Goal: Task Accomplishment & Management: Use online tool/utility

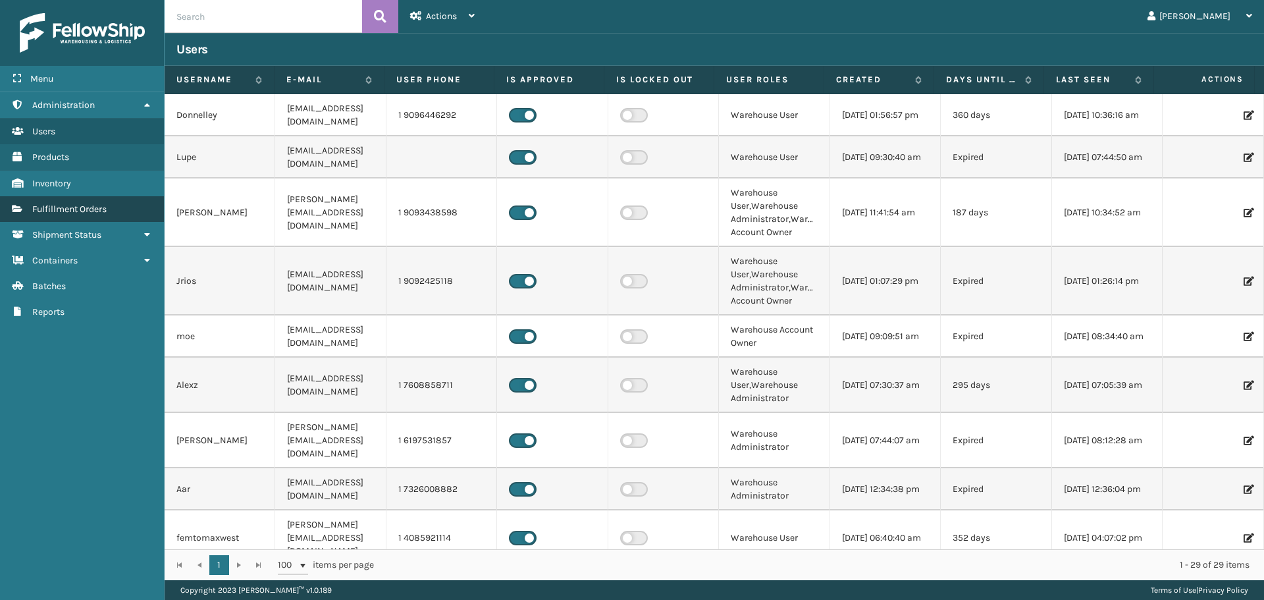
click at [55, 214] on span "Fulfillment Orders" at bounding box center [69, 208] width 74 height 11
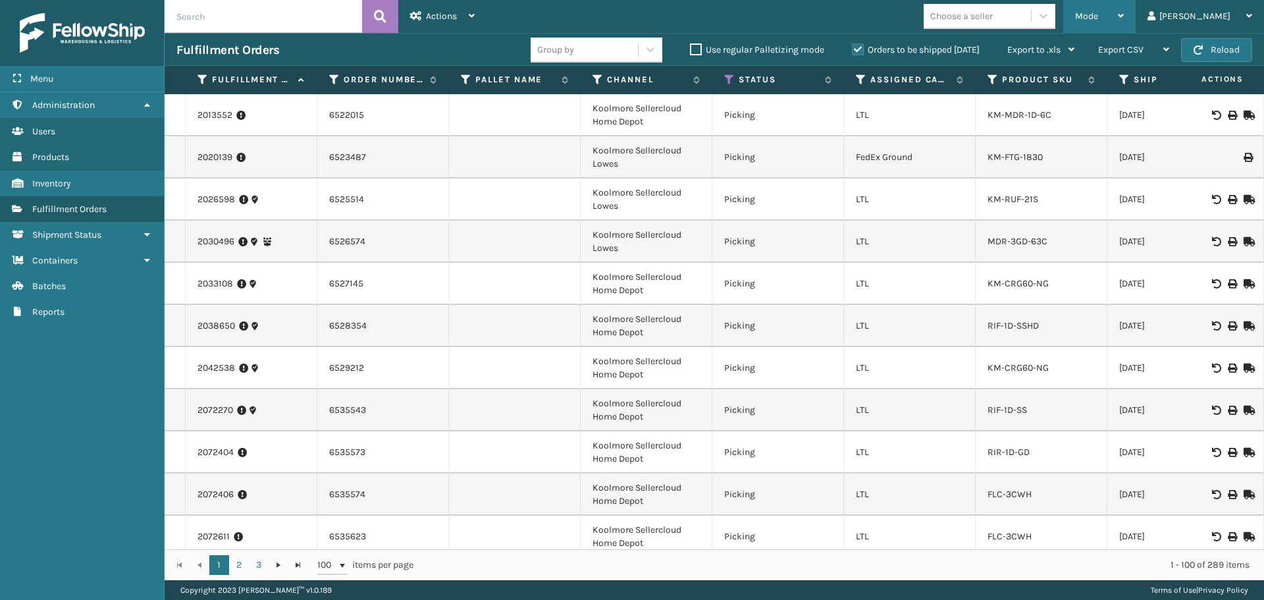
click at [1123, 7] on div "Mode" at bounding box center [1099, 16] width 49 height 33
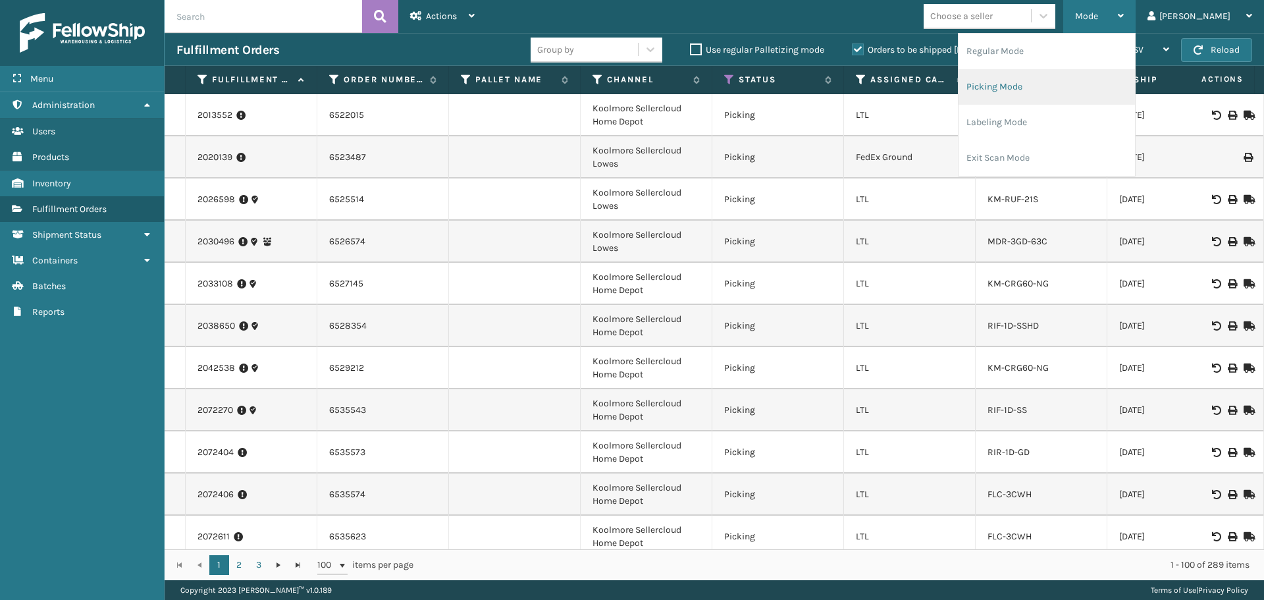
click at [1077, 76] on li "Picking Mode" at bounding box center [1046, 87] width 176 height 36
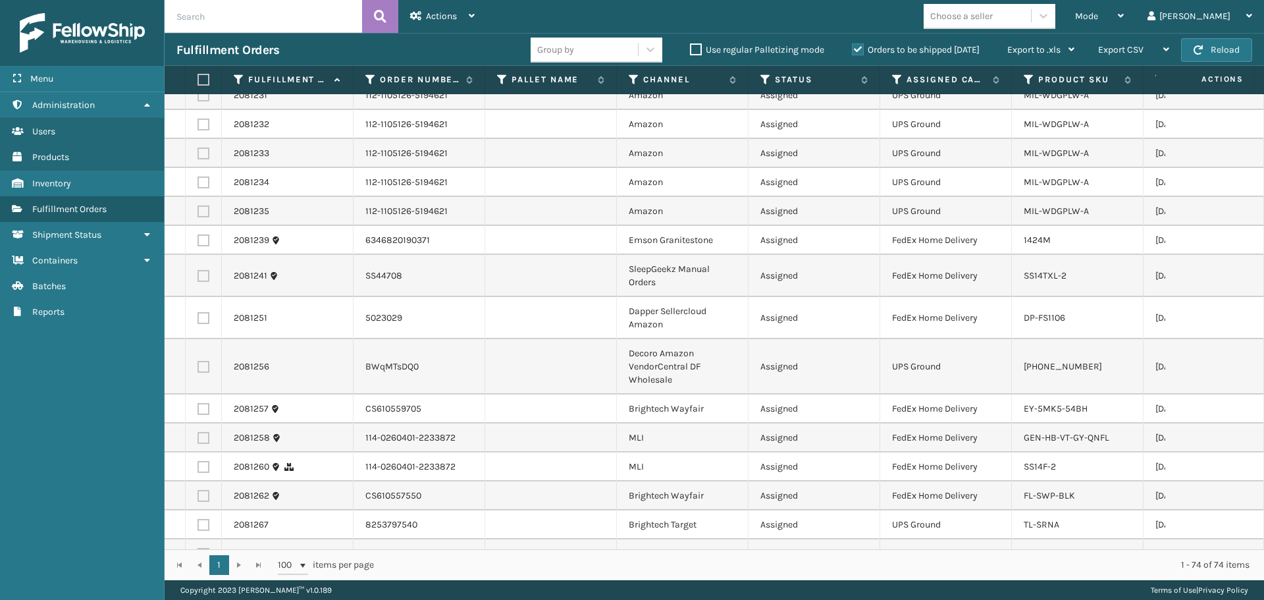
scroll to position [974, 0]
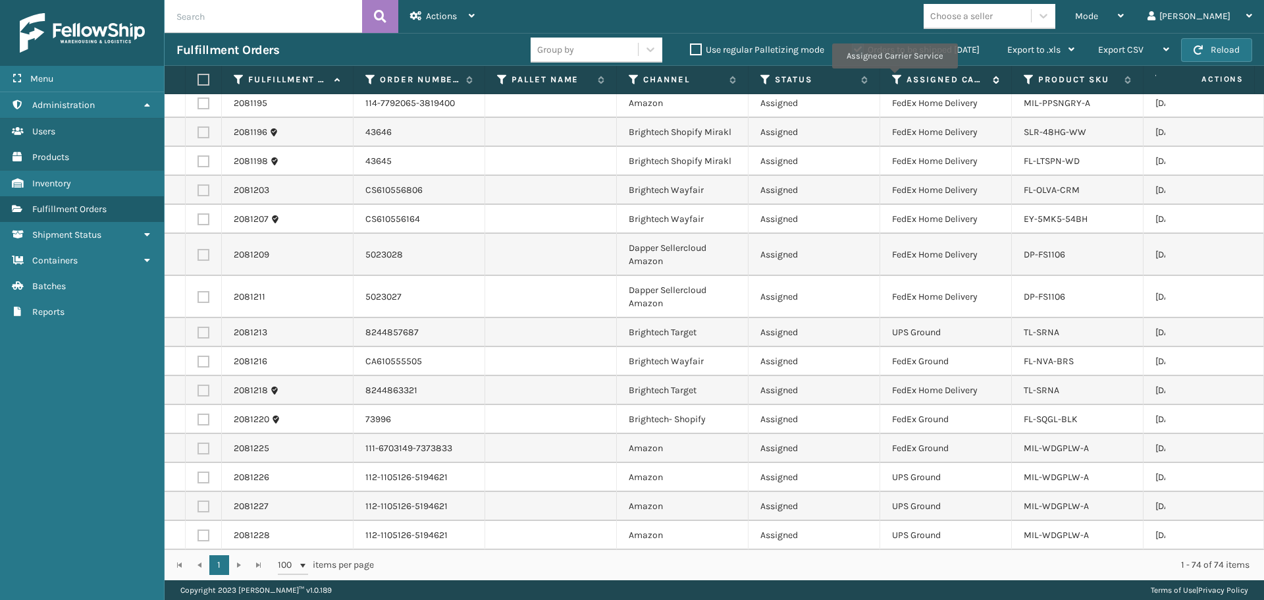
click at [894, 77] on icon at bounding box center [897, 80] width 11 height 12
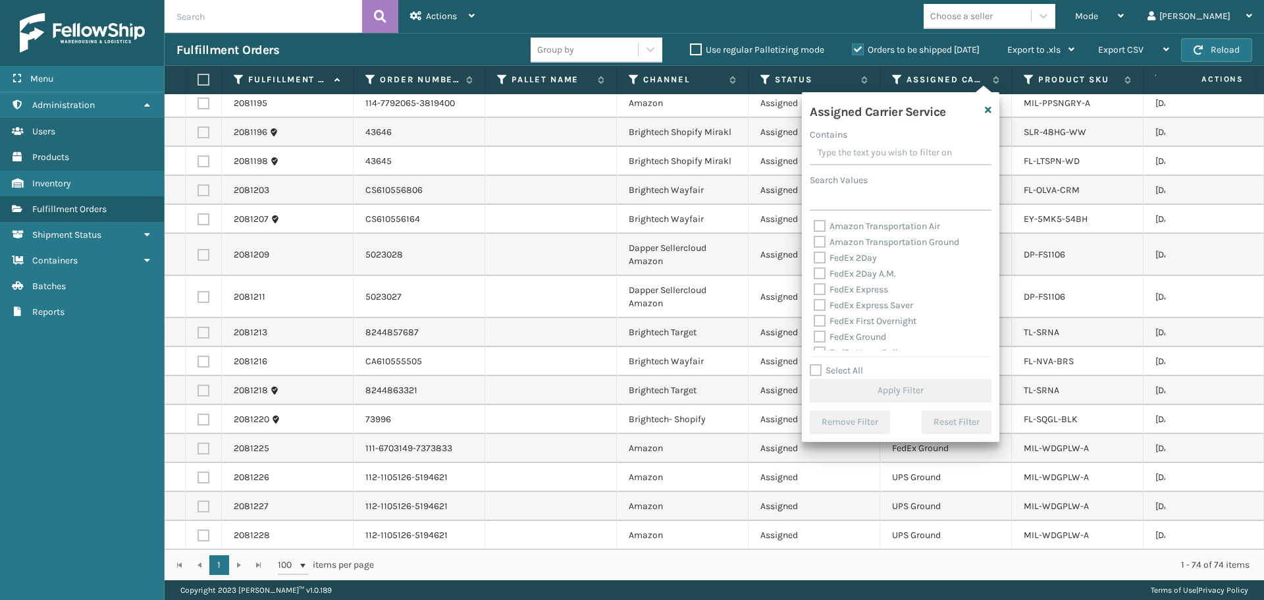
click at [862, 259] on label "FedEx 2Day" at bounding box center [844, 257] width 63 height 11
click at [814, 259] on input "FedEx 2Day" at bounding box center [813, 254] width 1 height 9
checkbox input "true"
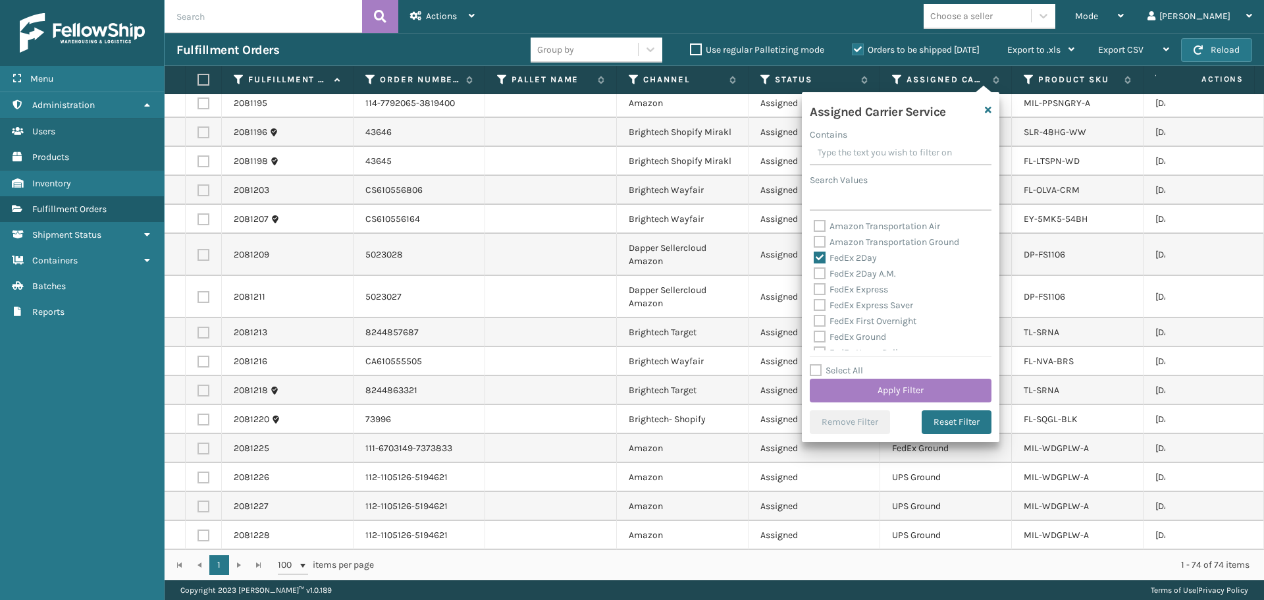
click at [863, 274] on label "FedEx 2Day A.M." at bounding box center [854, 273] width 82 height 11
click at [814, 274] on input "FedEx 2Day A.M." at bounding box center [813, 270] width 1 height 9
checkbox input "true"
click at [867, 291] on label "FedEx Express" at bounding box center [850, 289] width 74 height 11
click at [814, 290] on input "FedEx Express" at bounding box center [813, 286] width 1 height 9
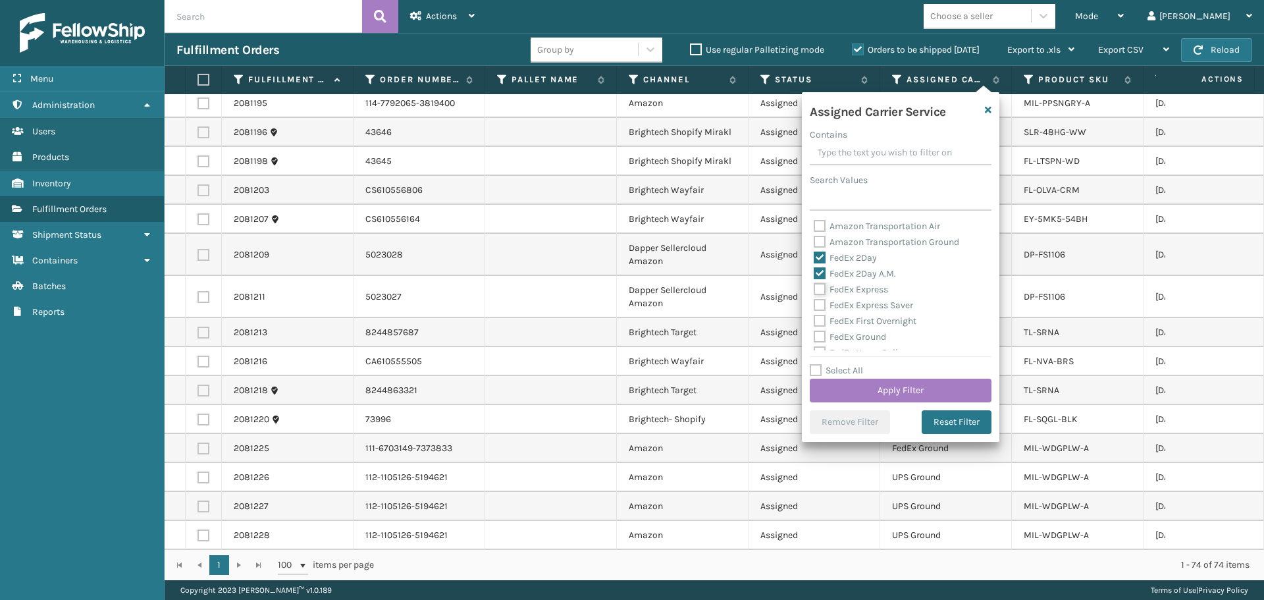
checkbox input "true"
click at [870, 307] on label "FedEx Express Saver" at bounding box center [862, 304] width 99 height 11
click at [814, 306] on input "FedEx Express Saver" at bounding box center [813, 301] width 1 height 9
checkbox input "true"
click at [871, 319] on label "FedEx First Overnight" at bounding box center [864, 320] width 103 height 11
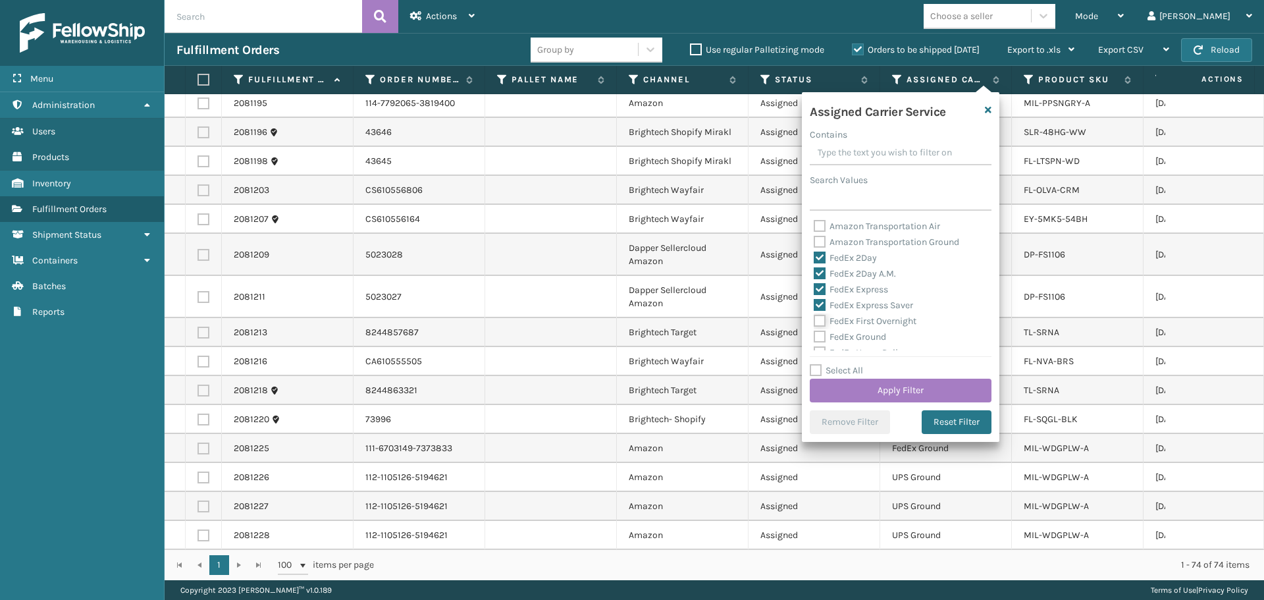
click at [814, 319] on input "FedEx First Overnight" at bounding box center [813, 317] width 1 height 9
checkbox input "true"
click at [872, 333] on label "FedEx Ground" at bounding box center [849, 336] width 72 height 11
click at [814, 333] on input "FedEx Ground" at bounding box center [813, 333] width 1 height 9
checkbox input "true"
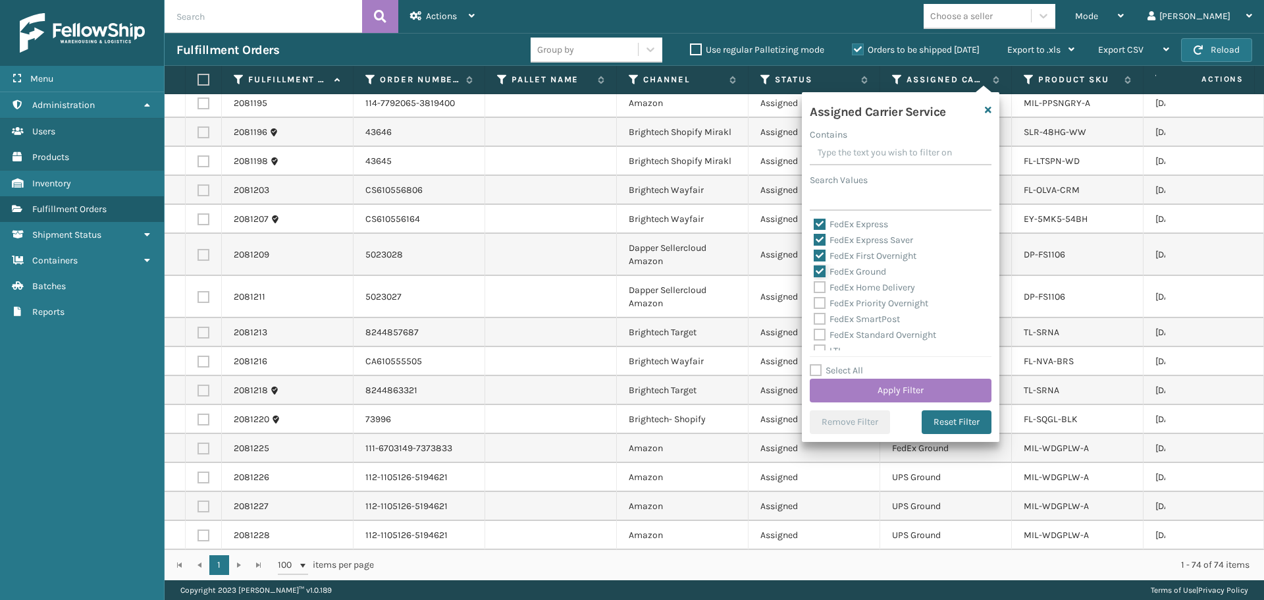
scroll to position [66, 0]
click at [861, 284] on label "FedEx Home Delivery" at bounding box center [863, 286] width 101 height 11
click at [814, 284] on input "FedEx Home Delivery" at bounding box center [813, 283] width 1 height 9
checkbox input "true"
click at [861, 303] on label "FedEx Priority Overnight" at bounding box center [870, 302] width 115 height 11
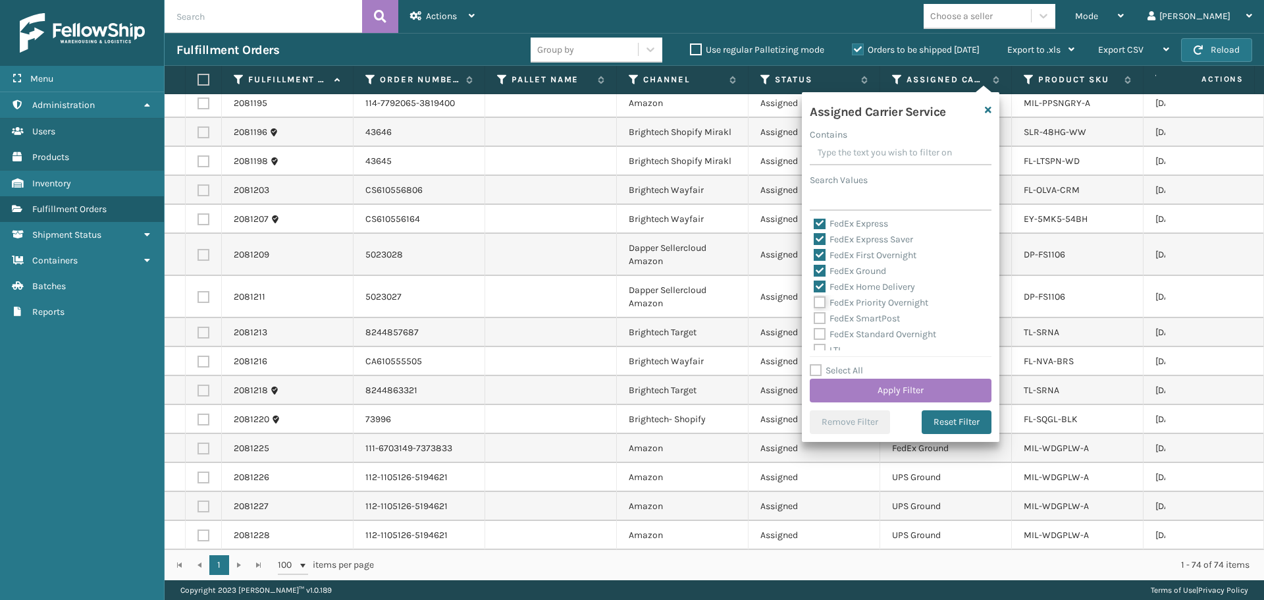
click at [814, 303] on input "FedEx Priority Overnight" at bounding box center [813, 299] width 1 height 9
checkbox input "true"
click at [861, 314] on label "FedEx SmartPost" at bounding box center [856, 318] width 86 height 11
click at [814, 314] on input "FedEx SmartPost" at bounding box center [813, 315] width 1 height 9
checkbox input "true"
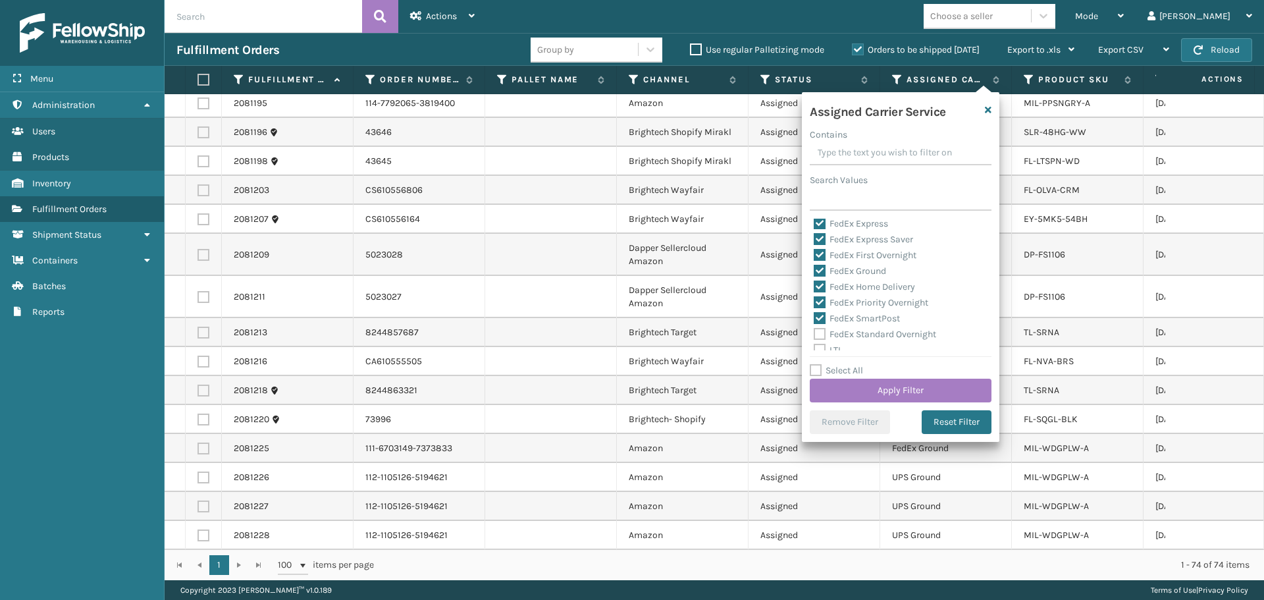
click at [861, 327] on div "FedEx Standard Overnight" at bounding box center [900, 334] width 174 height 16
click at [862, 334] on label "FedEx Standard Overnight" at bounding box center [874, 333] width 122 height 11
click at [814, 334] on input "FedEx Standard Overnight" at bounding box center [813, 330] width 1 height 9
checkbox input "true"
click at [885, 398] on button "Apply Filter" at bounding box center [901, 390] width 182 height 24
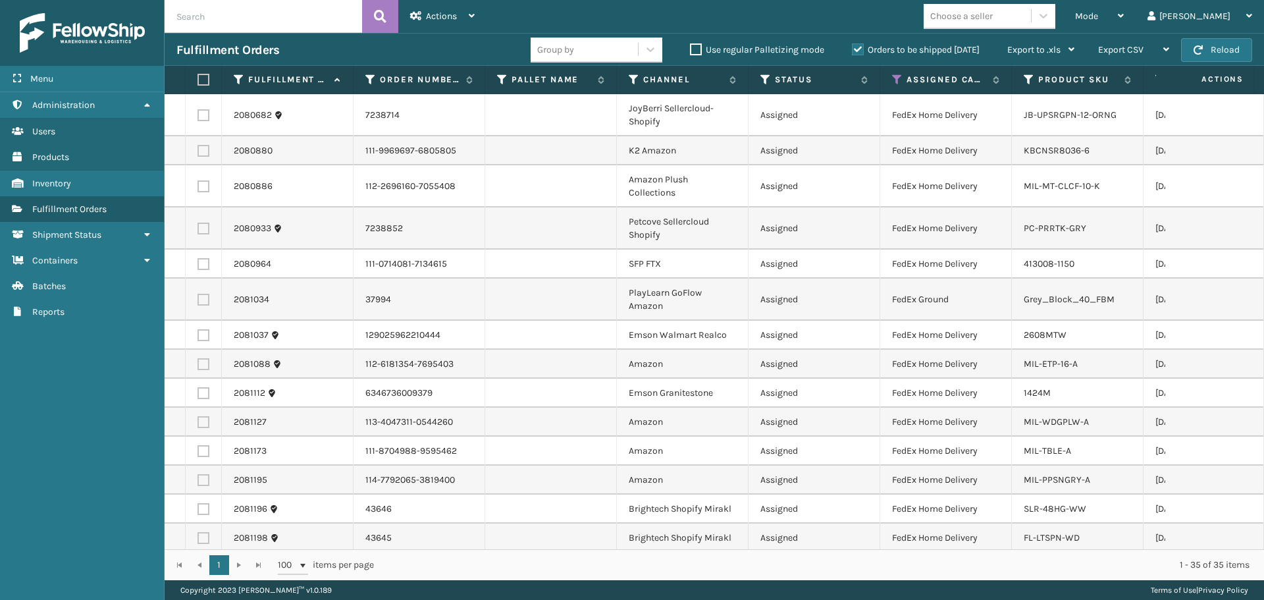
click at [200, 76] on label at bounding box center [201, 80] width 8 height 12
click at [198, 76] on input "checkbox" at bounding box center [197, 80] width 1 height 9
checkbox input "true"
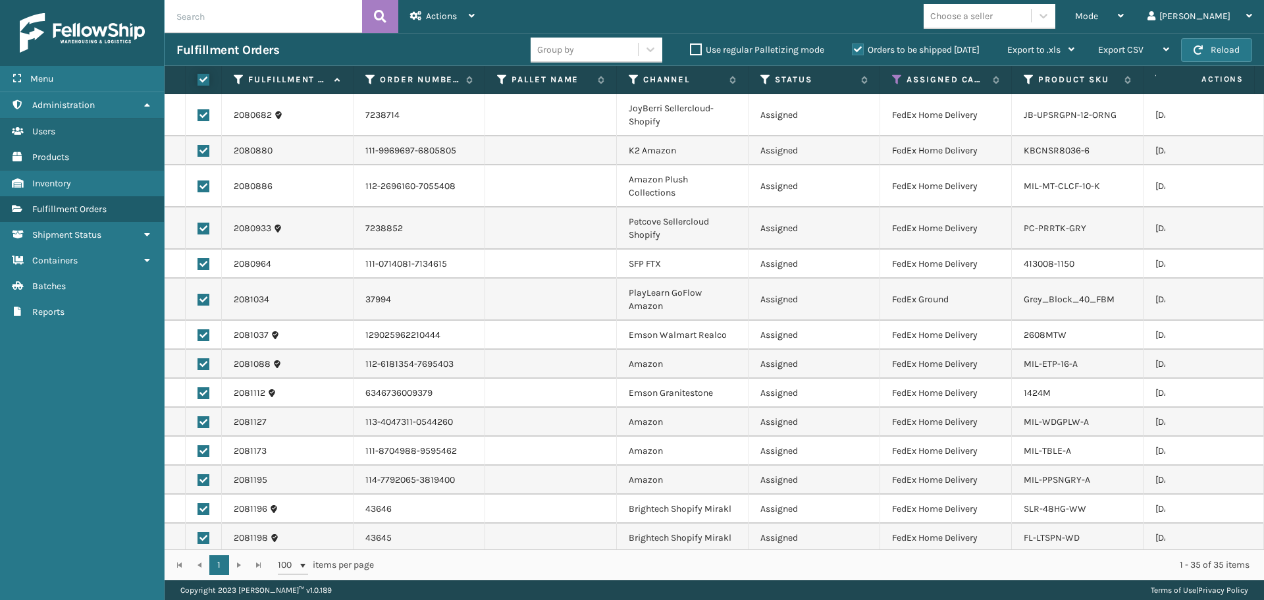
checkbox input "true"
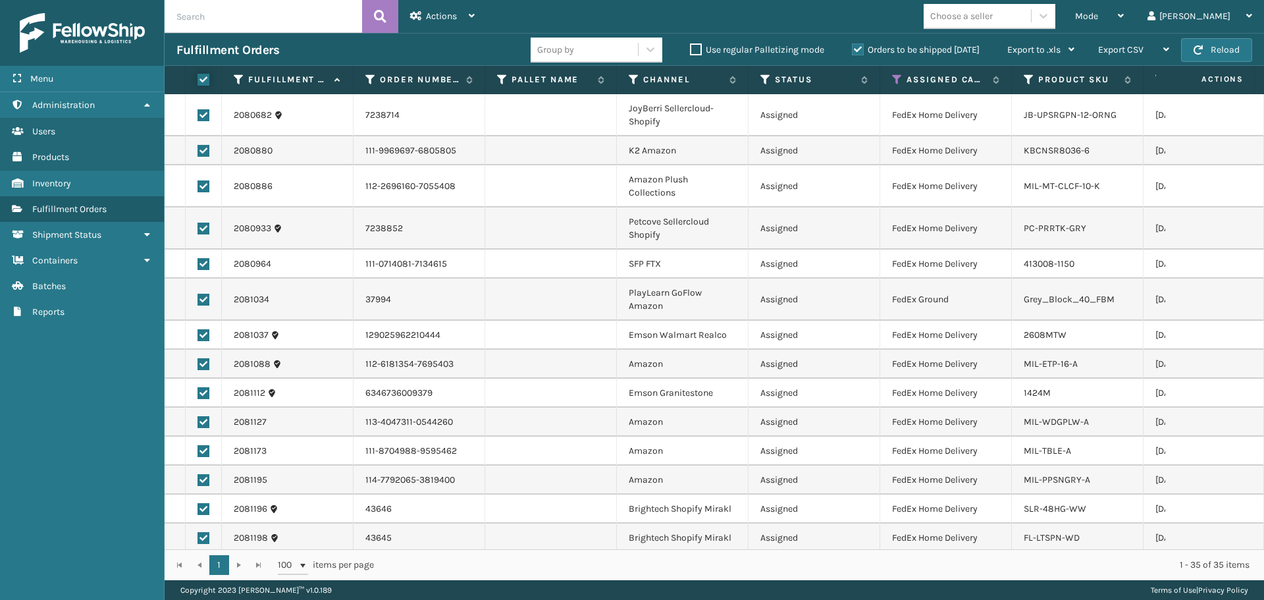
checkbox input "true"
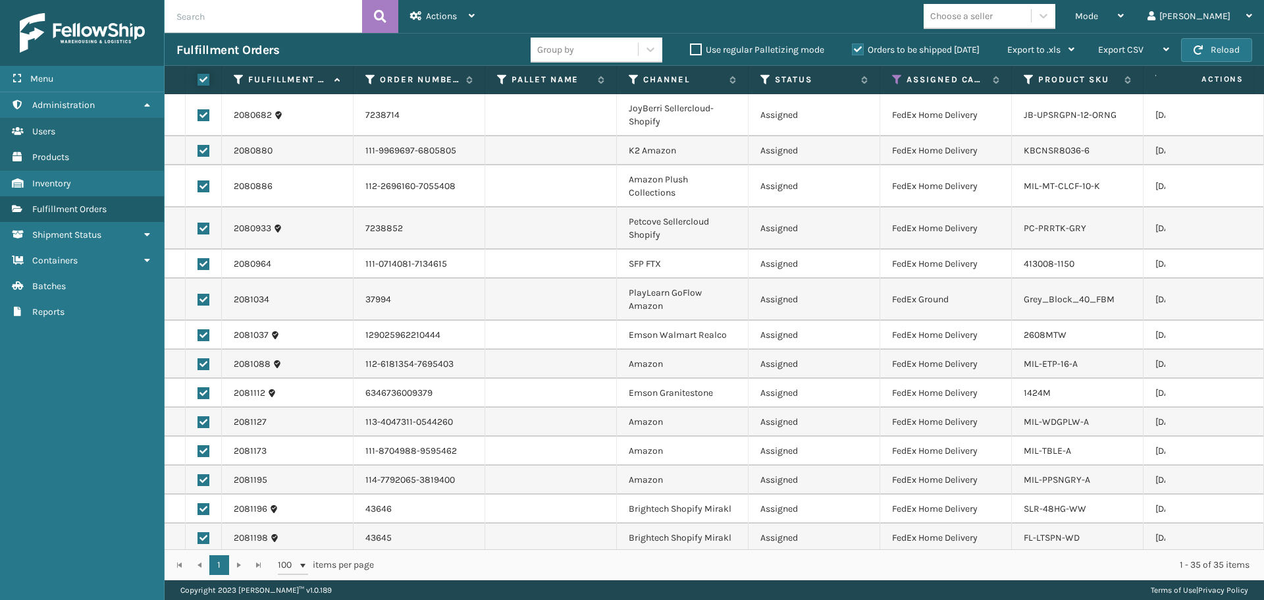
checkbox input "true"
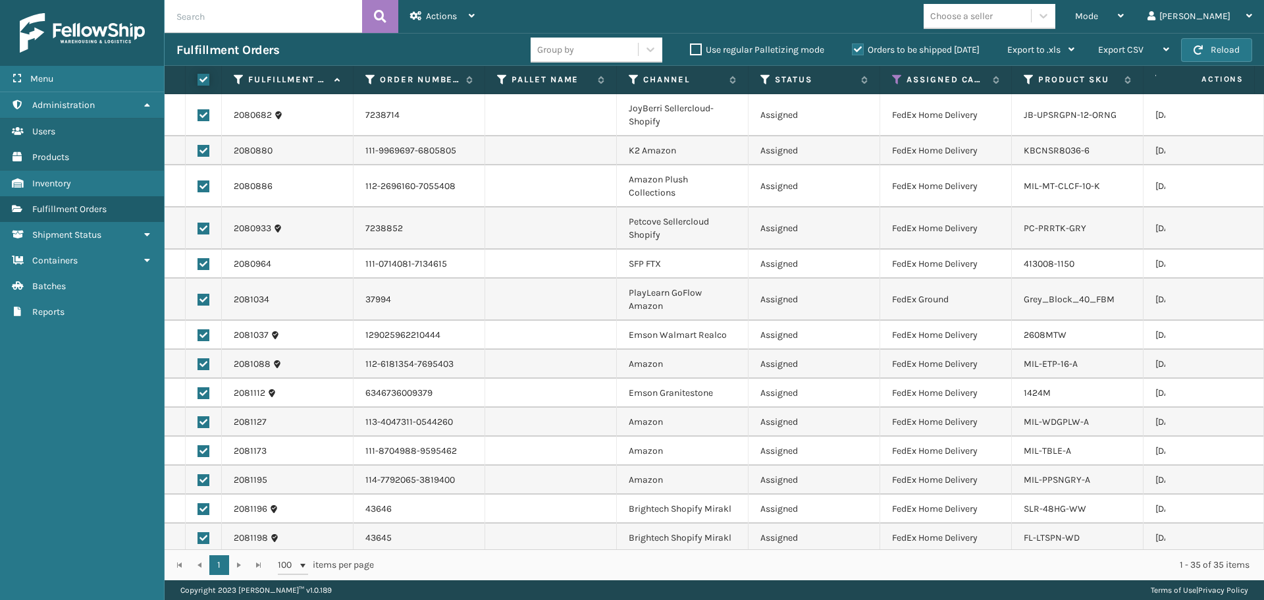
checkbox input "true"
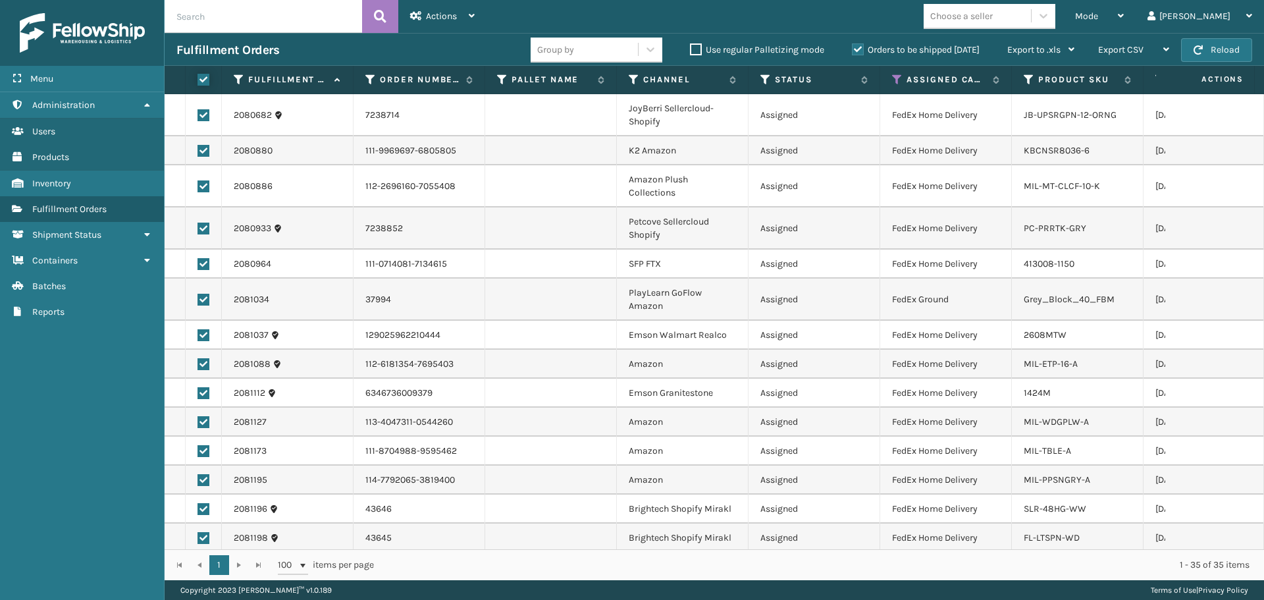
checkbox input "true"
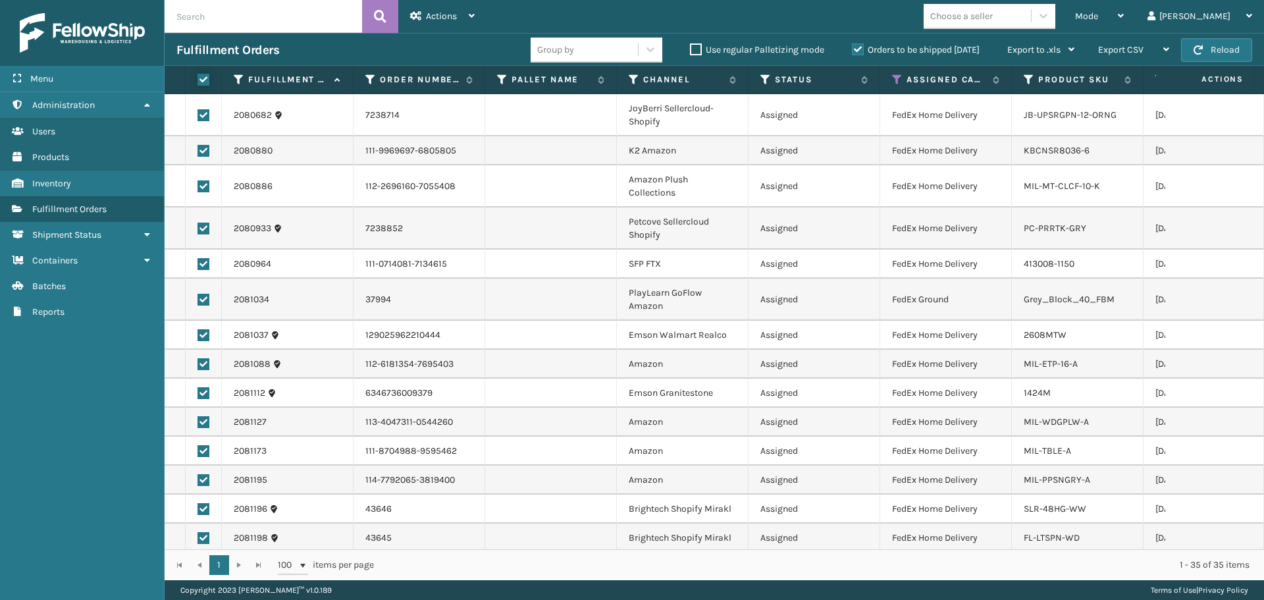
checkbox input "true"
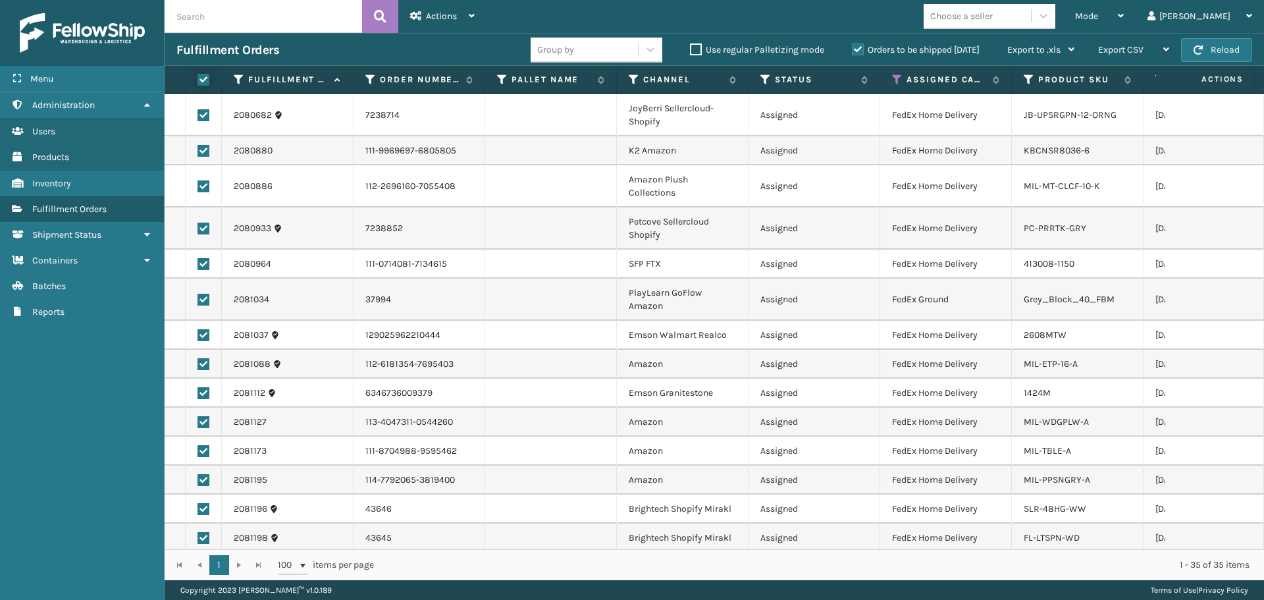
checkbox input "true"
click at [428, 17] on span "Actions" at bounding box center [441, 16] width 31 height 11
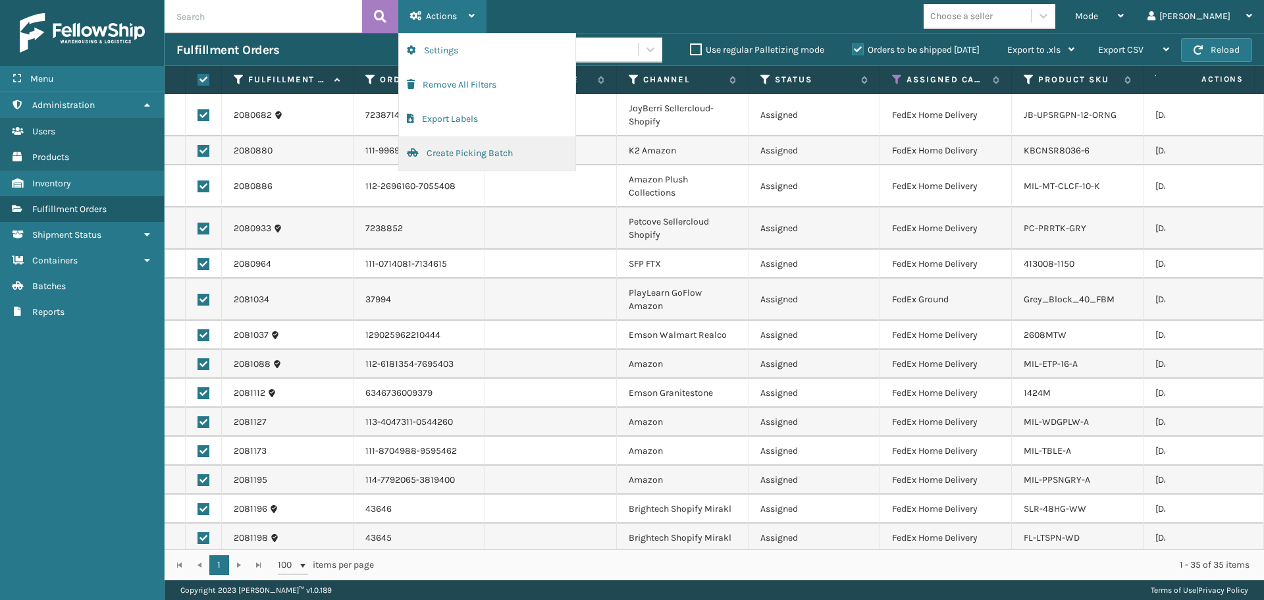
click at [452, 157] on button "Create Picking Batch" at bounding box center [487, 153] width 176 height 34
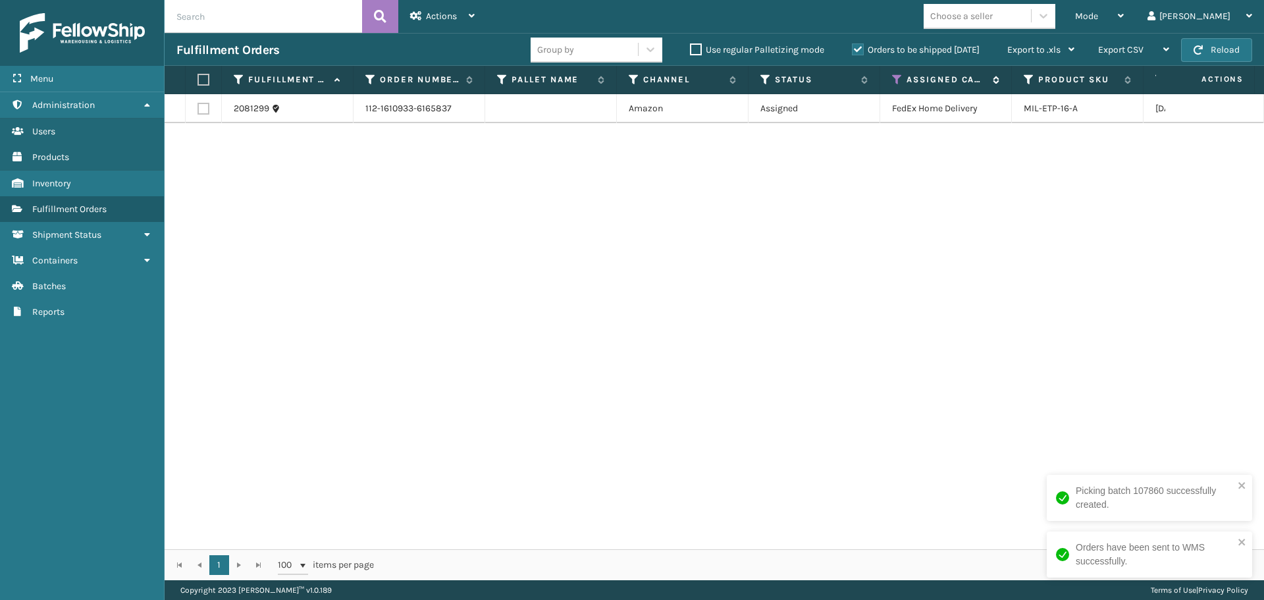
click at [899, 76] on icon at bounding box center [897, 80] width 11 height 12
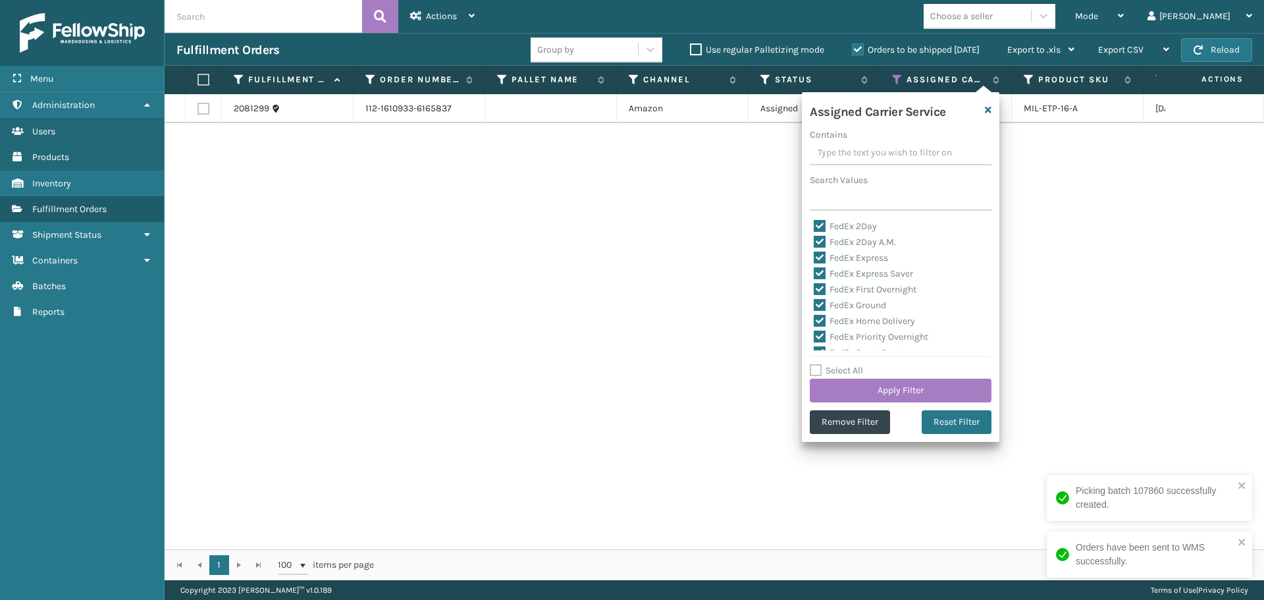
click at [833, 372] on label "Select All" at bounding box center [836, 370] width 53 height 11
click at [833, 364] on input "Select All" at bounding box center [908, 363] width 197 height 1
checkbox input "true"
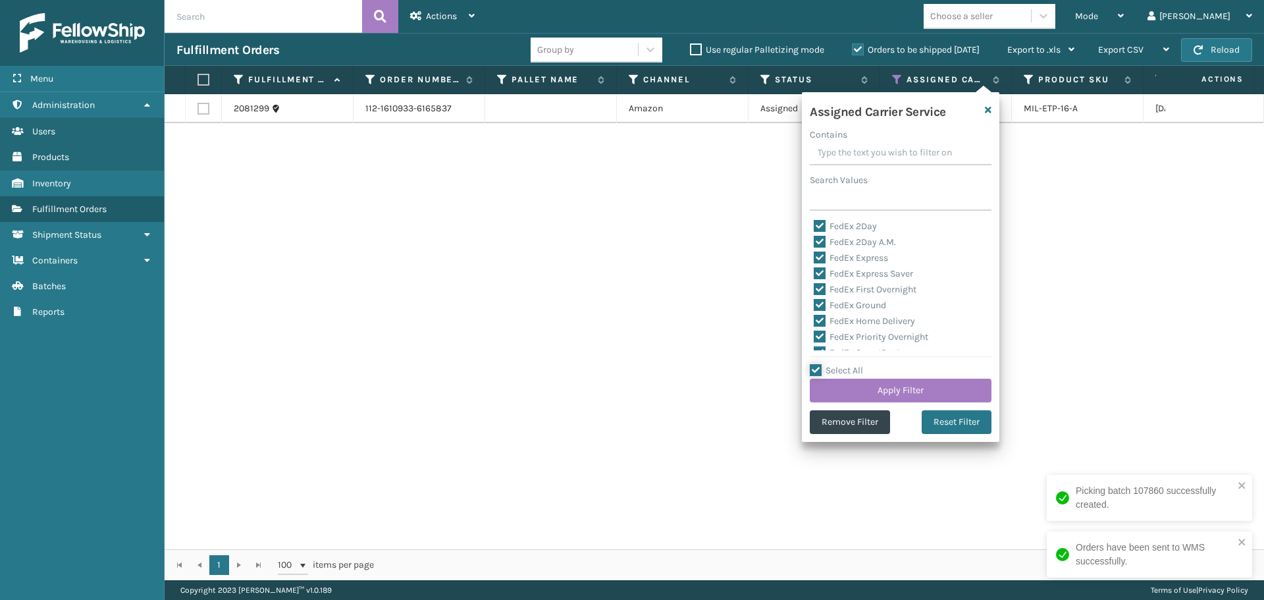
checkbox input "true"
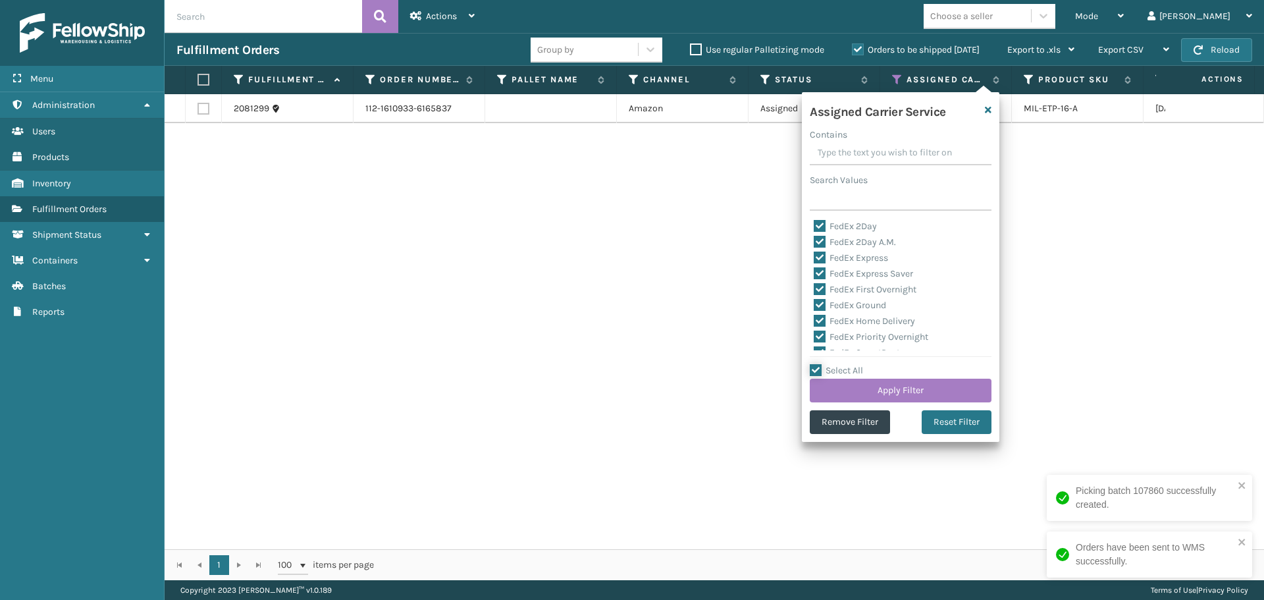
checkbox input "true"
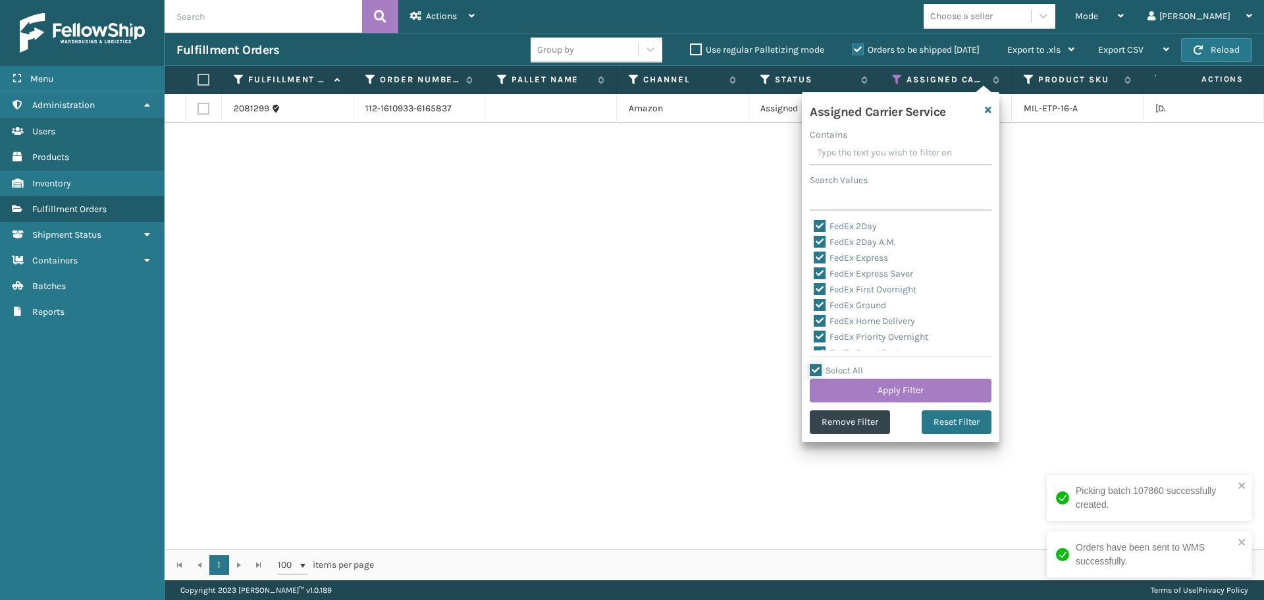
checkbox input "true"
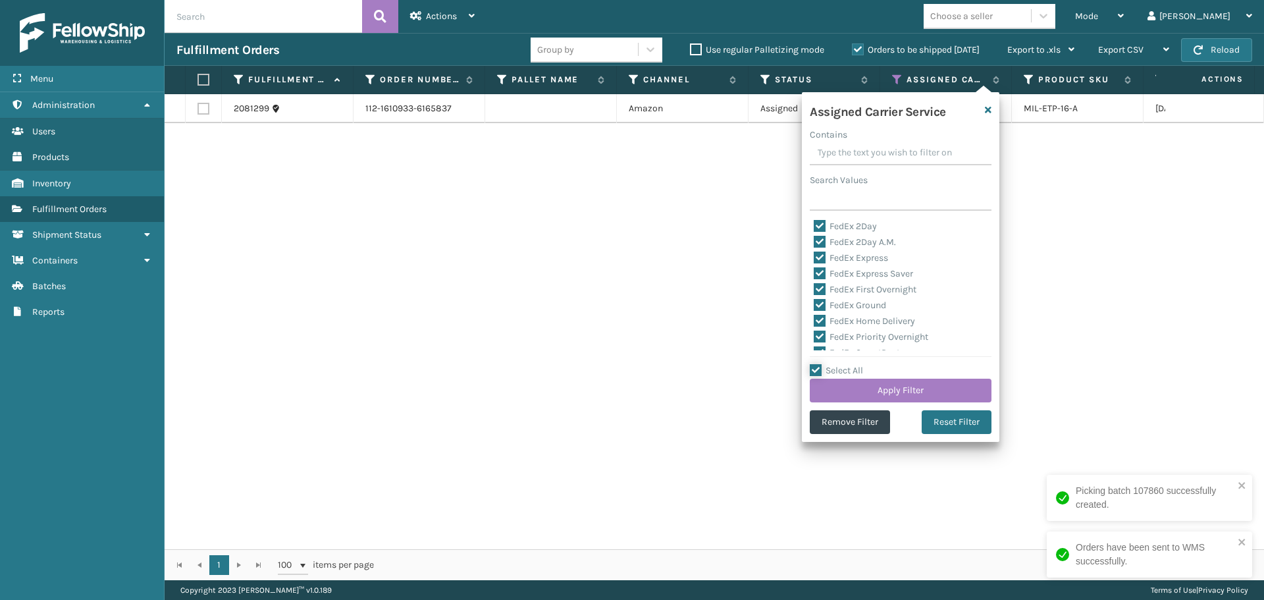
checkbox input "true"
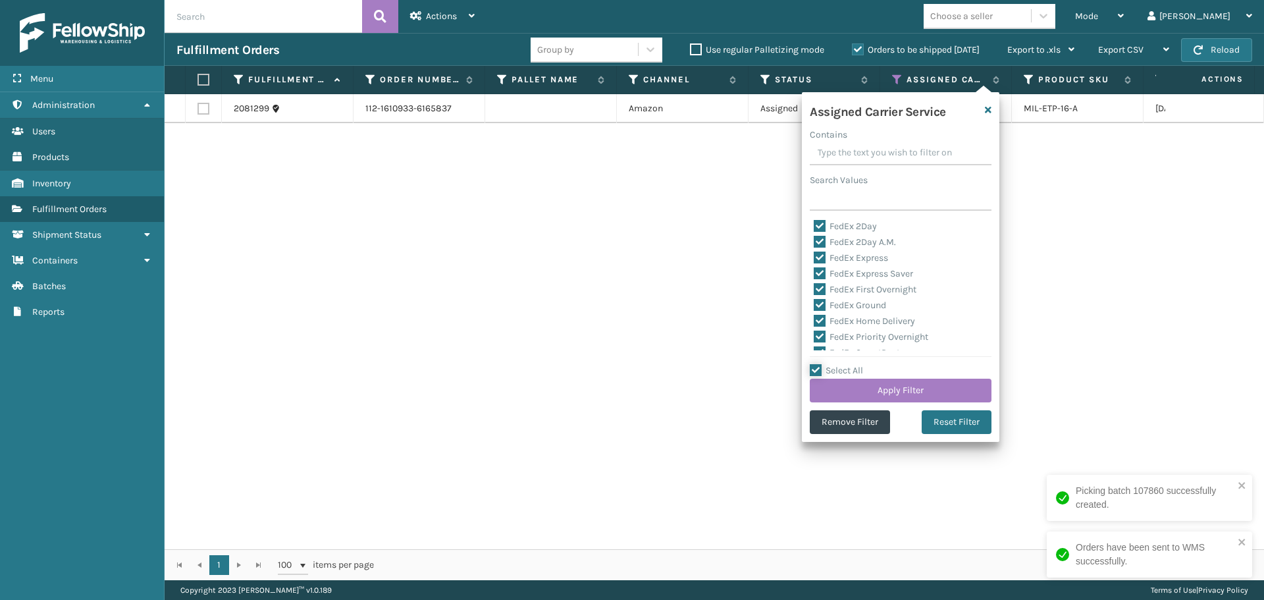
checkbox input "true"
click at [833, 372] on label "Select All" at bounding box center [836, 370] width 53 height 11
click at [833, 364] on input "Select All" at bounding box center [908, 363] width 197 height 1
checkbox input "false"
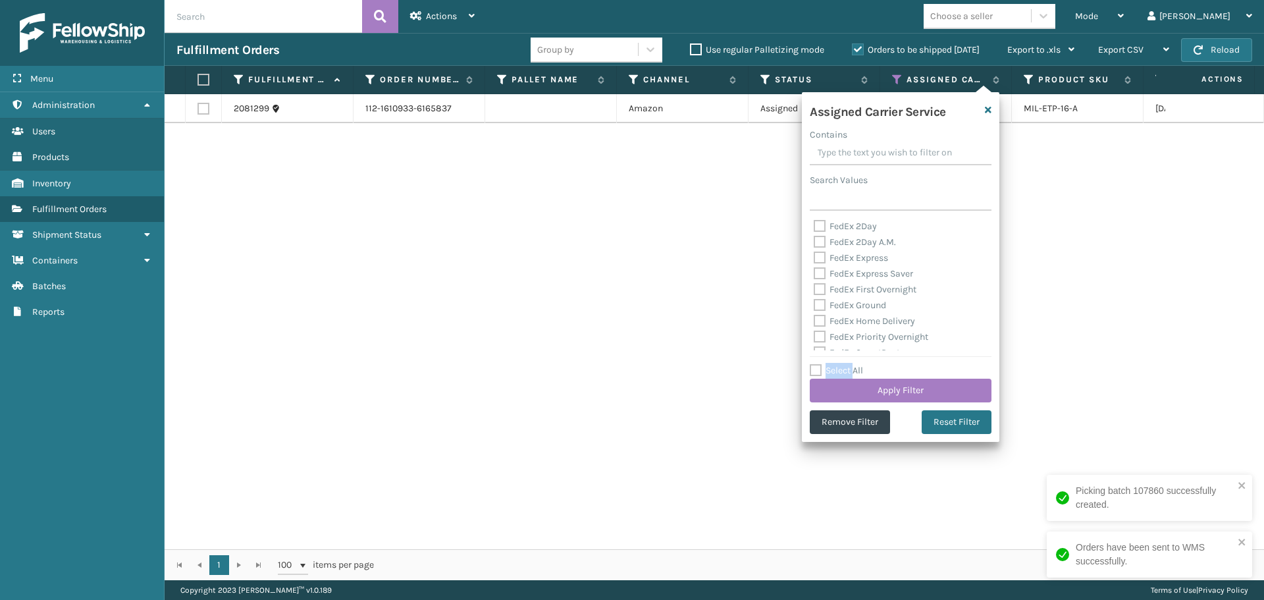
checkbox input "false"
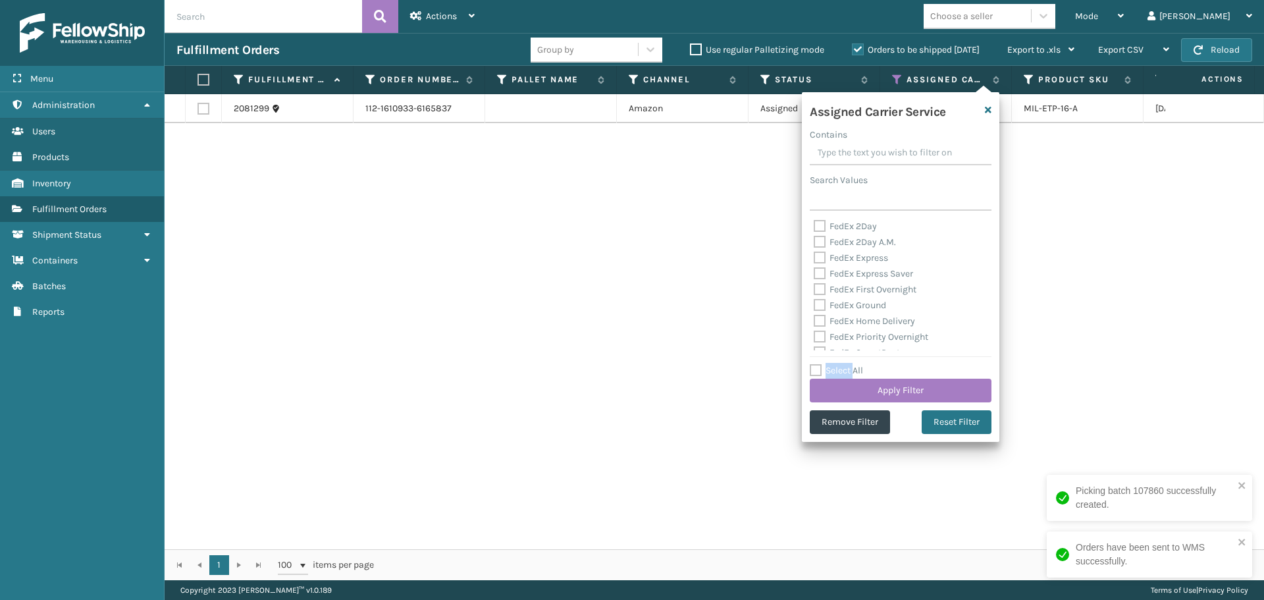
checkbox input "false"
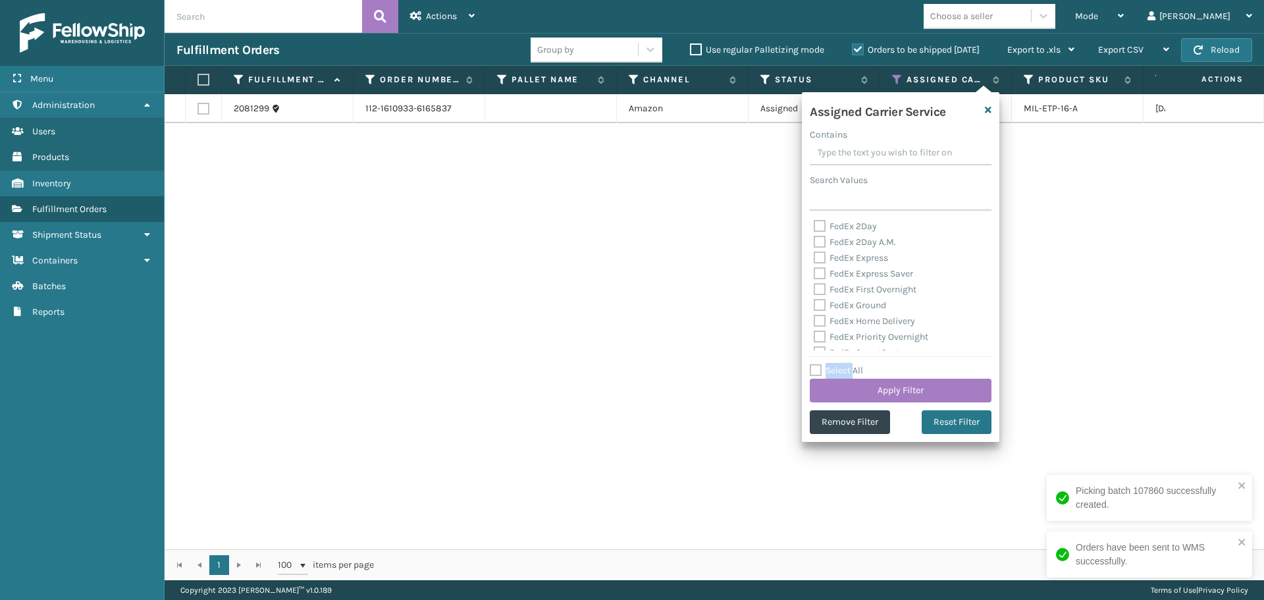
checkbox input "false"
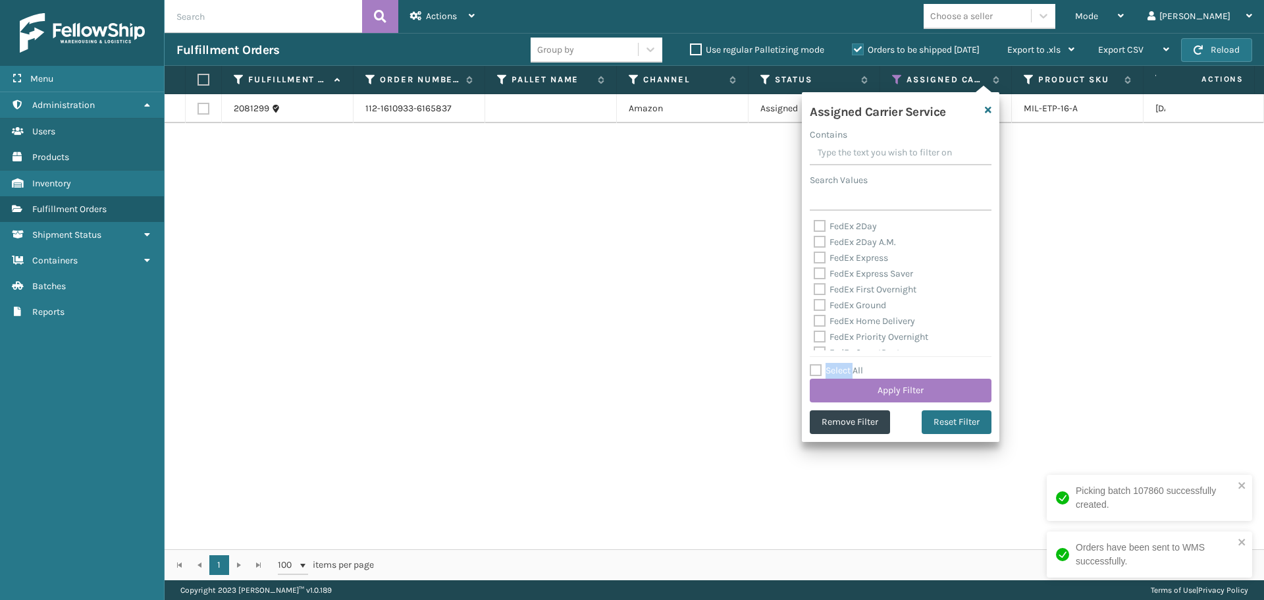
checkbox input "false"
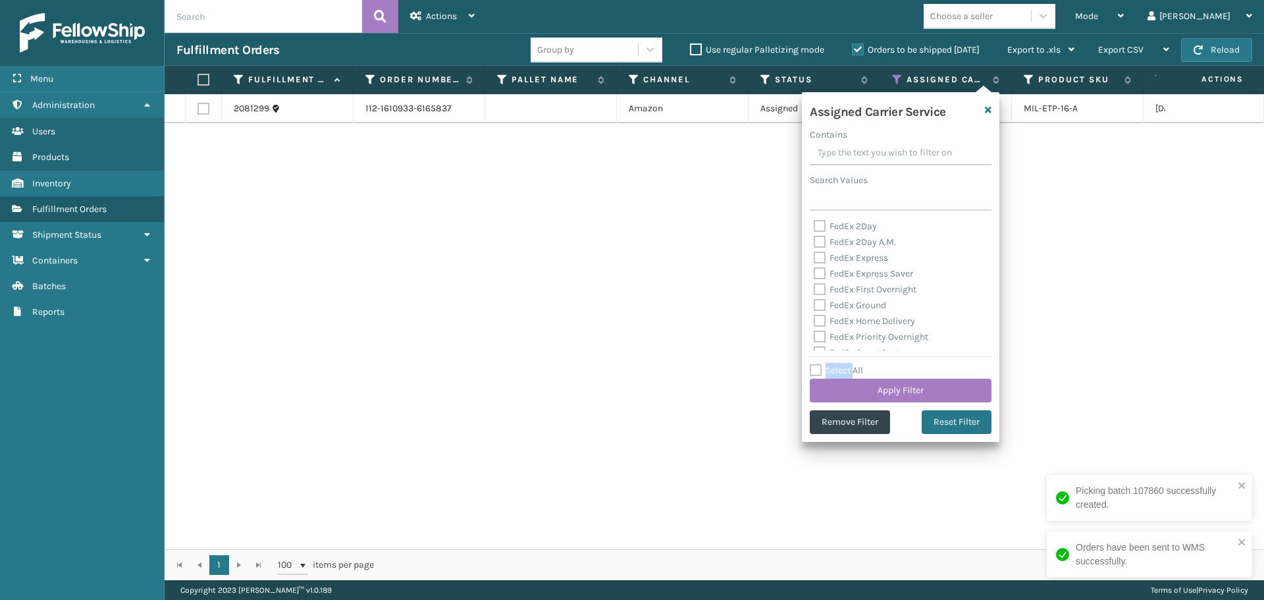
checkbox input "false"
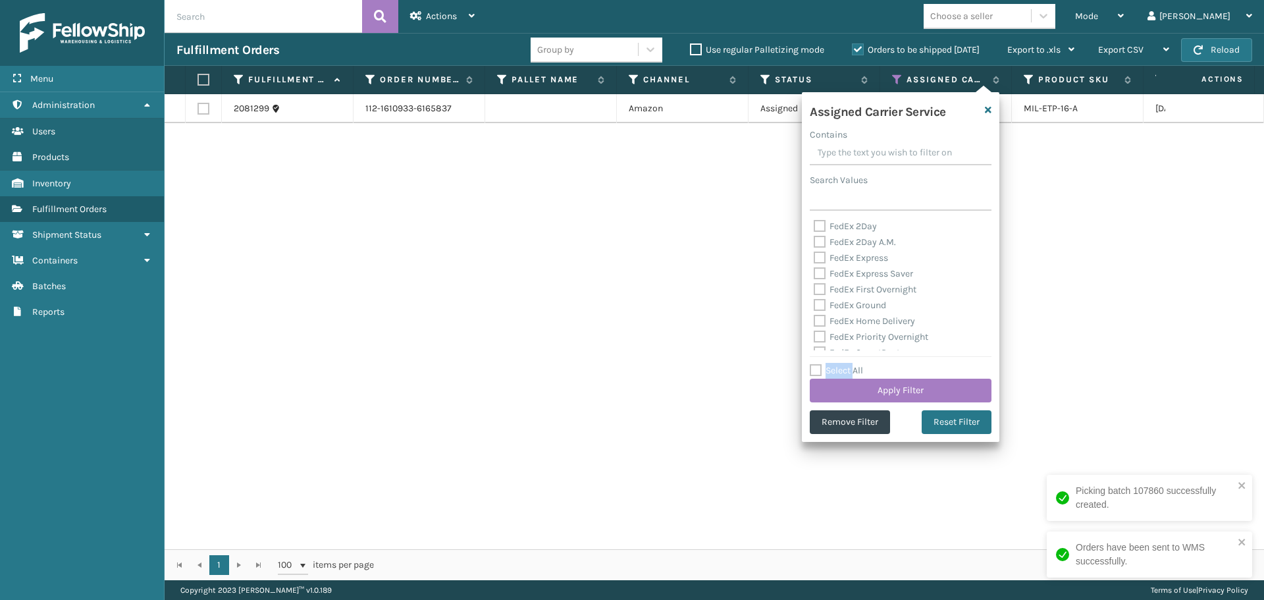
checkbox input "false"
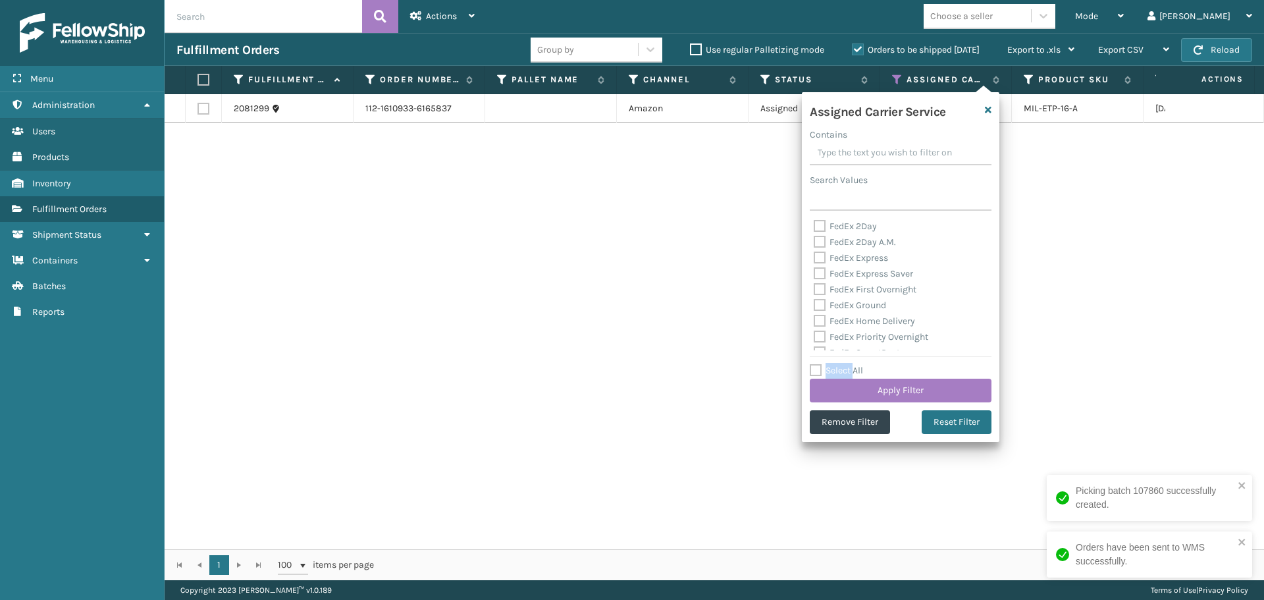
checkbox input "false"
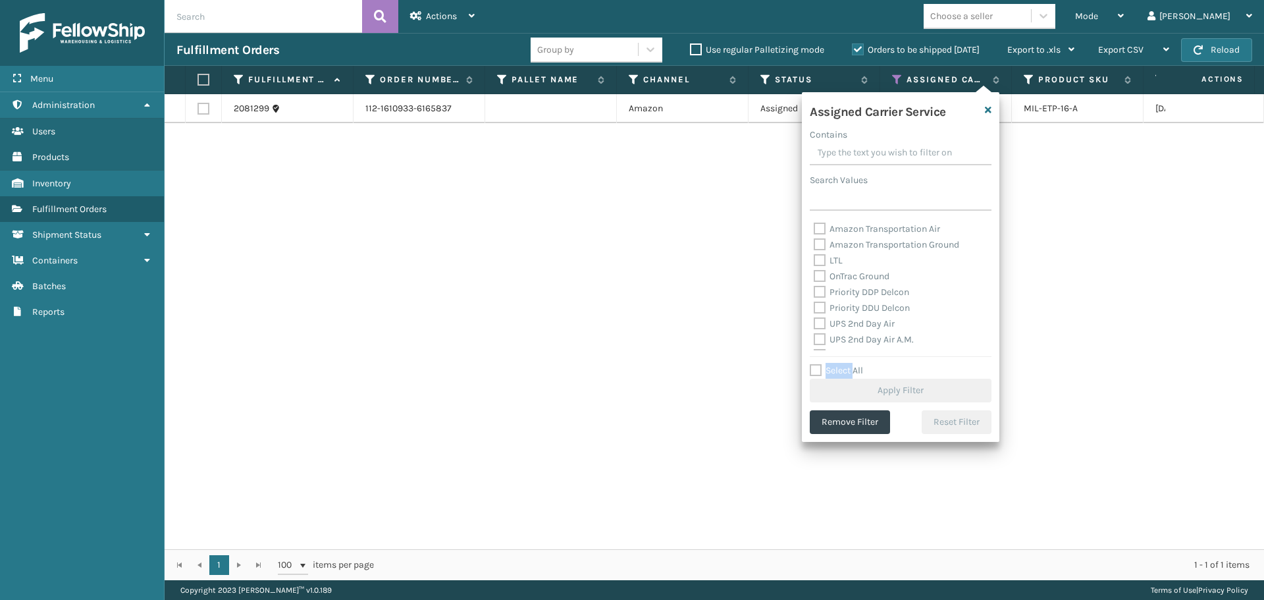
scroll to position [197, 0]
click at [841, 284] on label "UPS 2nd Day Air" at bounding box center [853, 281] width 81 height 11
click at [814, 282] on input "UPS 2nd Day Air" at bounding box center [813, 278] width 1 height 9
checkbox input "true"
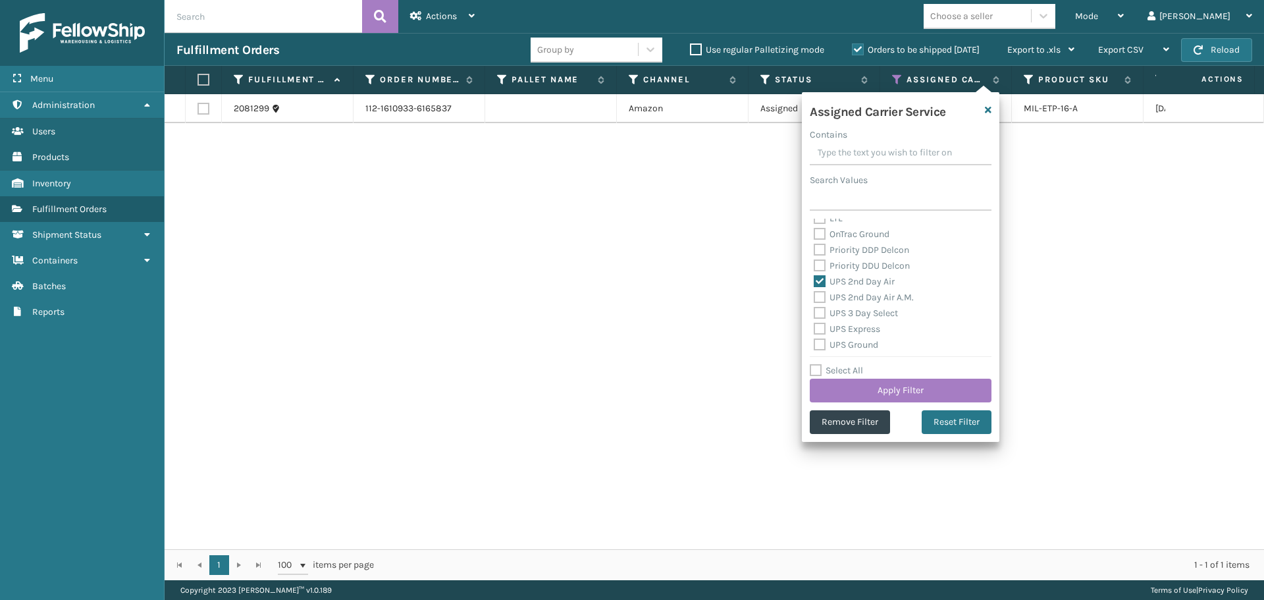
click at [842, 296] on label "UPS 2nd Day Air A.M." at bounding box center [863, 297] width 100 height 11
click at [814, 296] on input "UPS 2nd Day Air A.M." at bounding box center [813, 294] width 1 height 9
checkbox input "true"
click at [844, 312] on label "UPS 3 Day Select" at bounding box center [855, 312] width 84 height 11
click at [814, 312] on input "UPS 3 Day Select" at bounding box center [813, 309] width 1 height 9
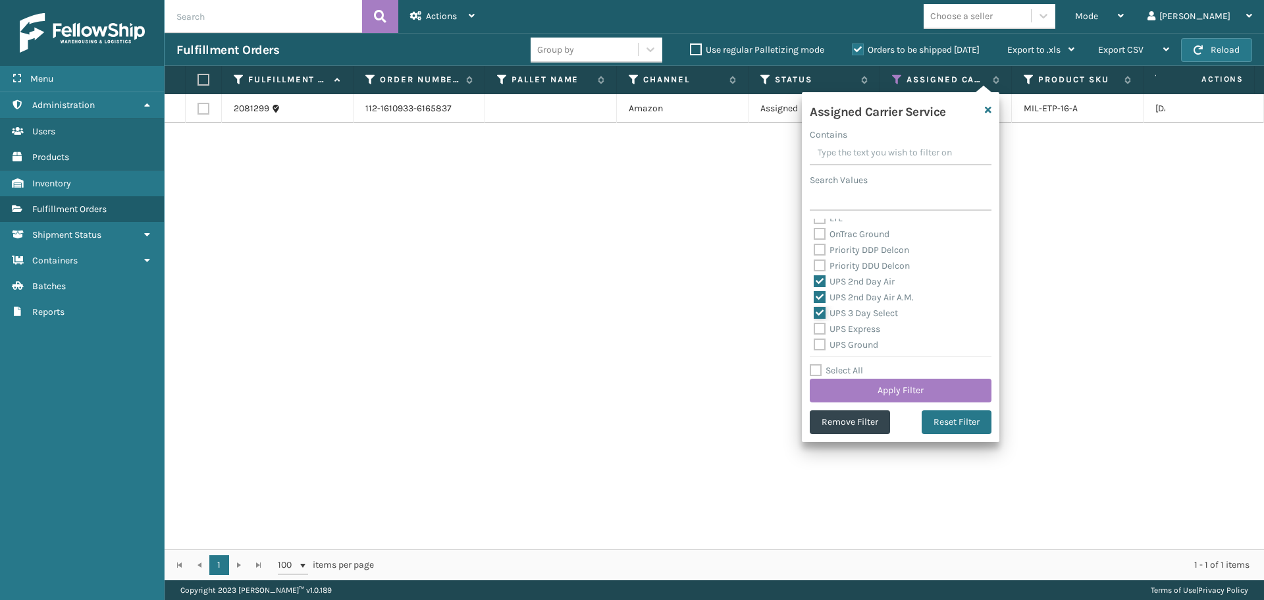
checkbox input "true"
click at [846, 327] on label "UPS Express" at bounding box center [846, 328] width 66 height 11
click at [814, 327] on input "UPS Express" at bounding box center [813, 325] width 1 height 9
checkbox input "true"
click at [849, 344] on label "UPS Ground" at bounding box center [845, 344] width 64 height 11
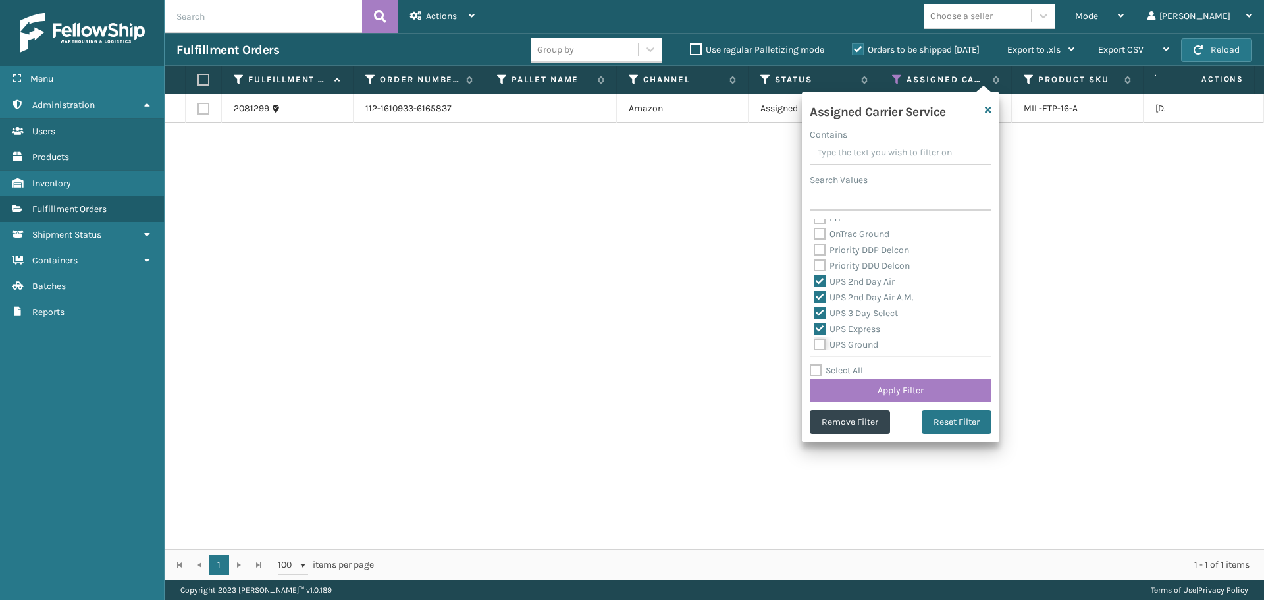
click at [814, 344] on input "UPS Ground" at bounding box center [813, 341] width 1 height 9
checkbox input "true"
click at [847, 290] on label "UPS Next Day Air" at bounding box center [855, 294] width 84 height 11
click at [814, 290] on input "UPS Next Day Air" at bounding box center [813, 291] width 1 height 9
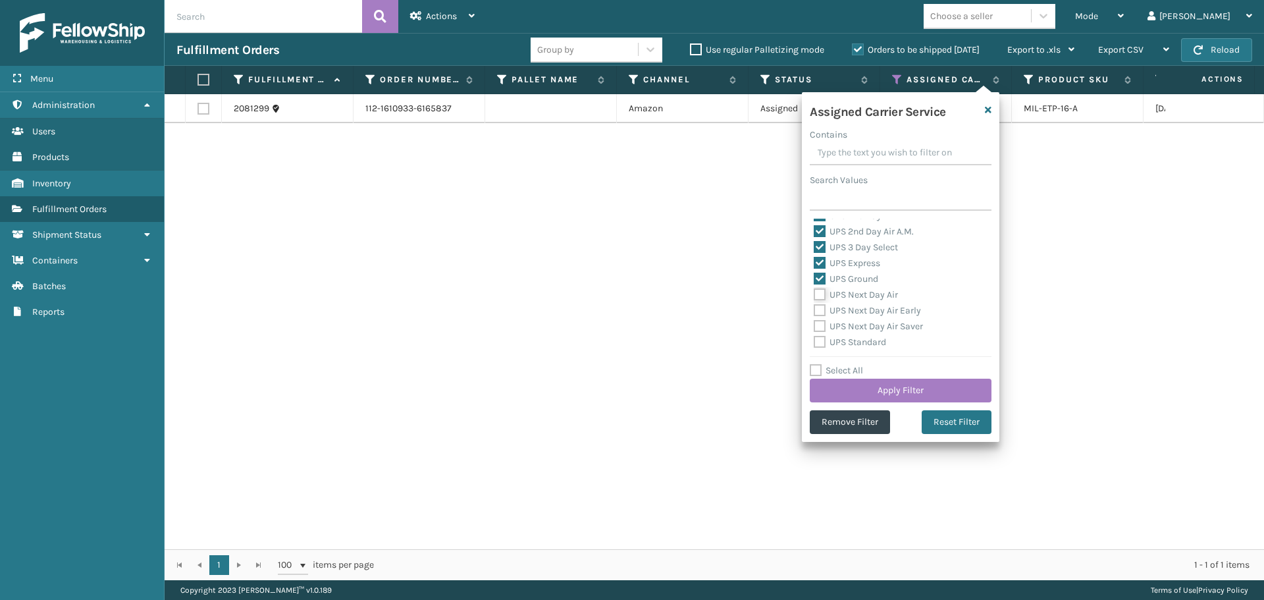
checkbox input "true"
click at [852, 312] on label "UPS Next Day Air Early" at bounding box center [866, 310] width 107 height 11
click at [814, 311] on input "UPS Next Day Air Early" at bounding box center [813, 307] width 1 height 9
checkbox input "true"
click at [852, 326] on label "UPS Next Day Air Saver" at bounding box center [867, 326] width 109 height 11
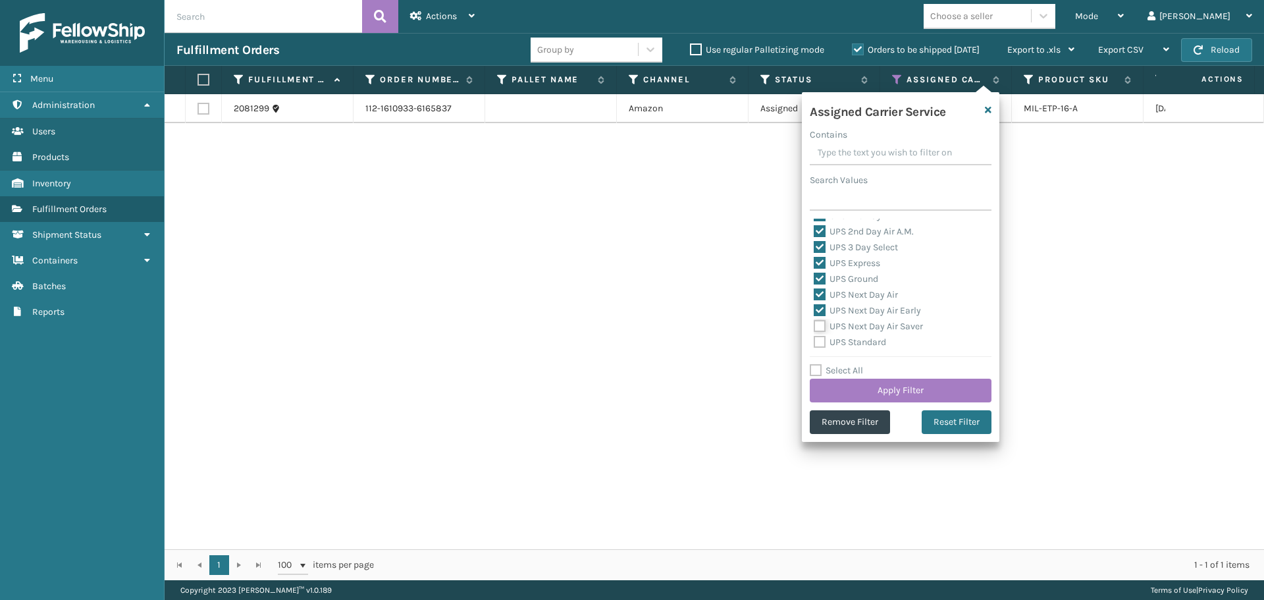
click at [814, 326] on input "UPS Next Day Air Saver" at bounding box center [813, 323] width 1 height 9
checkbox input "true"
click at [854, 339] on label "UPS Standard" at bounding box center [849, 341] width 72 height 11
click at [814, 339] on input "UPS Standard" at bounding box center [813, 338] width 1 height 9
checkbox input "true"
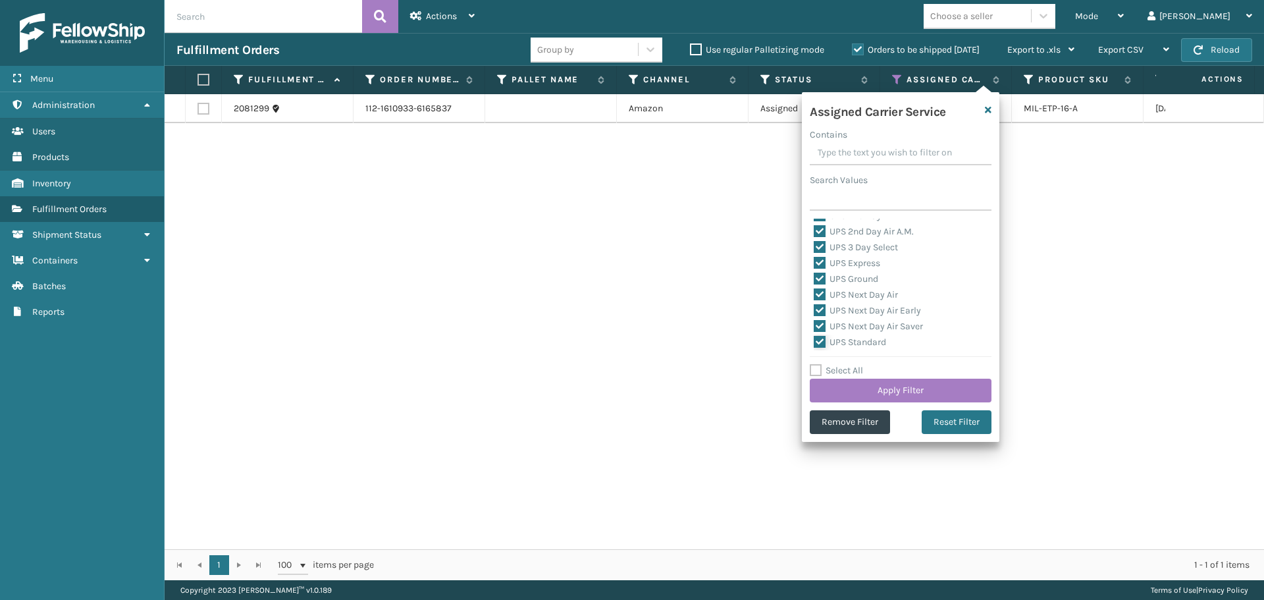
scroll to position [329, 0]
click at [852, 295] on label "UPS SurePost 1LB or Greater" at bounding box center [878, 291] width 130 height 11
click at [814, 293] on input "UPS SurePost 1LB or Greater" at bounding box center [813, 288] width 1 height 9
checkbox input "true"
click at [857, 311] on label "USPS First Class Mail" at bounding box center [864, 307] width 103 height 11
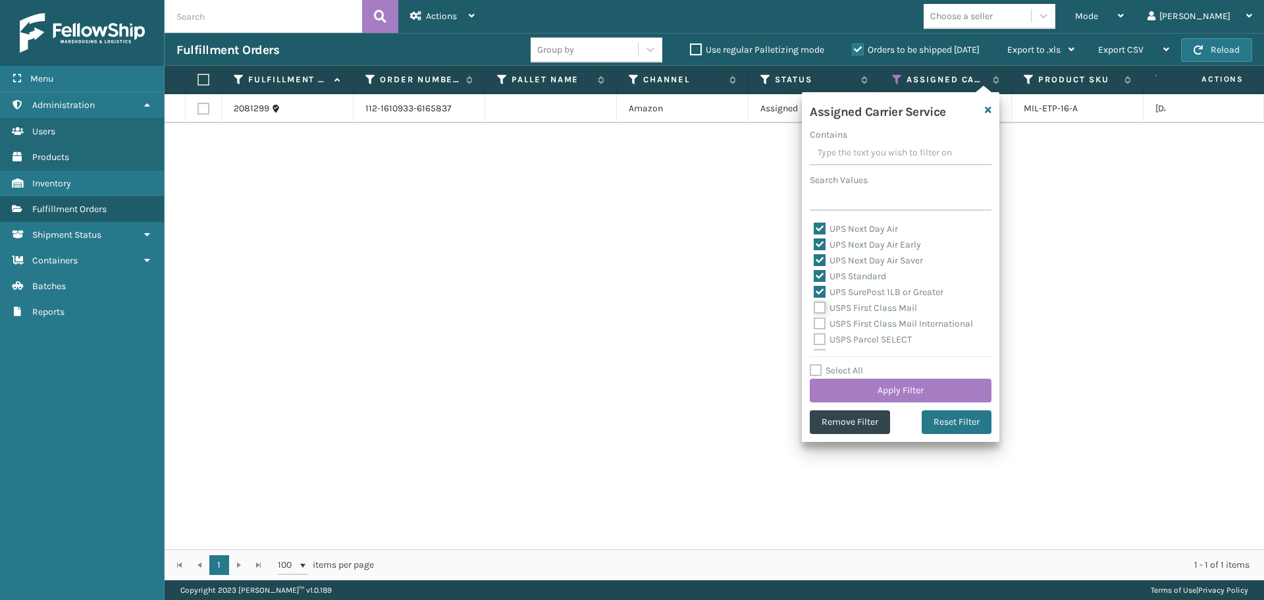
click at [814, 309] on input "USPS First Class Mail" at bounding box center [813, 304] width 1 height 9
checkbox input "true"
click at [865, 388] on button "Apply Filter" at bounding box center [901, 390] width 182 height 24
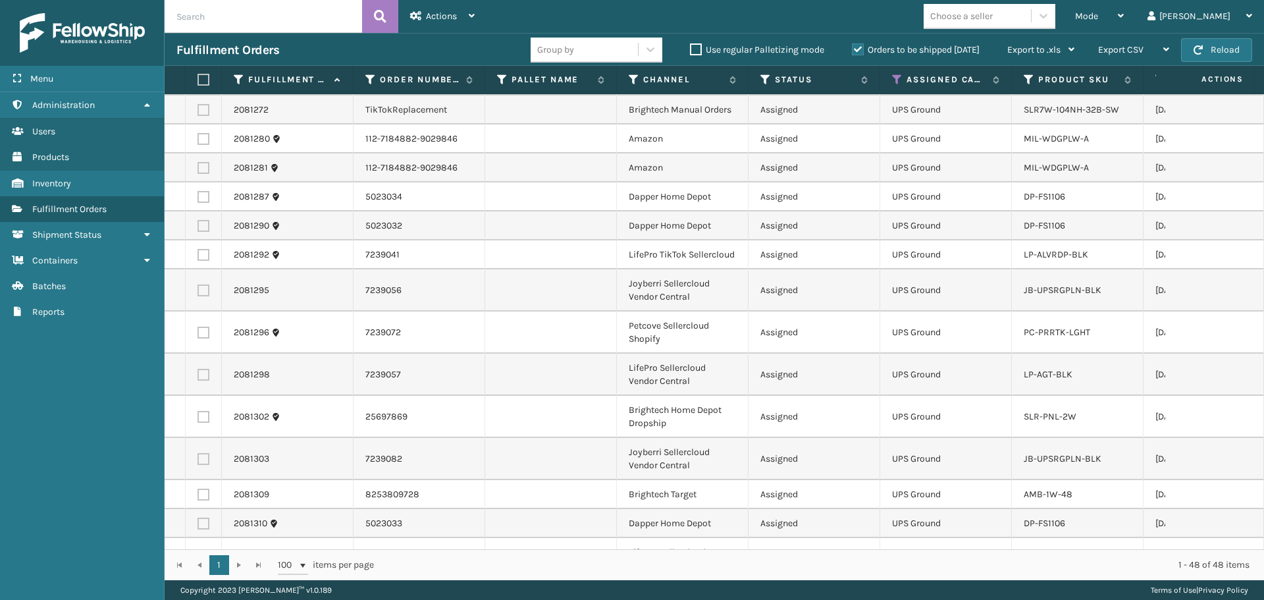
scroll to position [800, 0]
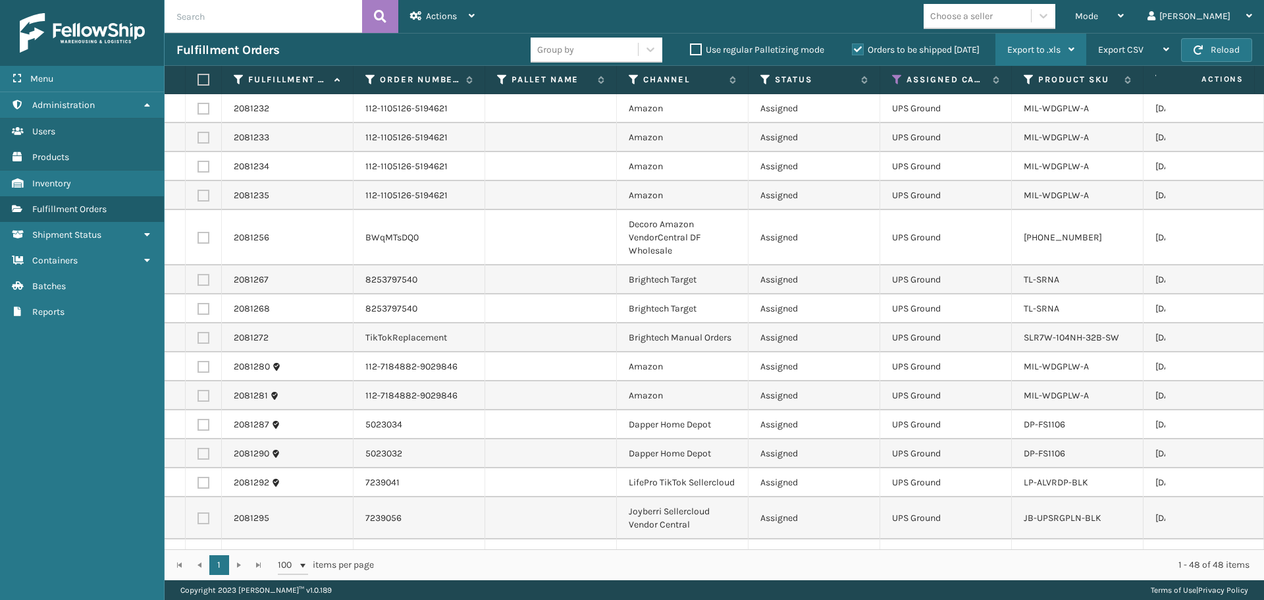
drag, startPoint x: 1046, startPoint y: 16, endPoint x: 1048, endPoint y: 34, distance: 17.2
click at [1031, 16] on div "Choose a seller" at bounding box center [976, 16] width 107 height 22
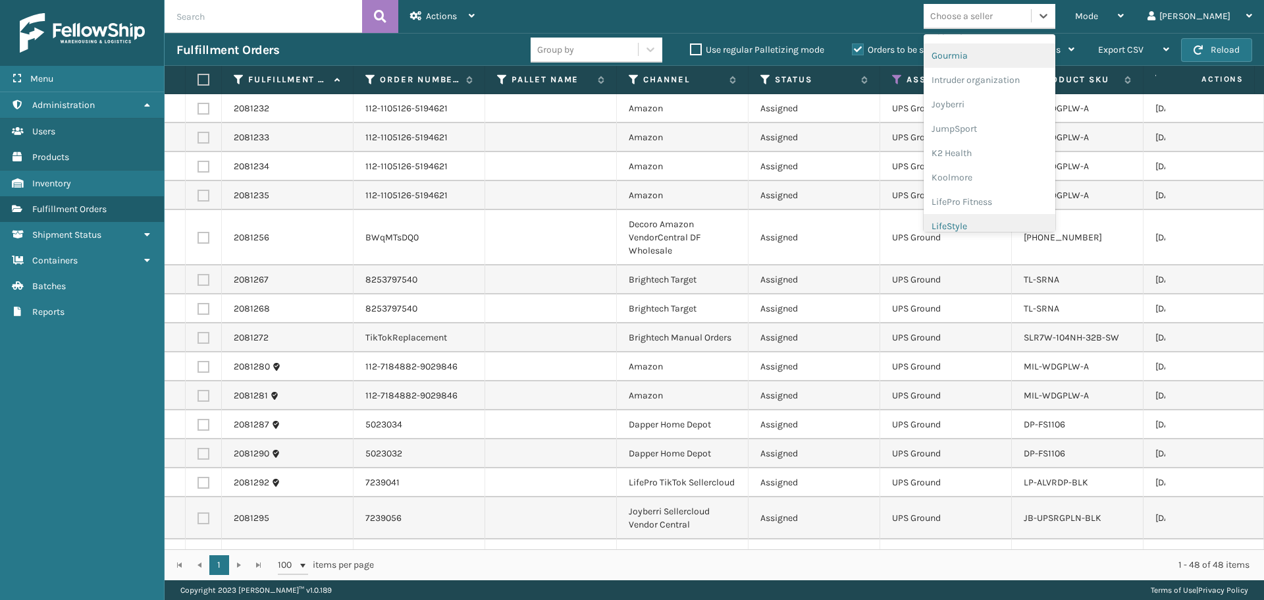
scroll to position [417, 0]
click at [1027, 120] on div "LifePro Fitness" at bounding box center [989, 119] width 132 height 24
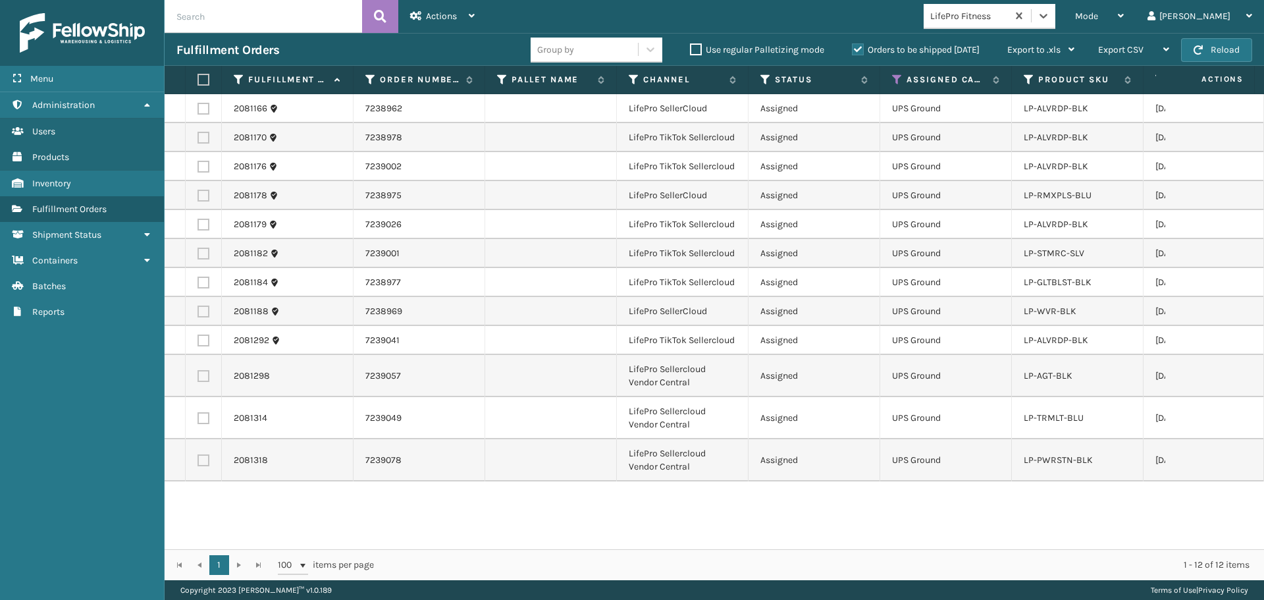
click at [205, 80] on label at bounding box center [201, 80] width 8 height 12
click at [198, 80] on input "checkbox" at bounding box center [197, 80] width 1 height 9
checkbox input "true"
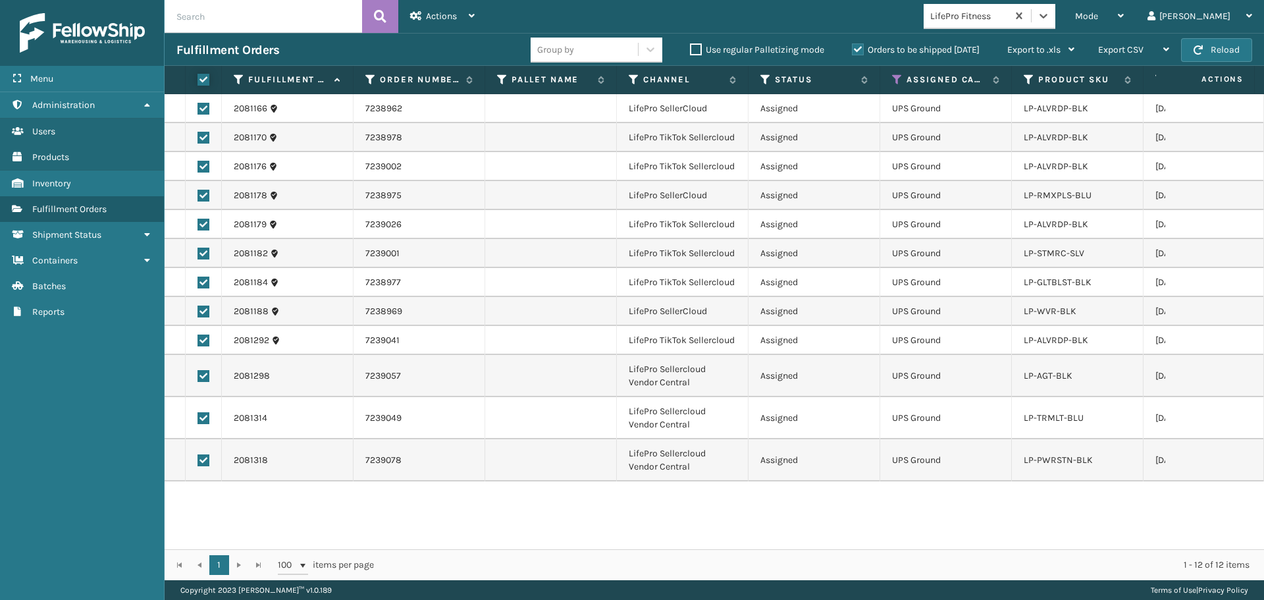
checkbox input "true"
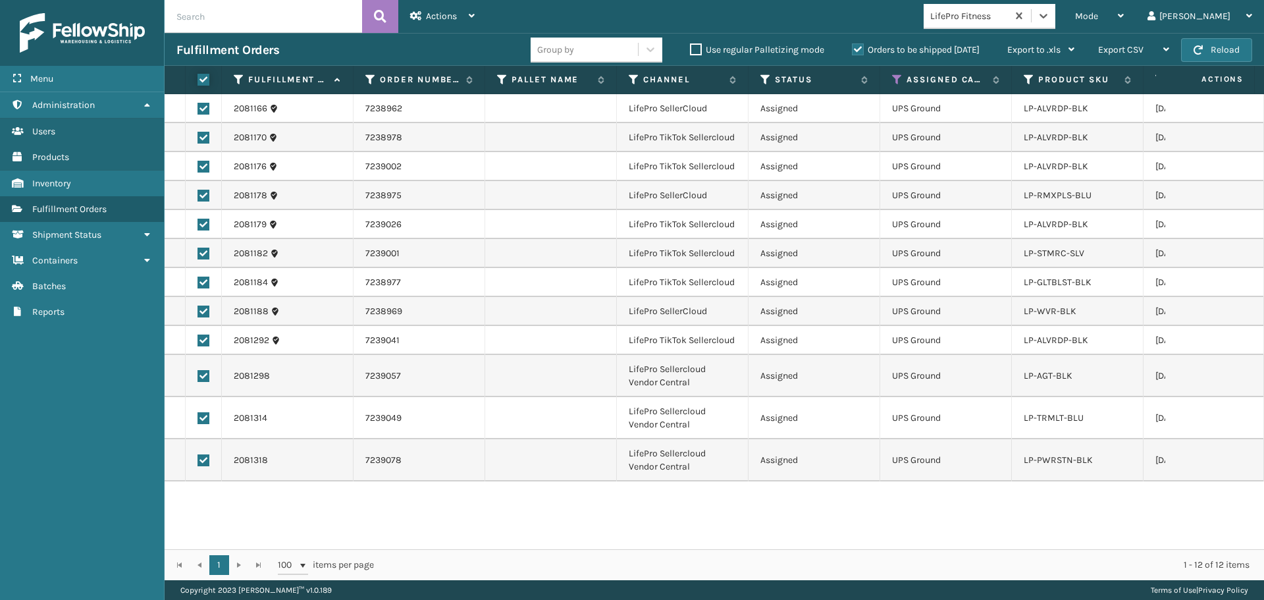
checkbox input "true"
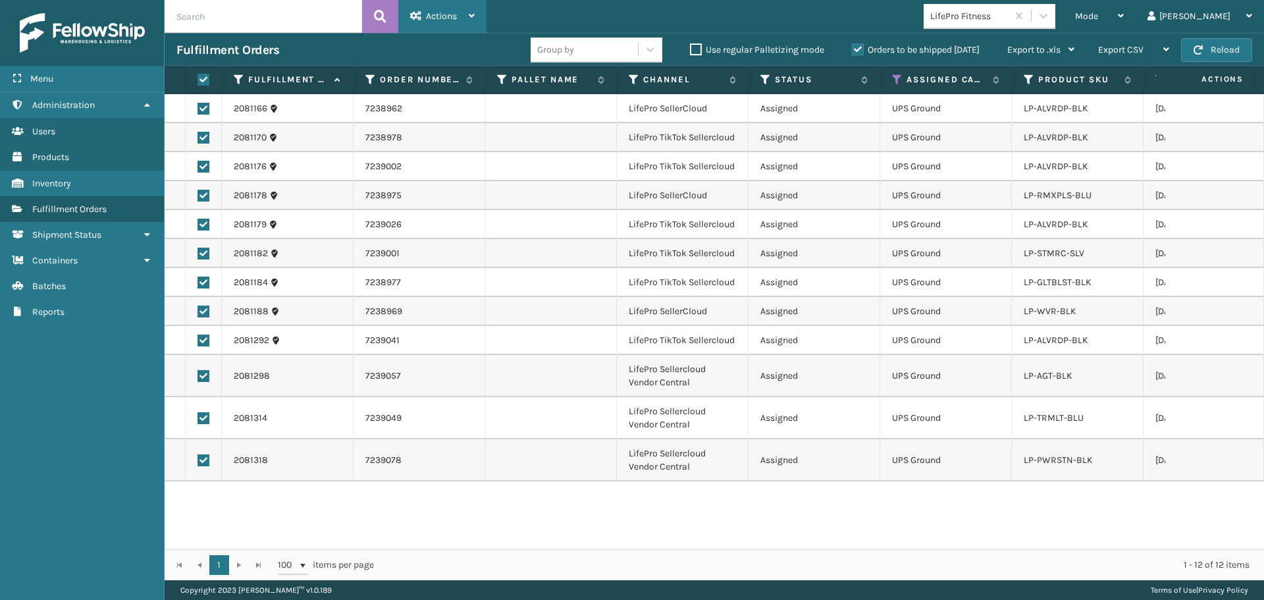
click at [426, 12] on span "Actions" at bounding box center [441, 16] width 31 height 11
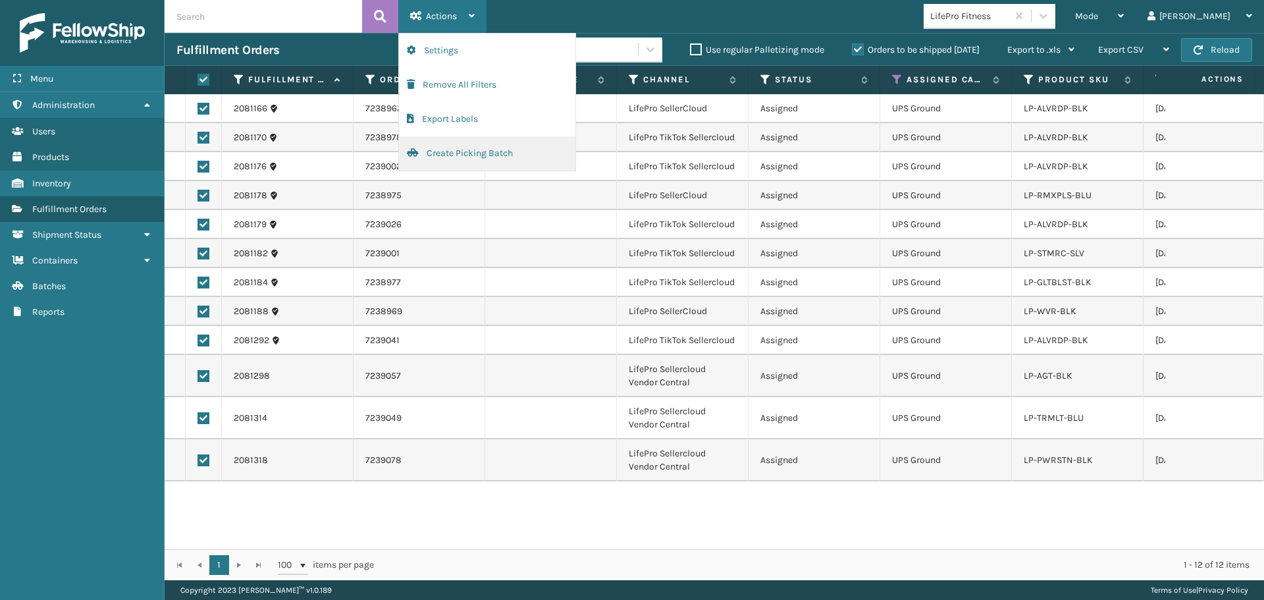
click at [477, 156] on button "Create Picking Batch" at bounding box center [487, 153] width 176 height 34
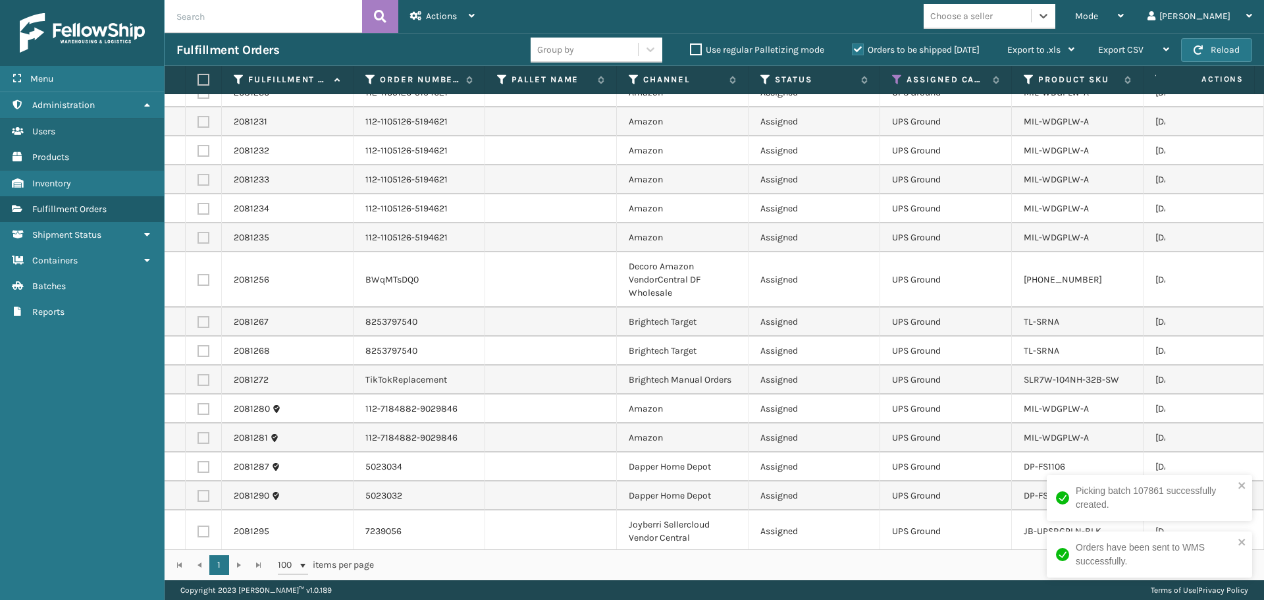
scroll to position [808, 0]
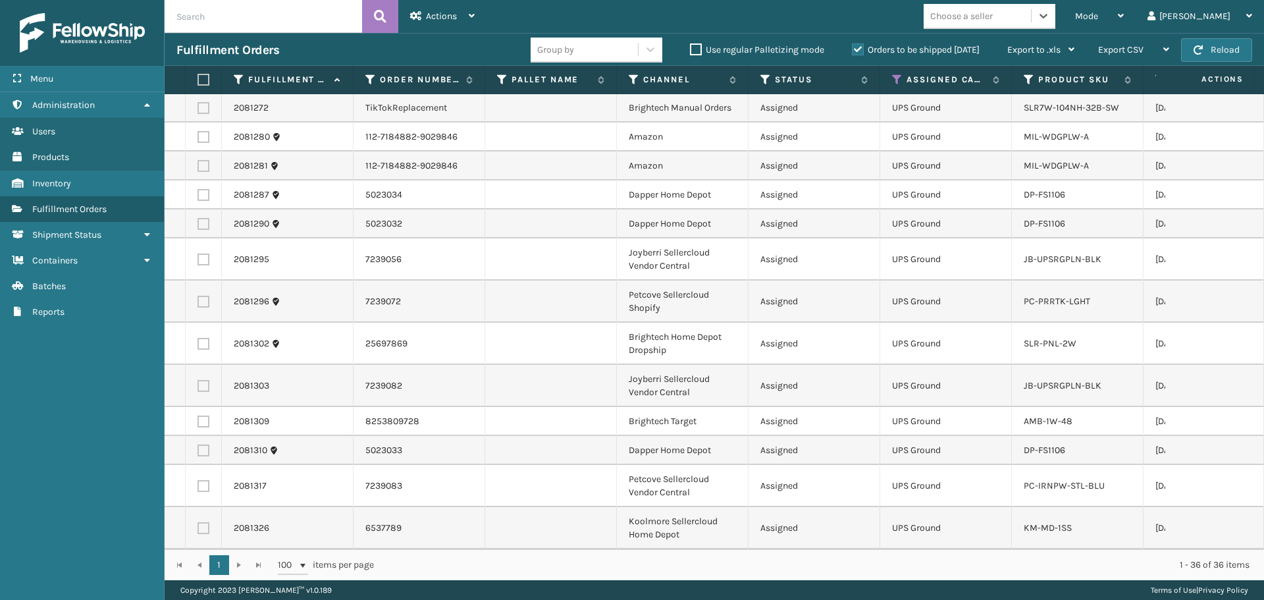
click at [992, 16] on div "Choose a seller" at bounding box center [961, 16] width 63 height 14
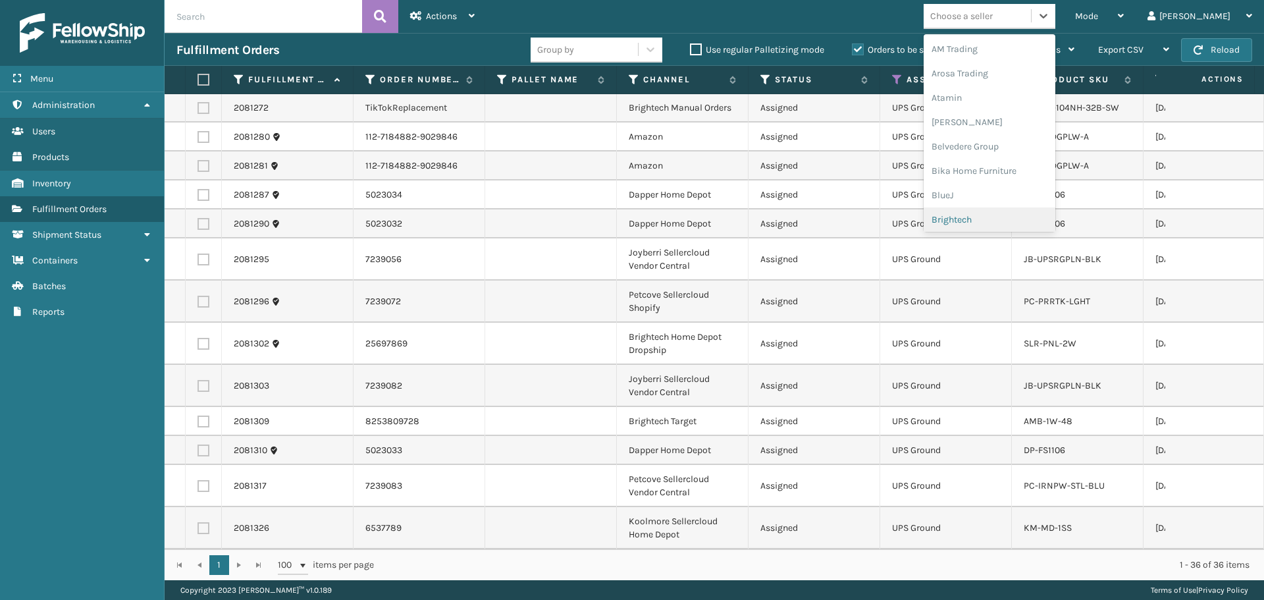
click at [1008, 219] on div "Brightech" at bounding box center [989, 219] width 132 height 24
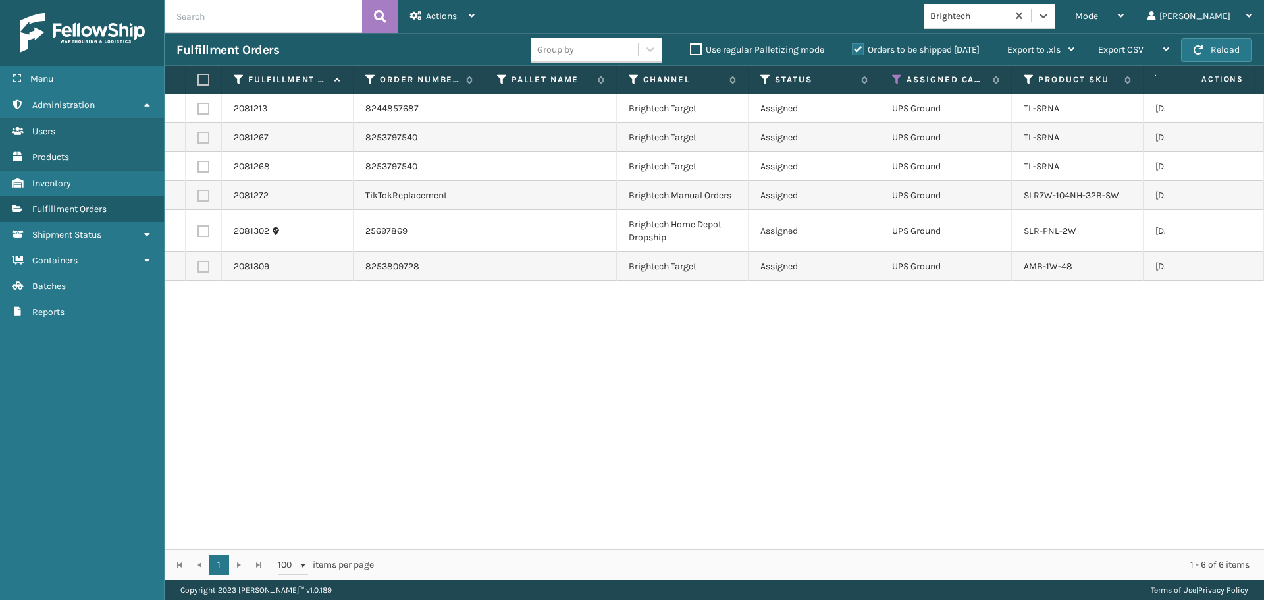
click at [205, 78] on label at bounding box center [201, 80] width 8 height 12
click at [198, 78] on input "checkbox" at bounding box center [197, 80] width 1 height 9
checkbox input "true"
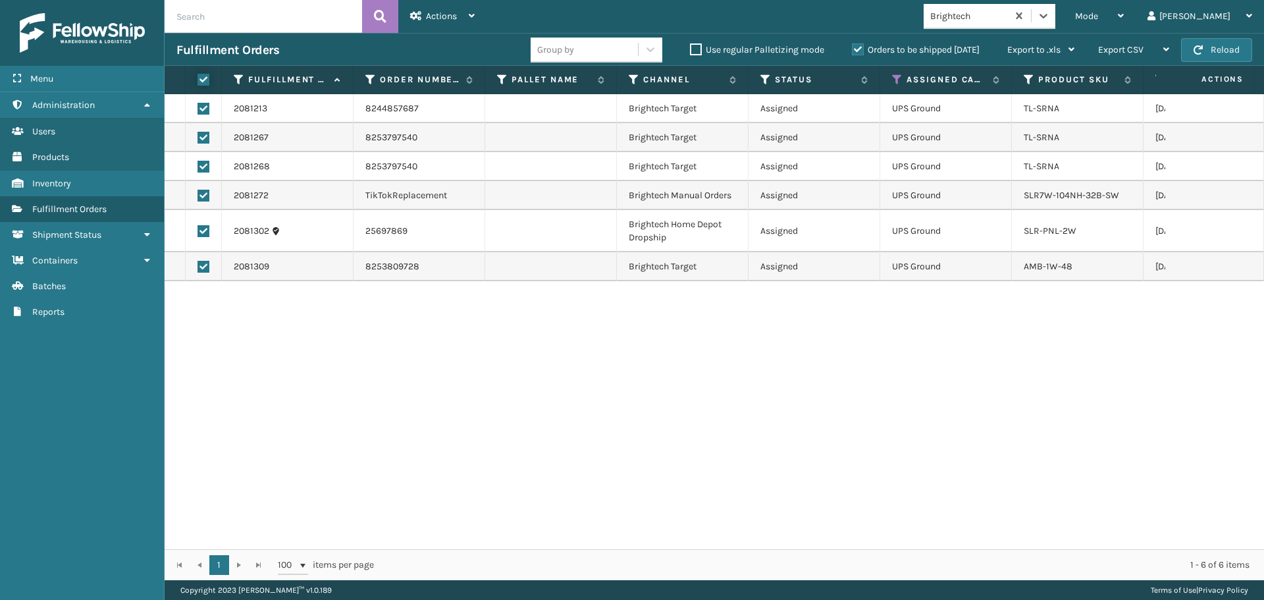
checkbox input "true"
click at [427, 14] on span "Actions" at bounding box center [441, 16] width 31 height 11
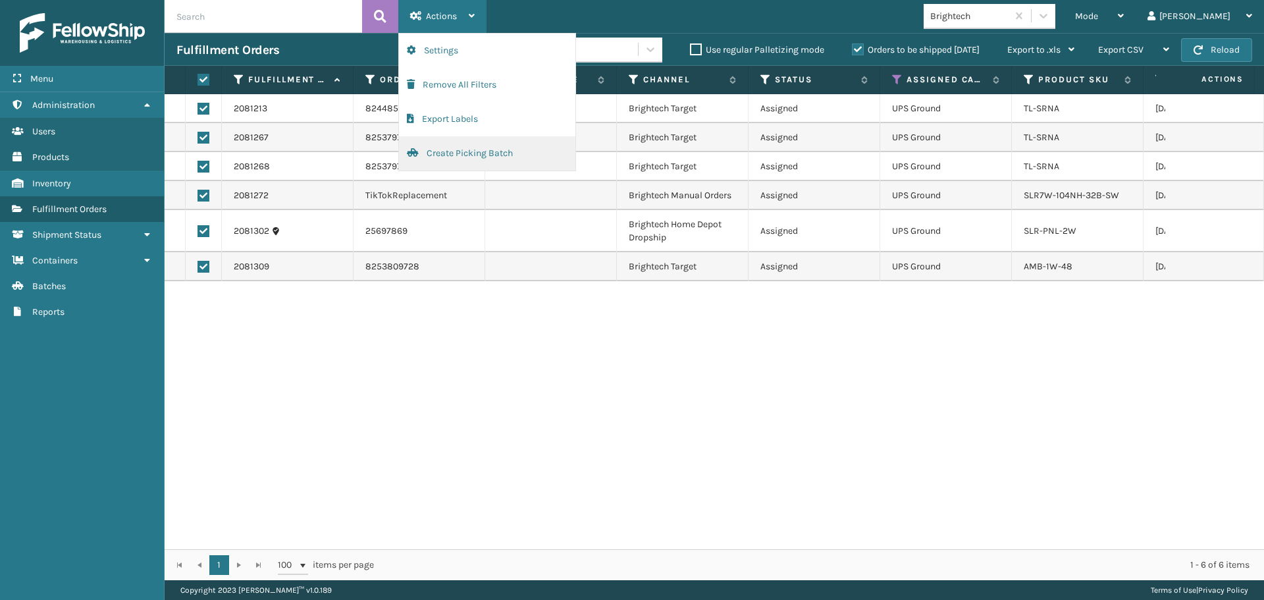
click at [481, 158] on button "Create Picking Batch" at bounding box center [487, 153] width 176 height 34
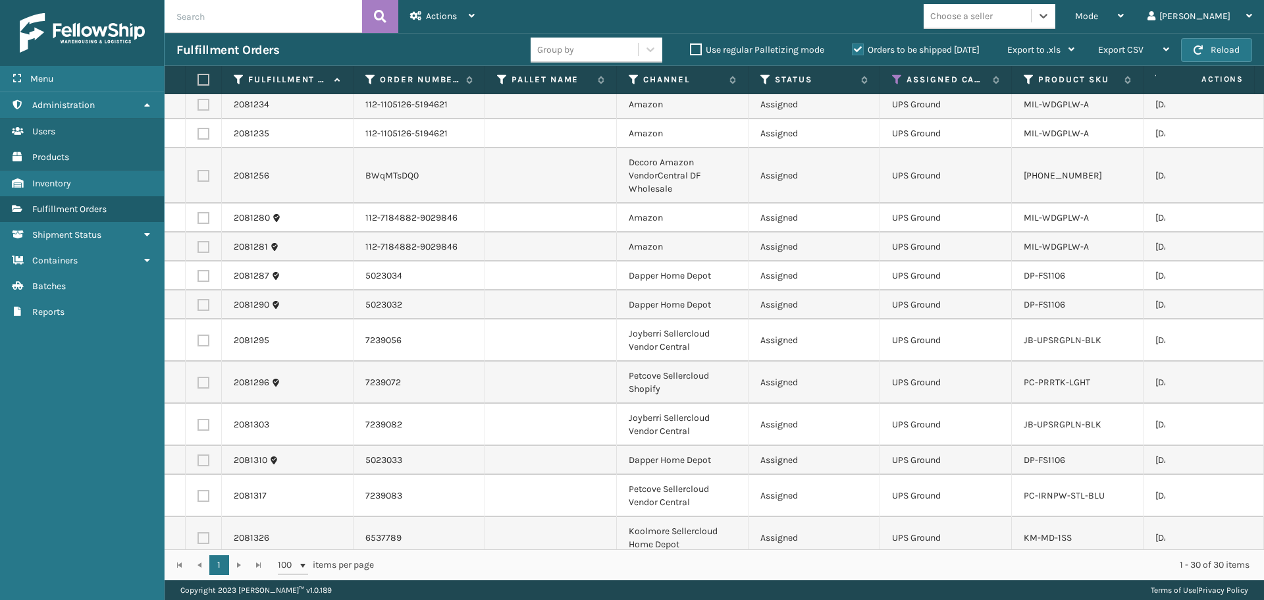
scroll to position [621, 0]
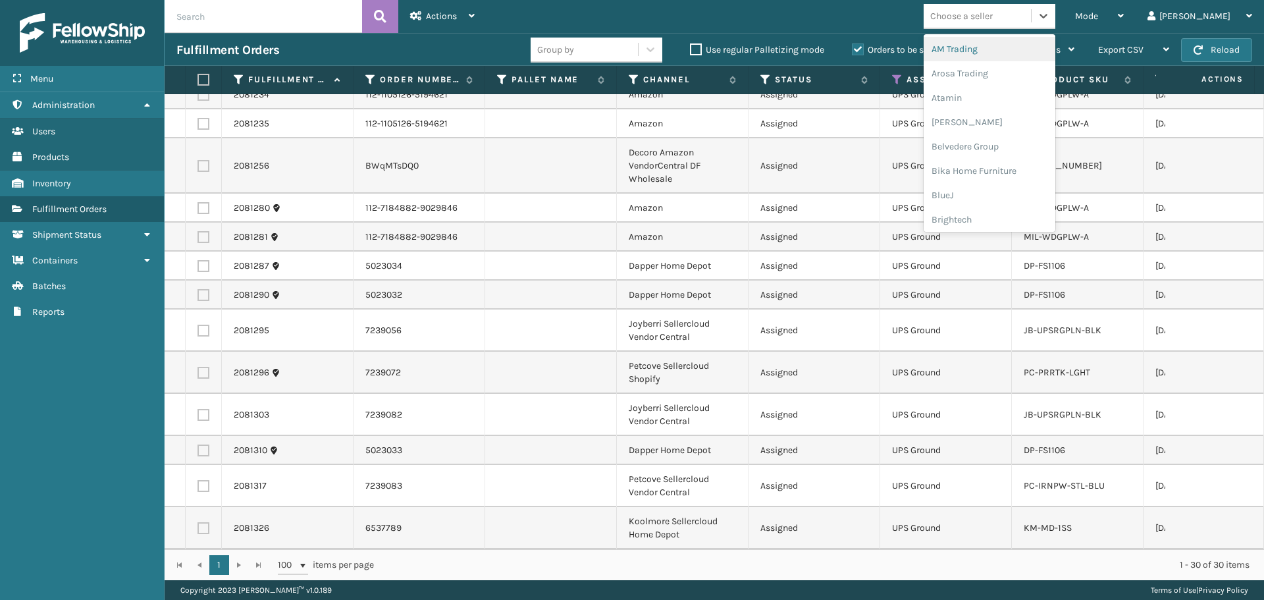
drag, startPoint x: 1017, startPoint y: 19, endPoint x: 1024, endPoint y: 33, distance: 15.6
click at [992, 20] on div "Choose a seller" at bounding box center [961, 16] width 63 height 14
click at [1024, 179] on div "[PERSON_NAME] Brands" at bounding box center [989, 175] width 132 height 24
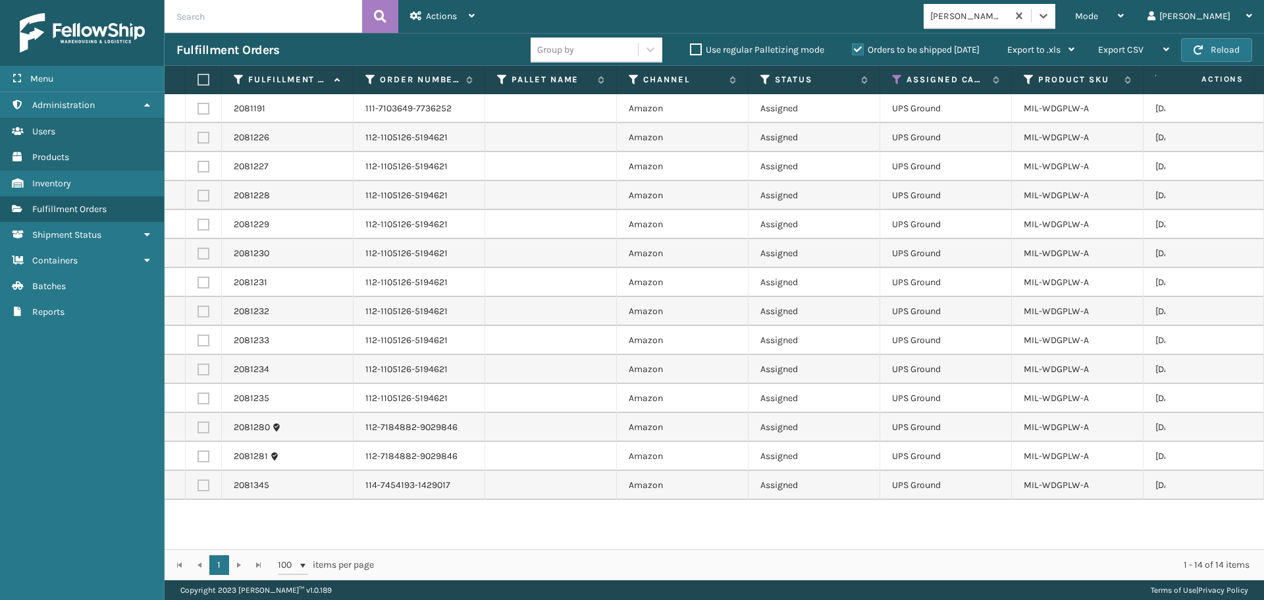
click at [203, 75] on label at bounding box center [201, 80] width 8 height 12
click at [198, 76] on input "checkbox" at bounding box center [197, 80] width 1 height 9
checkbox input "true"
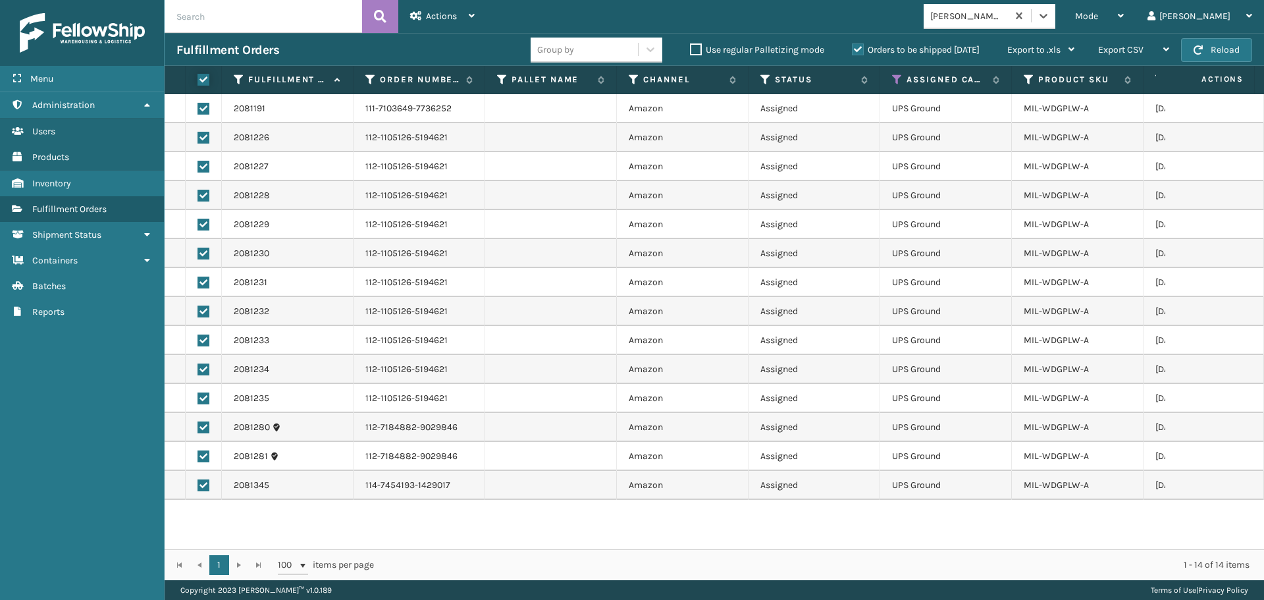
checkbox input "true"
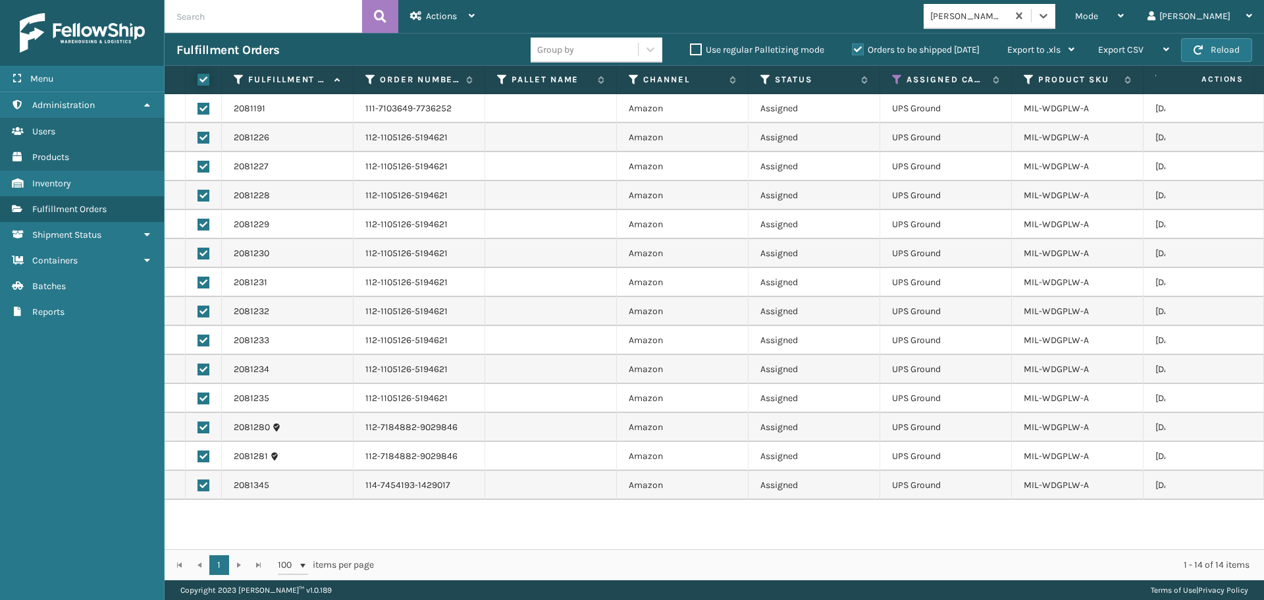
checkbox input "true"
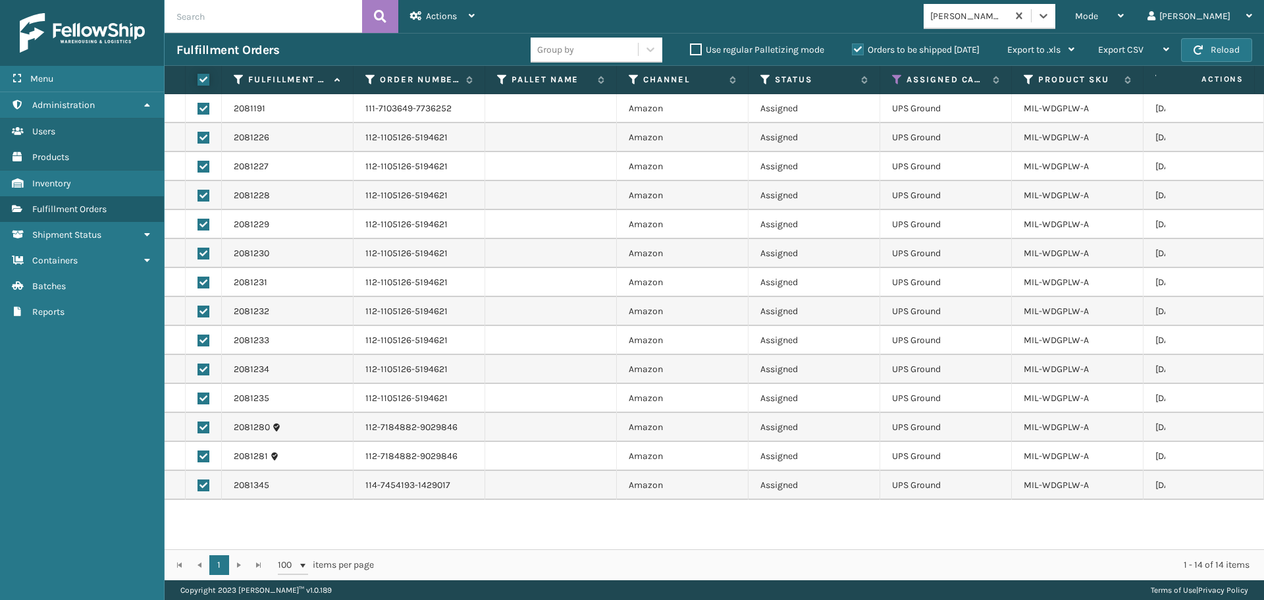
checkbox input "true"
click at [454, 9] on div "Actions" at bounding box center [442, 16] width 64 height 33
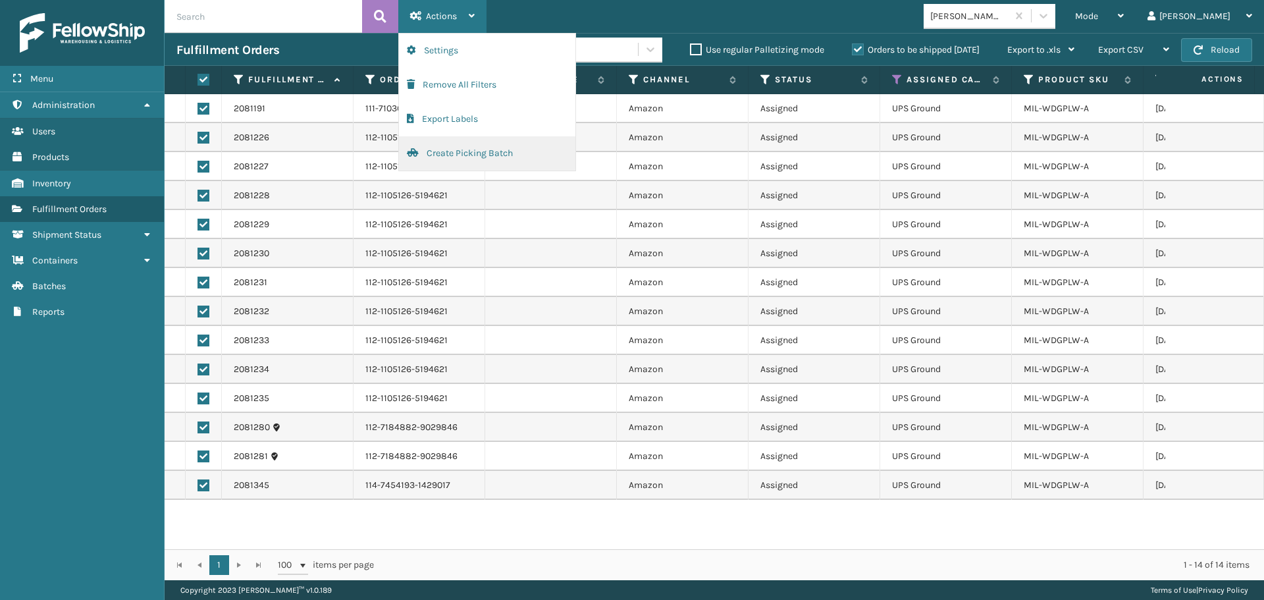
click at [493, 153] on button "Create Picking Batch" at bounding box center [487, 153] width 176 height 34
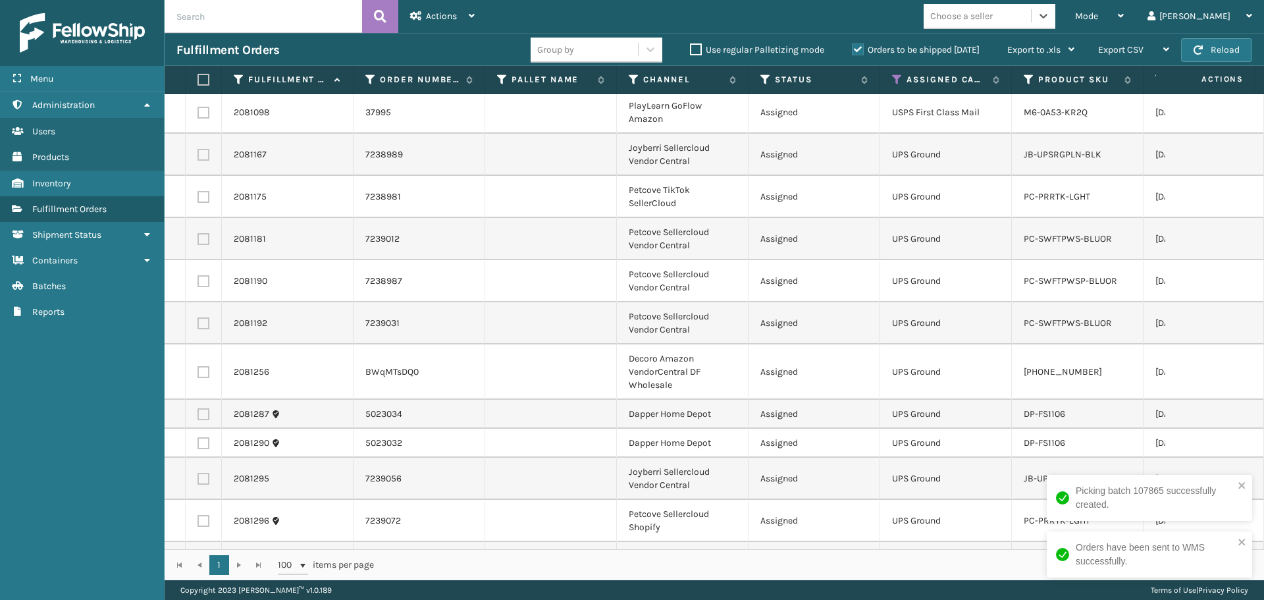
scroll to position [0, 0]
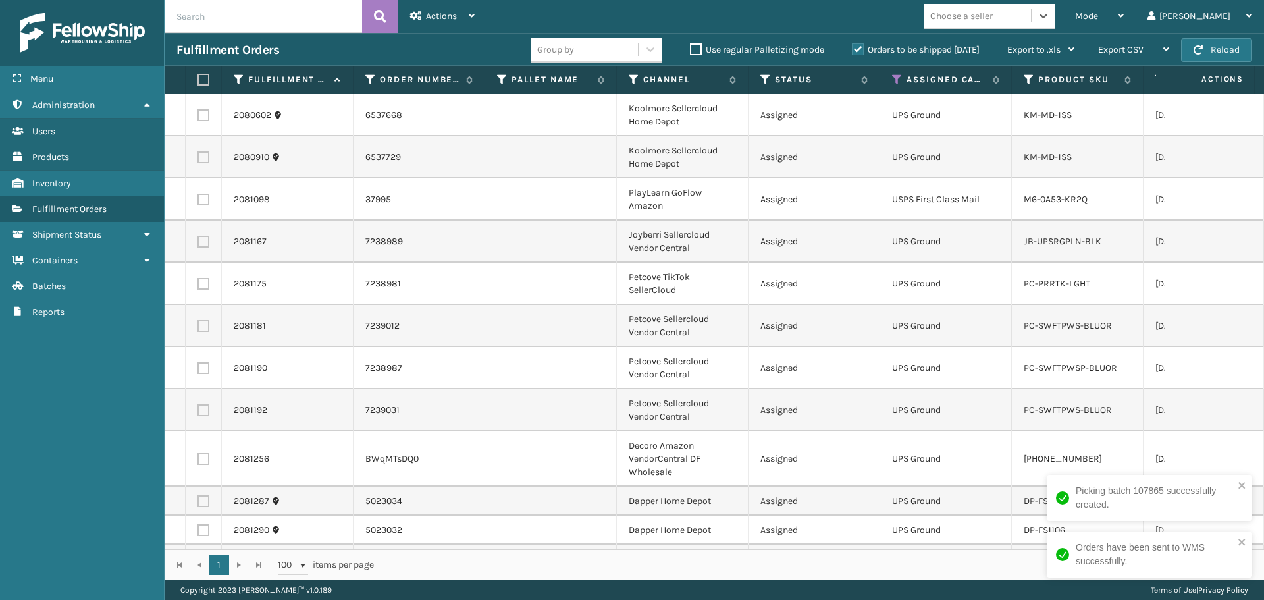
click at [992, 20] on div "Choose a seller" at bounding box center [961, 16] width 63 height 14
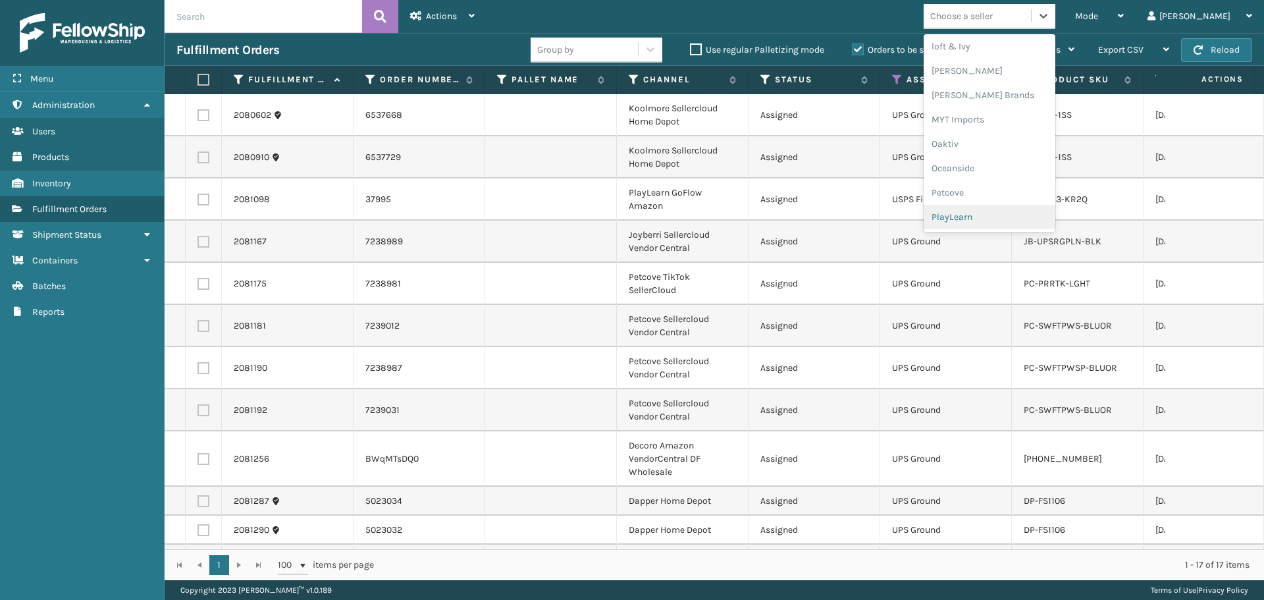
scroll to position [528, 0]
click at [990, 222] on div "Petcove" at bounding box center [989, 227] width 132 height 24
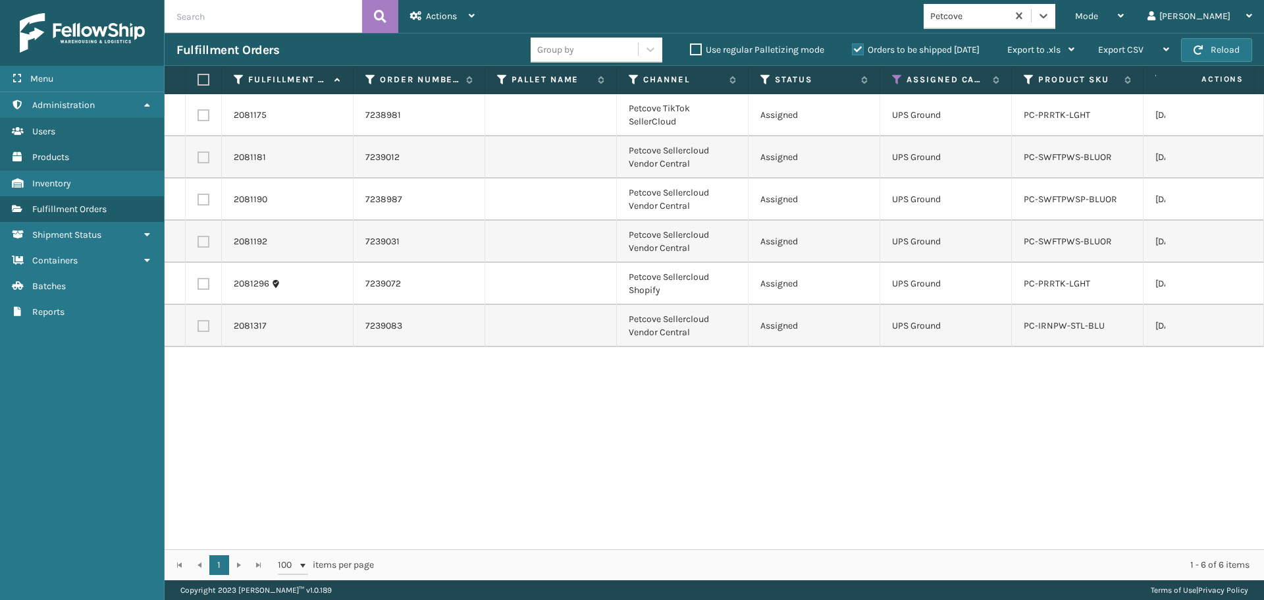
click at [205, 81] on label at bounding box center [201, 80] width 8 height 12
click at [198, 81] on input "checkbox" at bounding box center [197, 80] width 1 height 9
checkbox input "true"
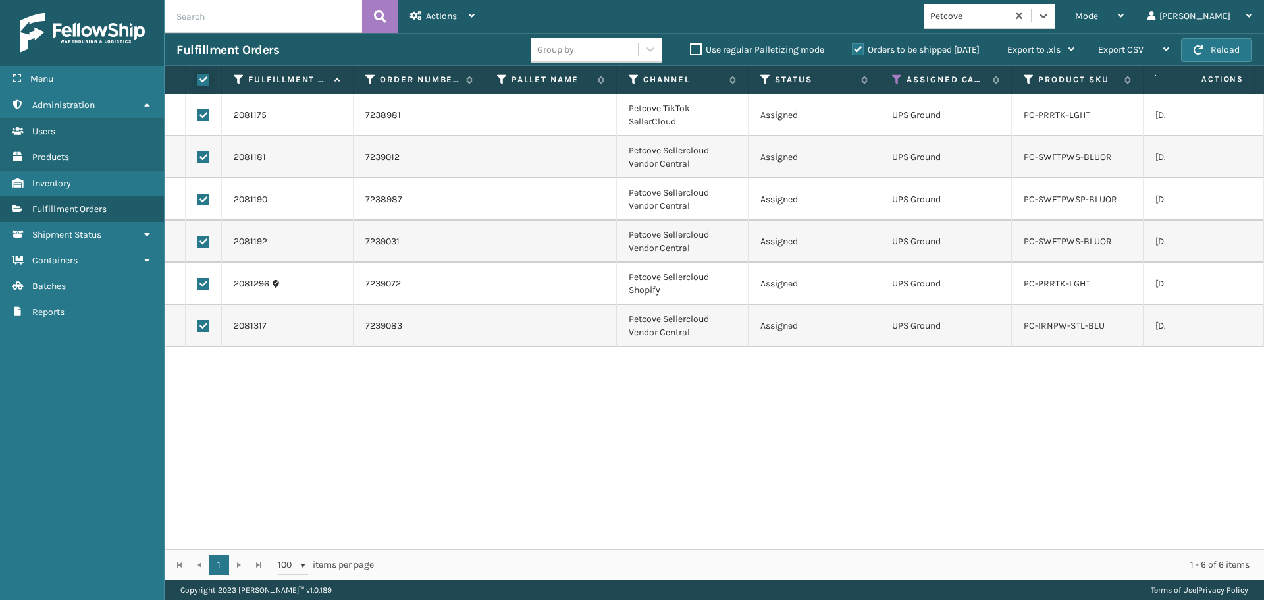
checkbox input "true"
click at [457, 11] on div "Actions" at bounding box center [442, 16] width 64 height 33
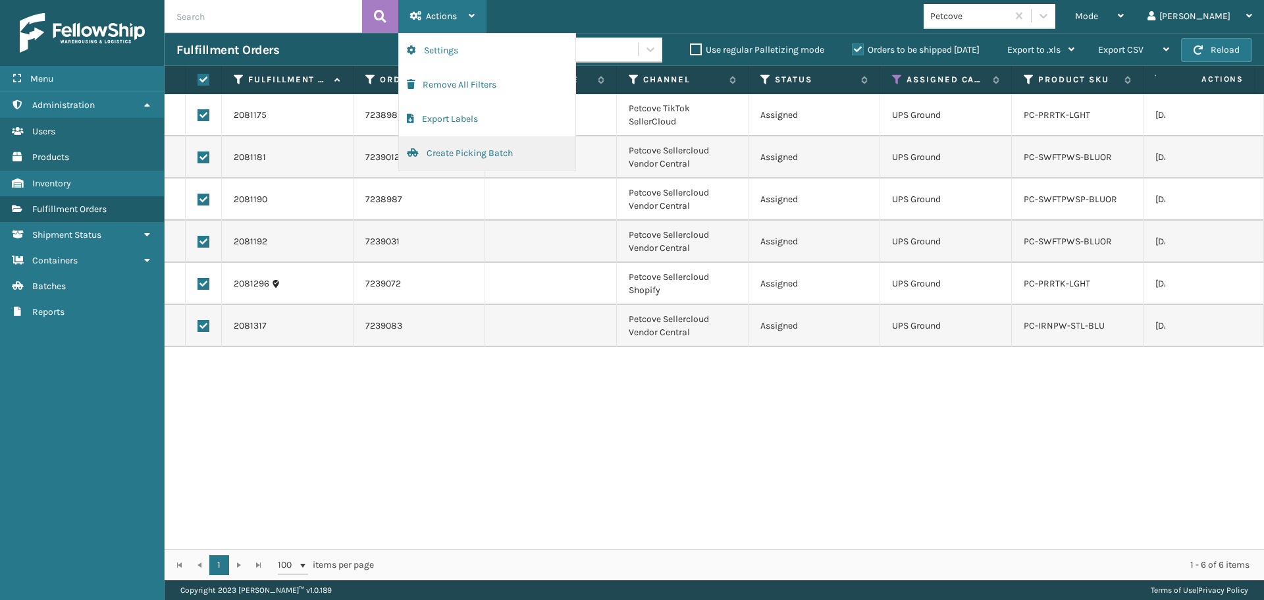
click at [502, 160] on button "Create Picking Batch" at bounding box center [487, 153] width 176 height 34
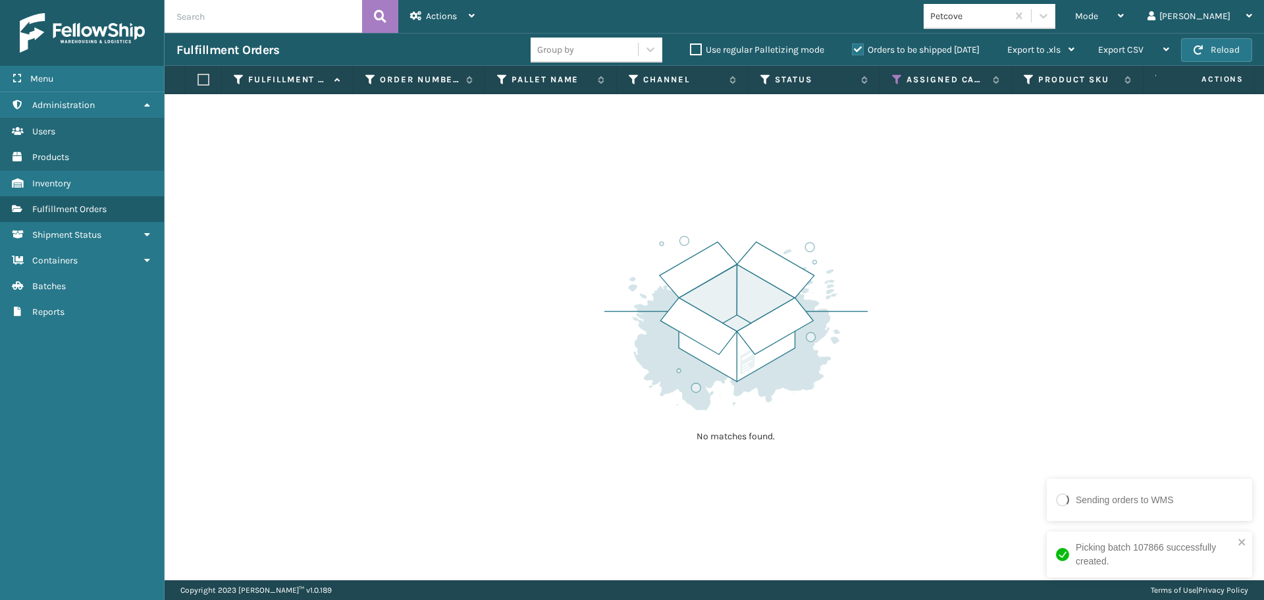
click at [1004, 16] on div "Petcove" at bounding box center [969, 16] width 78 height 14
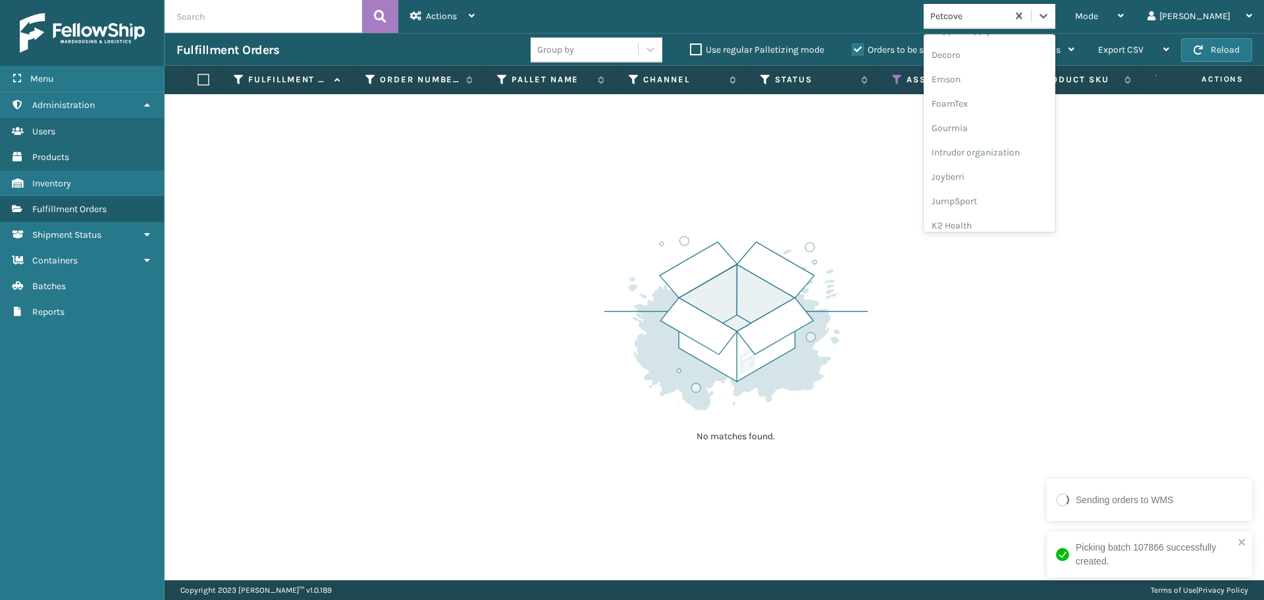
scroll to position [263, 0]
click at [1003, 177] on div "Joyberri" at bounding box center [989, 175] width 132 height 24
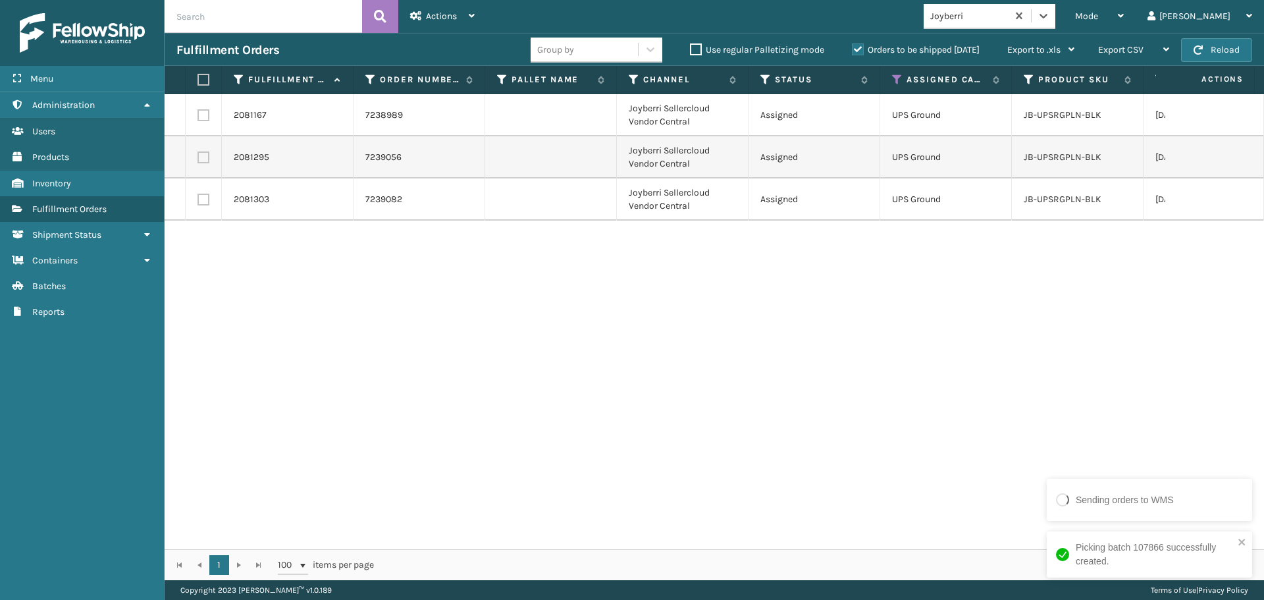
drag, startPoint x: 197, startPoint y: 74, endPoint x: 218, endPoint y: 78, distance: 20.8
click at [201, 75] on label at bounding box center [201, 80] width 8 height 12
click at [198, 76] on input "checkbox" at bounding box center [197, 80] width 1 height 9
checkbox input "true"
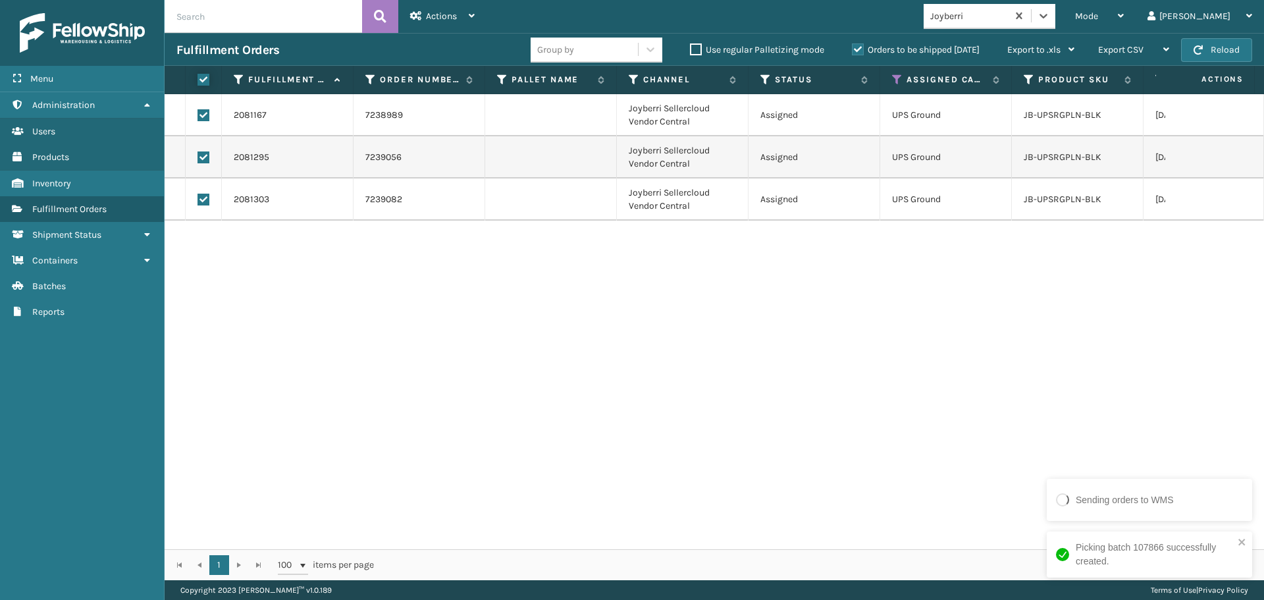
checkbox input "true"
click at [413, 20] on icon at bounding box center [416, 15] width 12 height 9
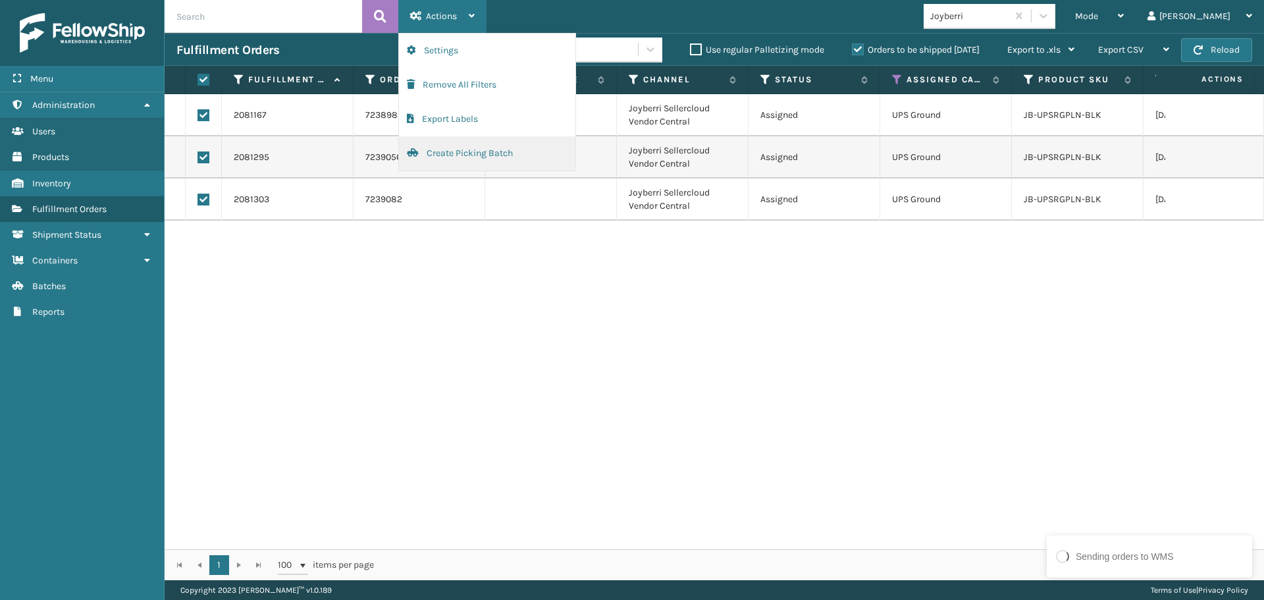
click at [469, 155] on button "Create Picking Batch" at bounding box center [487, 153] width 176 height 34
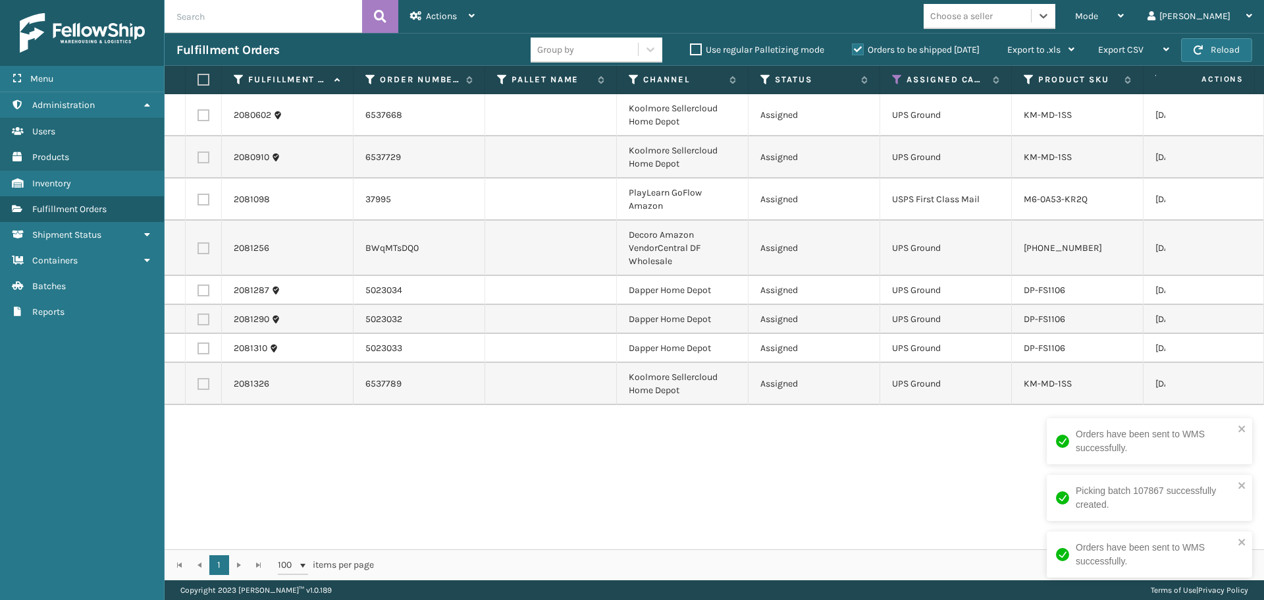
click at [992, 14] on div "Choose a seller" at bounding box center [961, 16] width 63 height 14
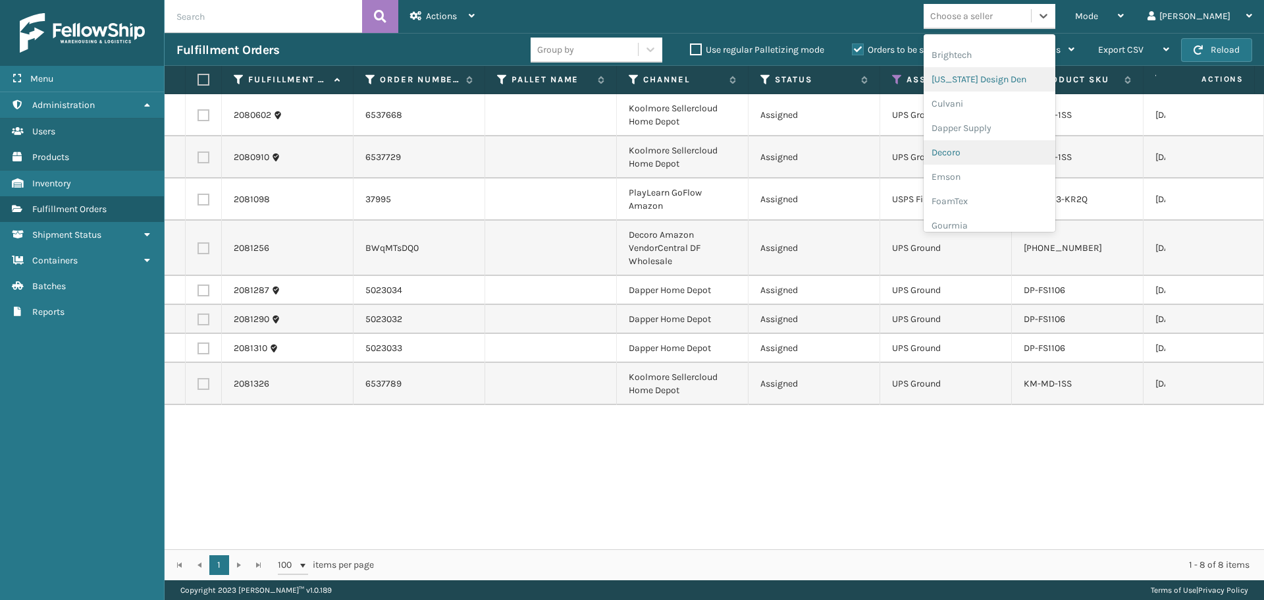
scroll to position [197, 0]
click at [1004, 91] on div "Dapper Supply" at bounding box center [989, 95] width 132 height 24
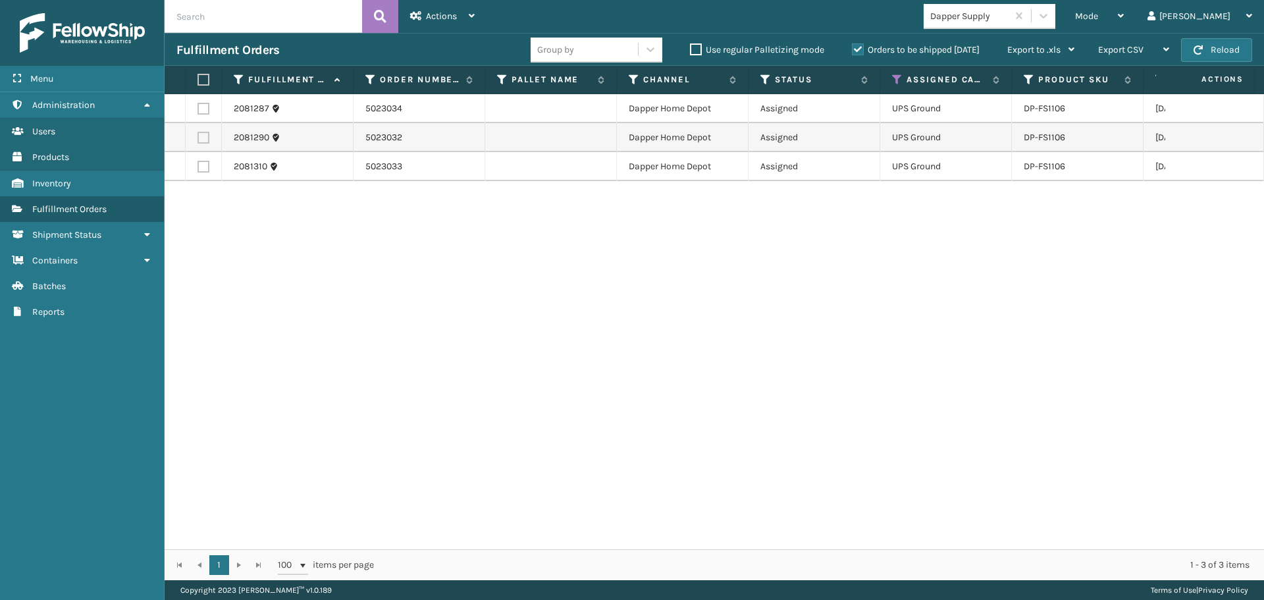
click at [204, 78] on label at bounding box center [201, 80] width 8 height 12
click at [198, 78] on input "checkbox" at bounding box center [197, 80] width 1 height 9
checkbox input "true"
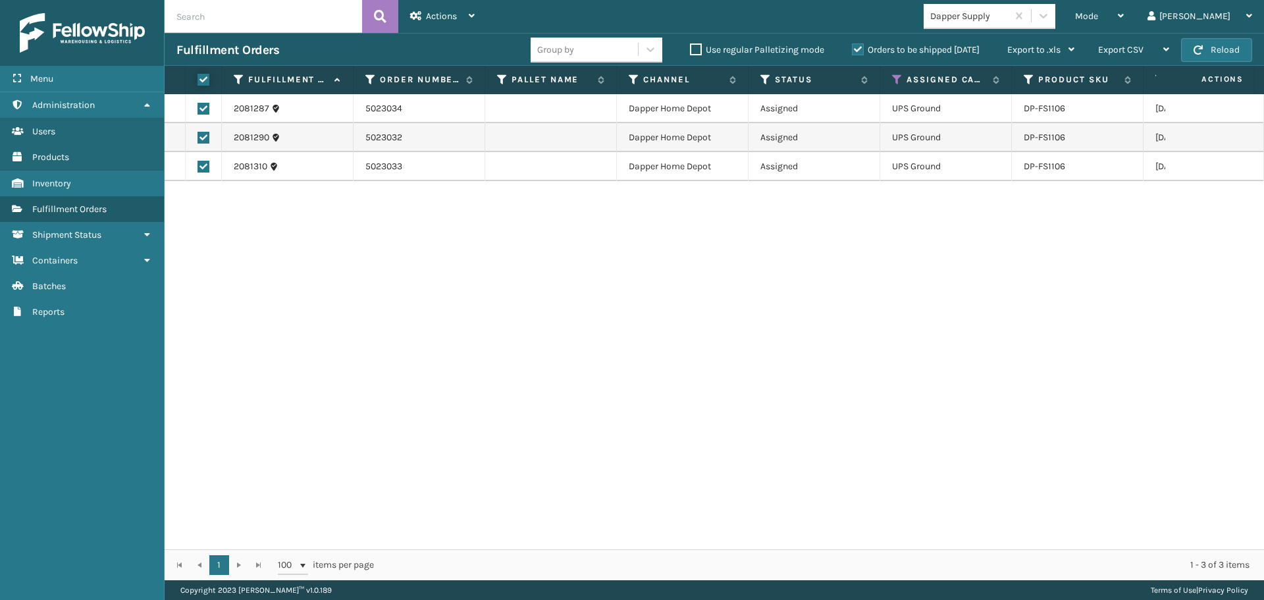
checkbox input "true"
click at [421, 14] on icon at bounding box center [416, 15] width 12 height 9
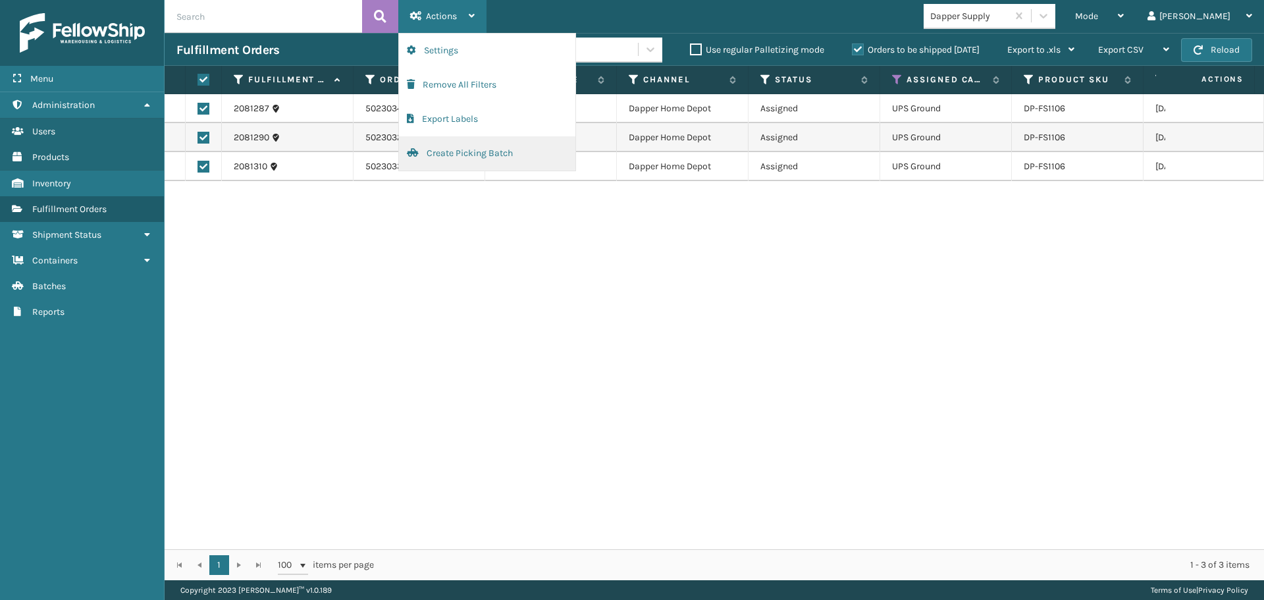
click at [455, 153] on button "Create Picking Batch" at bounding box center [487, 153] width 176 height 34
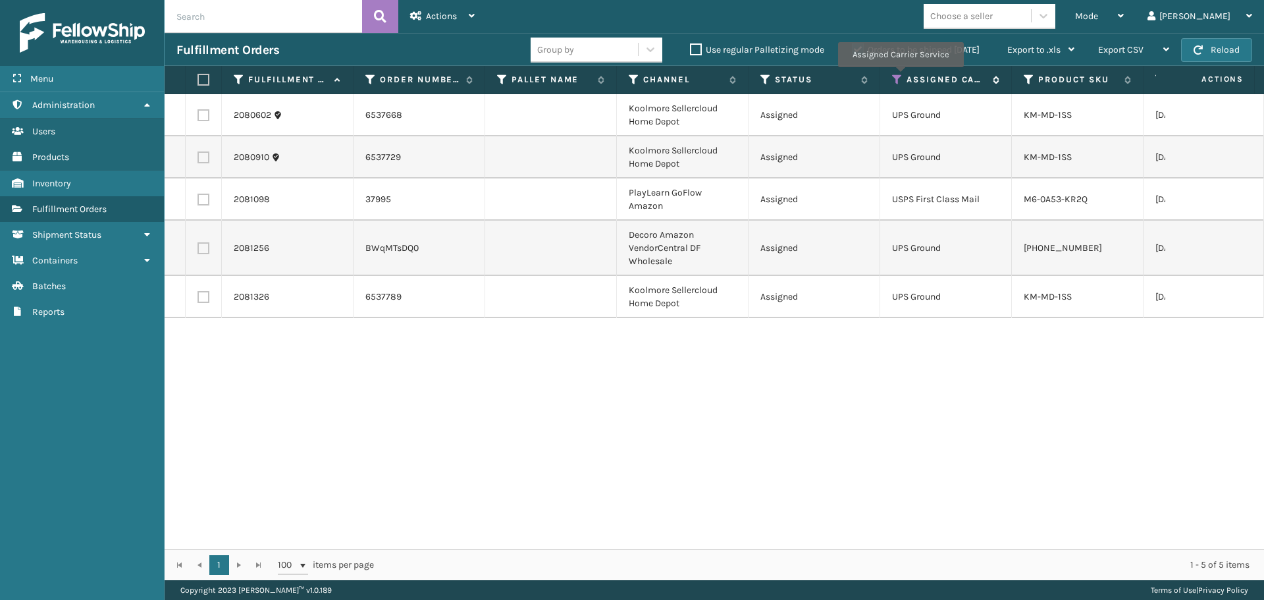
click at [900, 76] on icon at bounding box center [897, 80] width 11 height 12
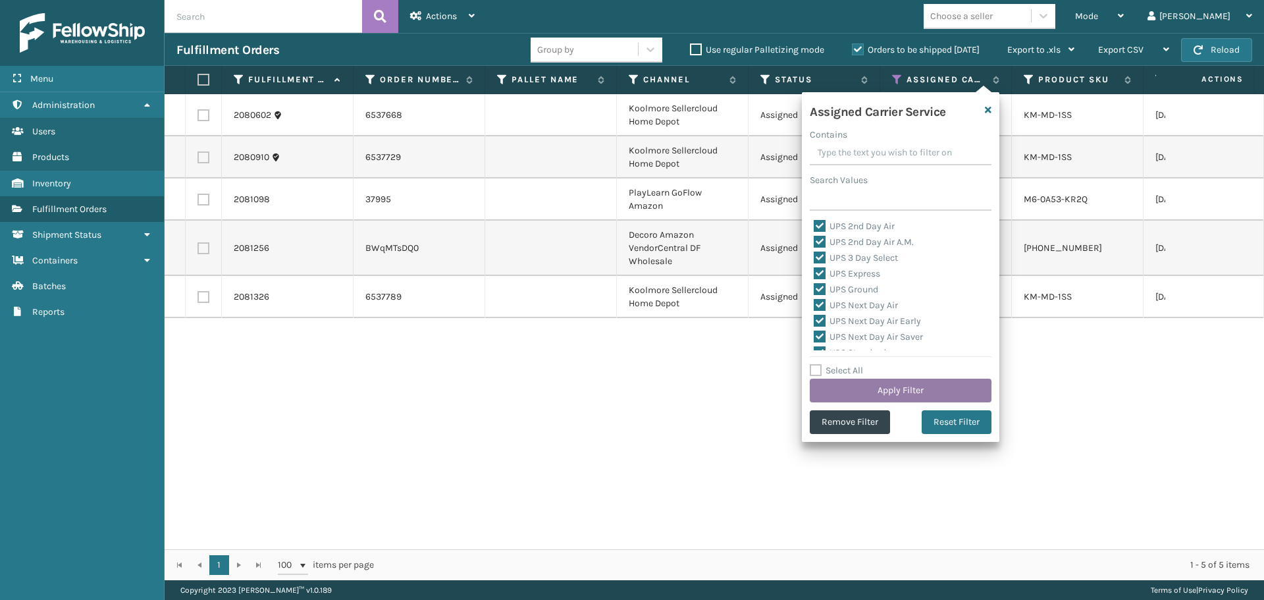
click at [892, 384] on button "Apply Filter" at bounding box center [901, 390] width 182 height 24
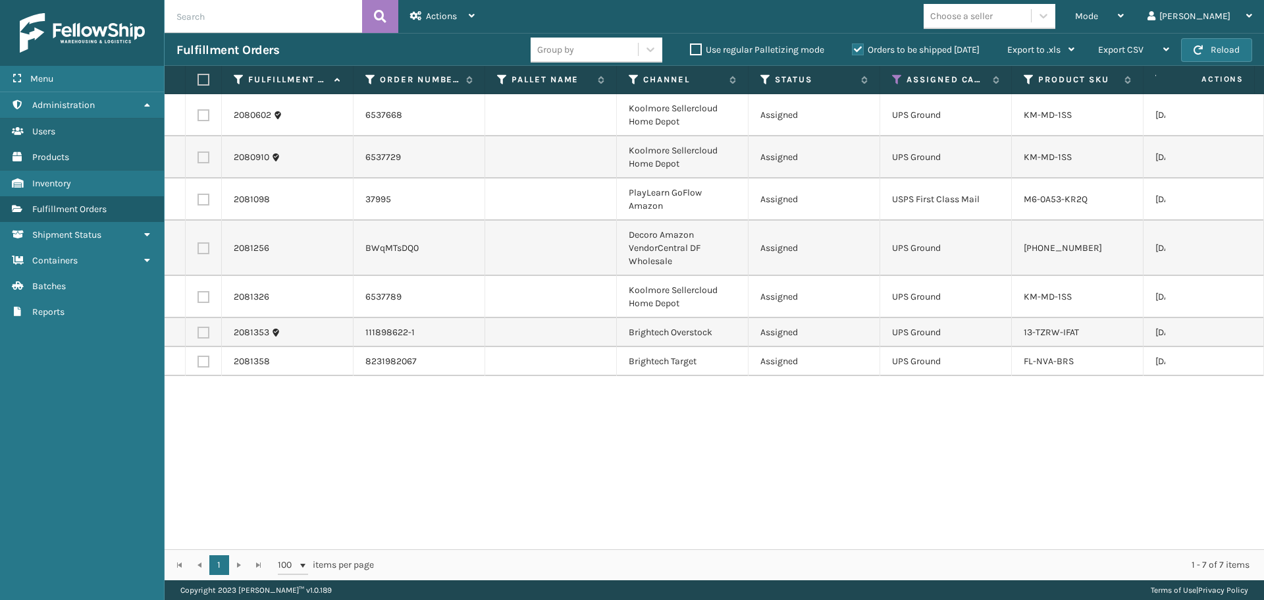
click at [893, 88] on th "Assigned Carrier Service" at bounding box center [946, 80] width 132 height 28
click at [894, 83] on icon at bounding box center [897, 80] width 11 height 12
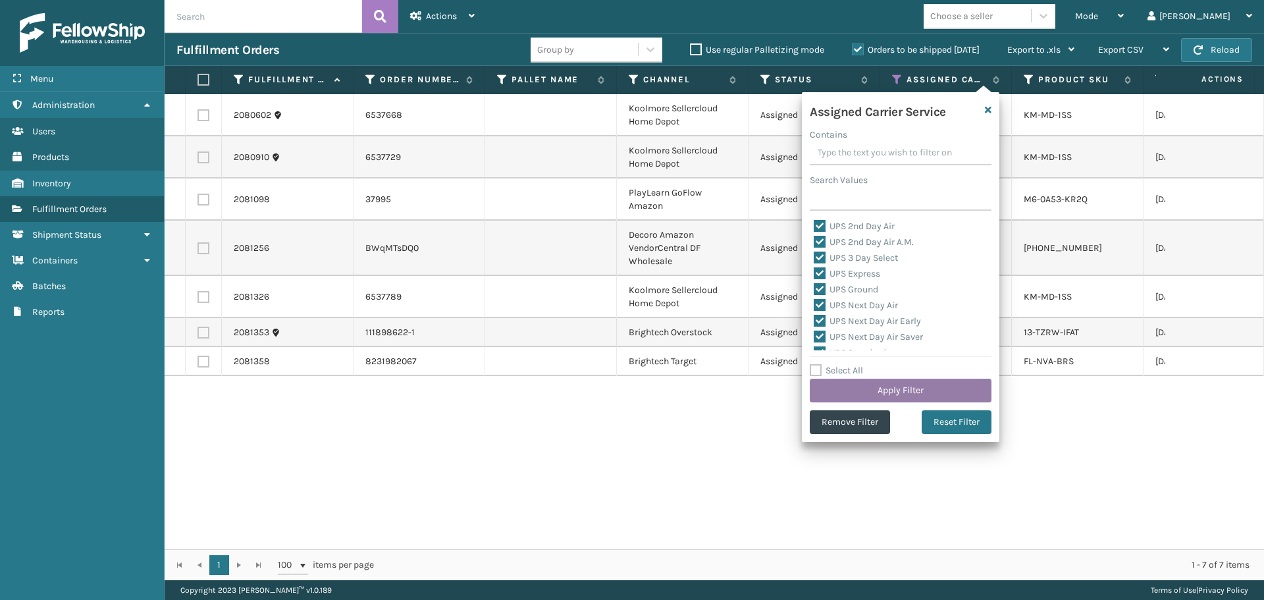
click at [897, 384] on button "Apply Filter" at bounding box center [901, 390] width 182 height 24
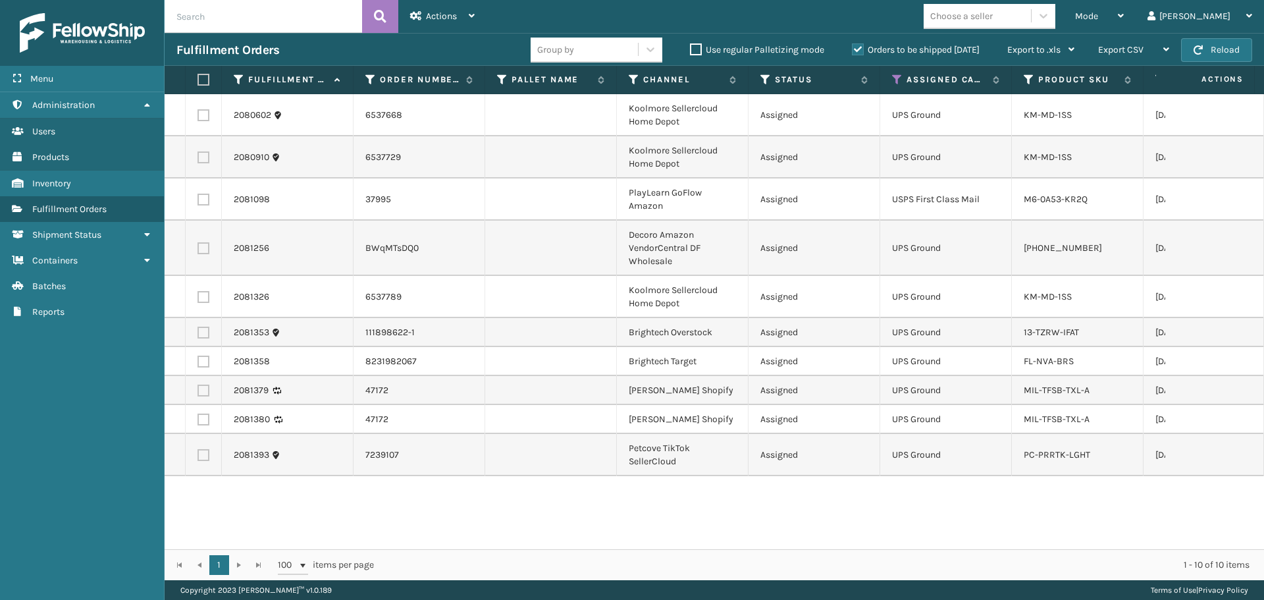
click at [204, 81] on label at bounding box center [201, 80] width 8 height 12
click at [198, 81] on input "checkbox" at bounding box center [197, 80] width 1 height 9
checkbox input "true"
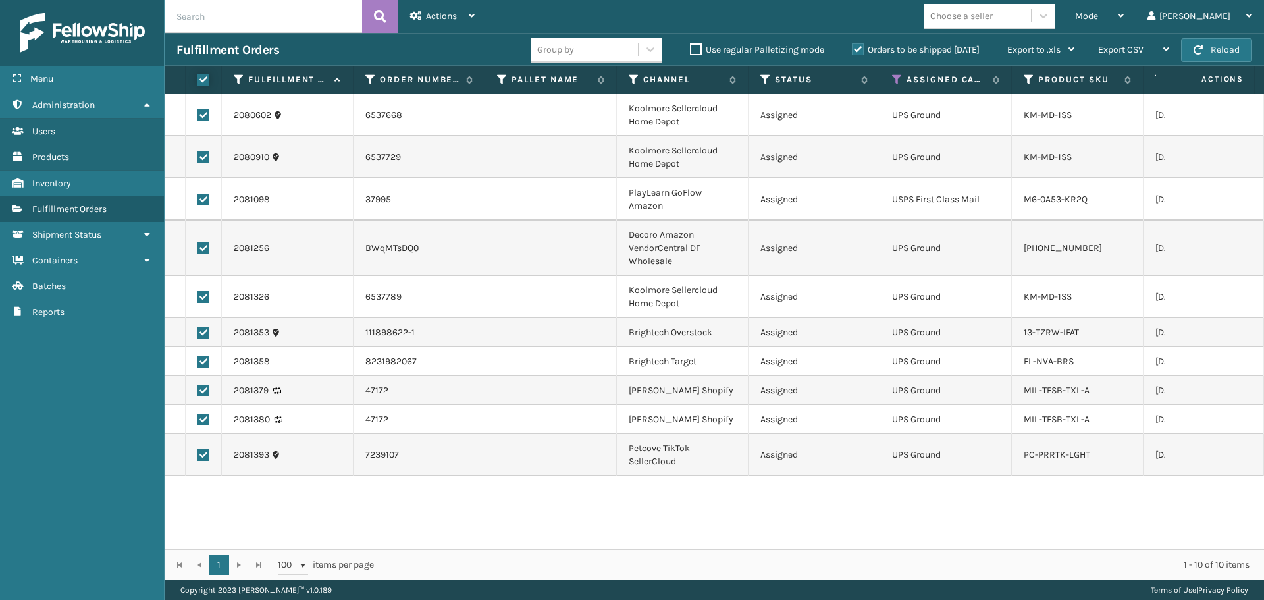
checkbox input "true"
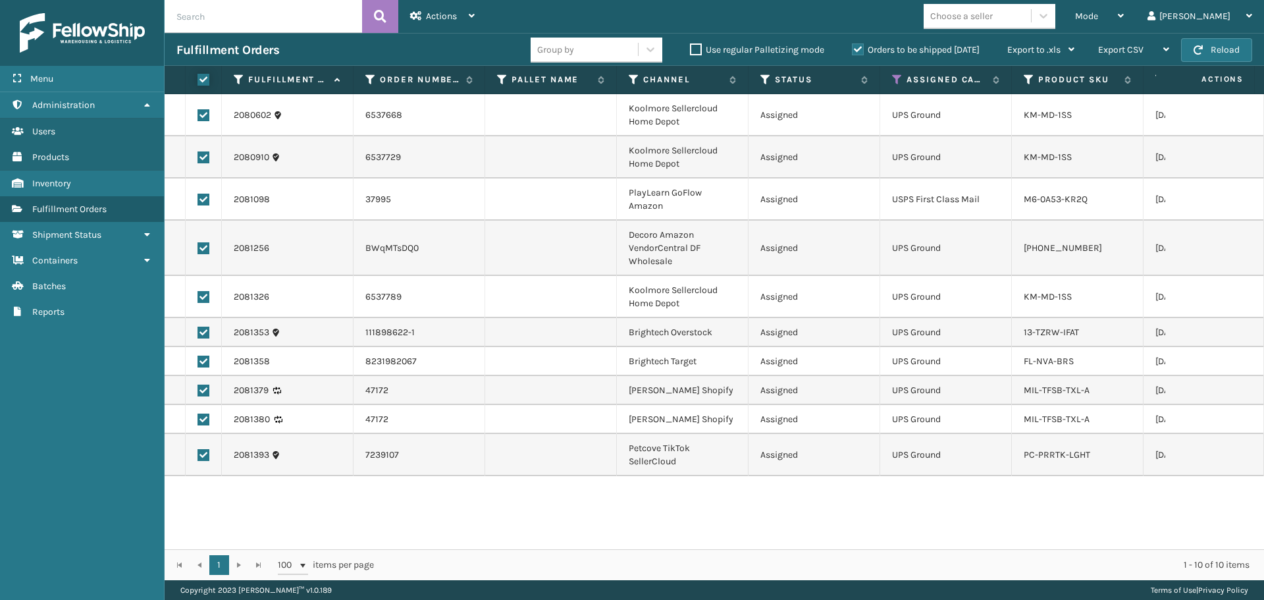
checkbox input "true"
click at [440, 24] on div "Actions" at bounding box center [442, 16] width 64 height 33
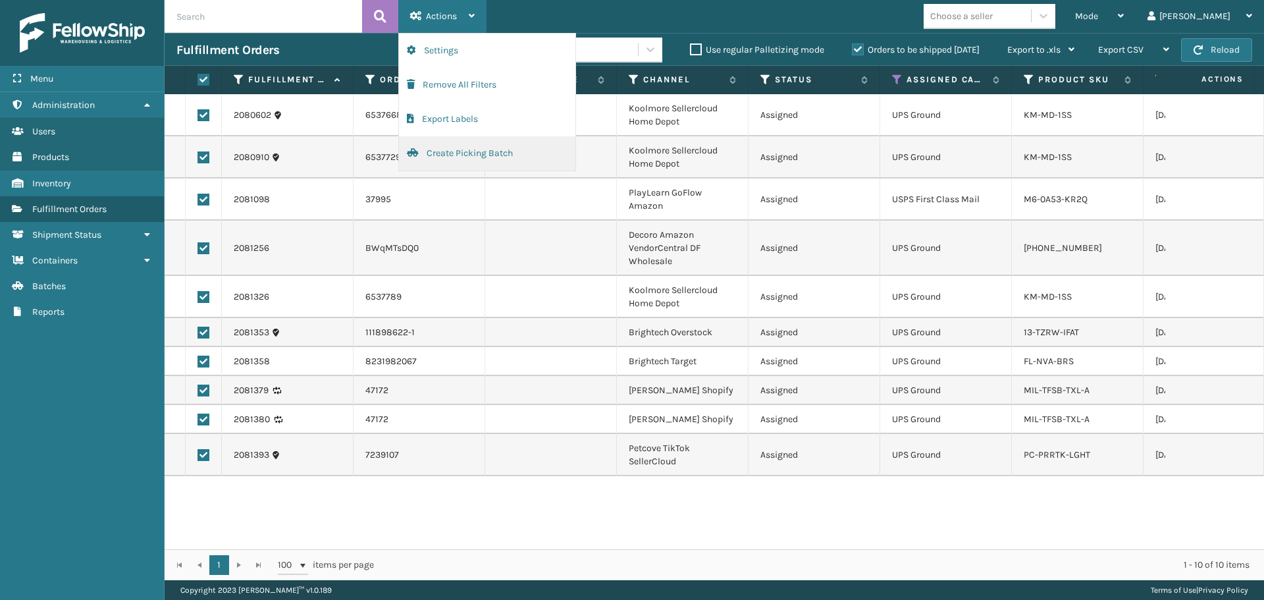
click at [459, 153] on button "Create Picking Batch" at bounding box center [487, 153] width 176 height 34
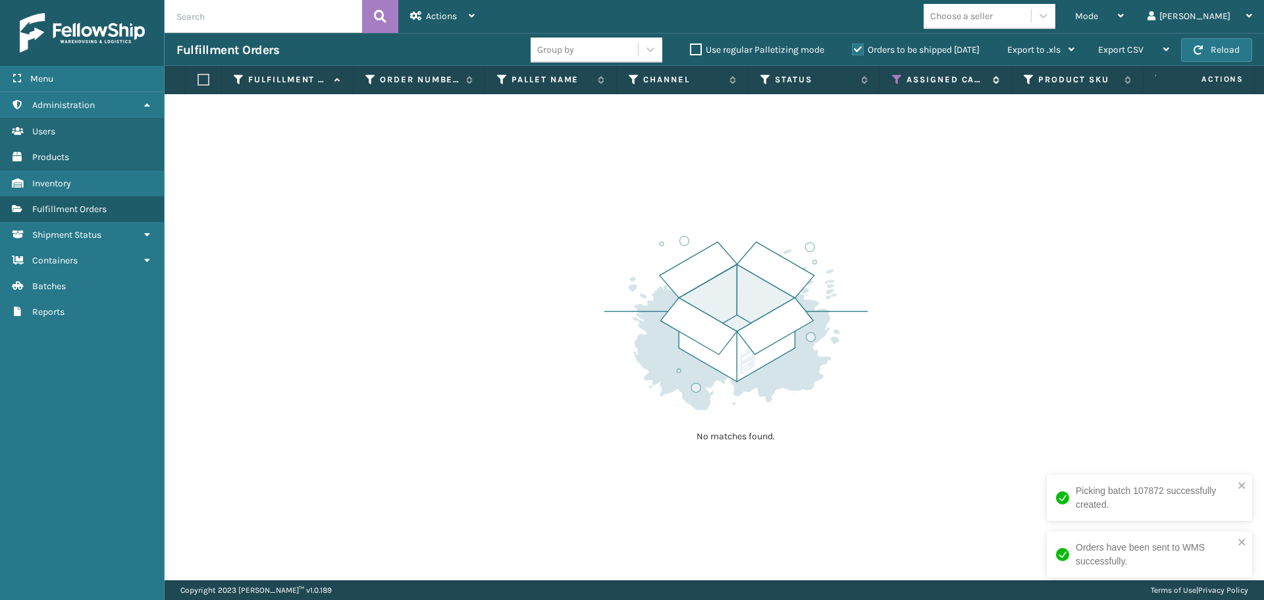
click at [896, 84] on icon at bounding box center [897, 80] width 11 height 12
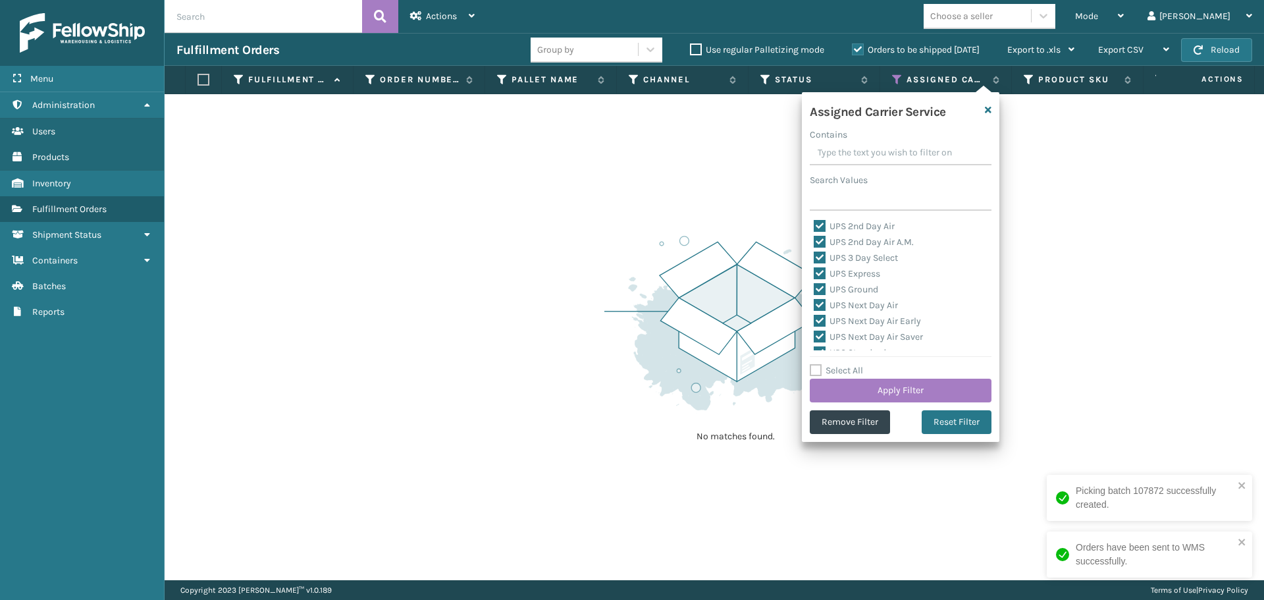
click at [854, 374] on label "Select All" at bounding box center [836, 370] width 53 height 11
click at [854, 364] on input "Select All" at bounding box center [908, 363] width 197 height 1
checkbox input "true"
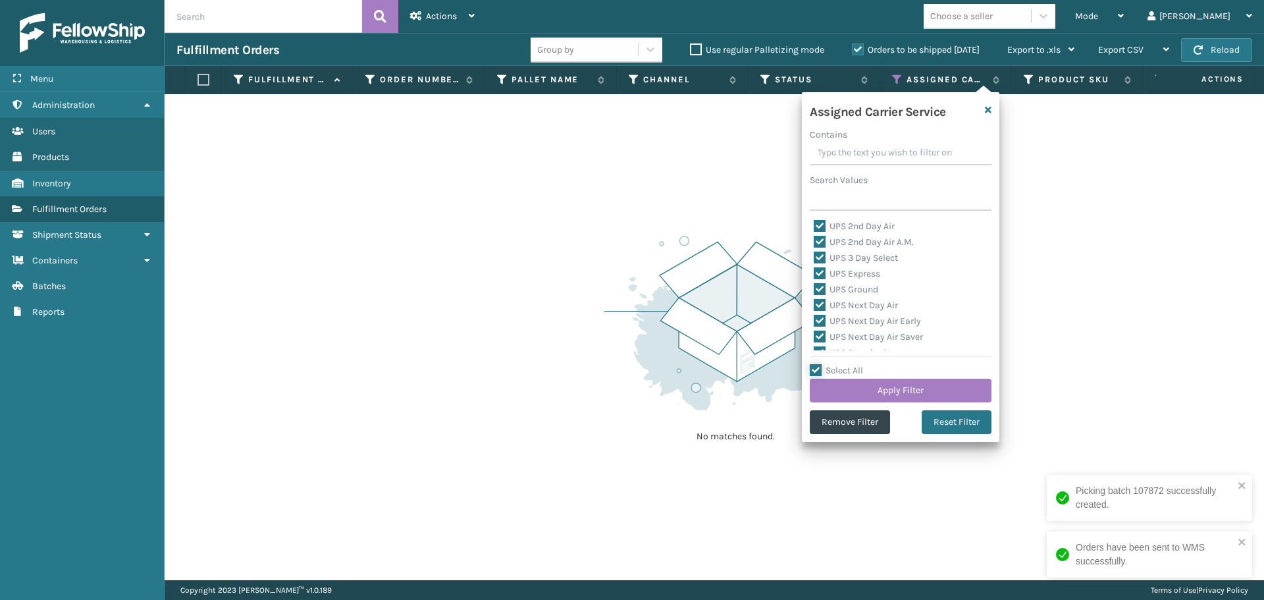
checkbox input "true"
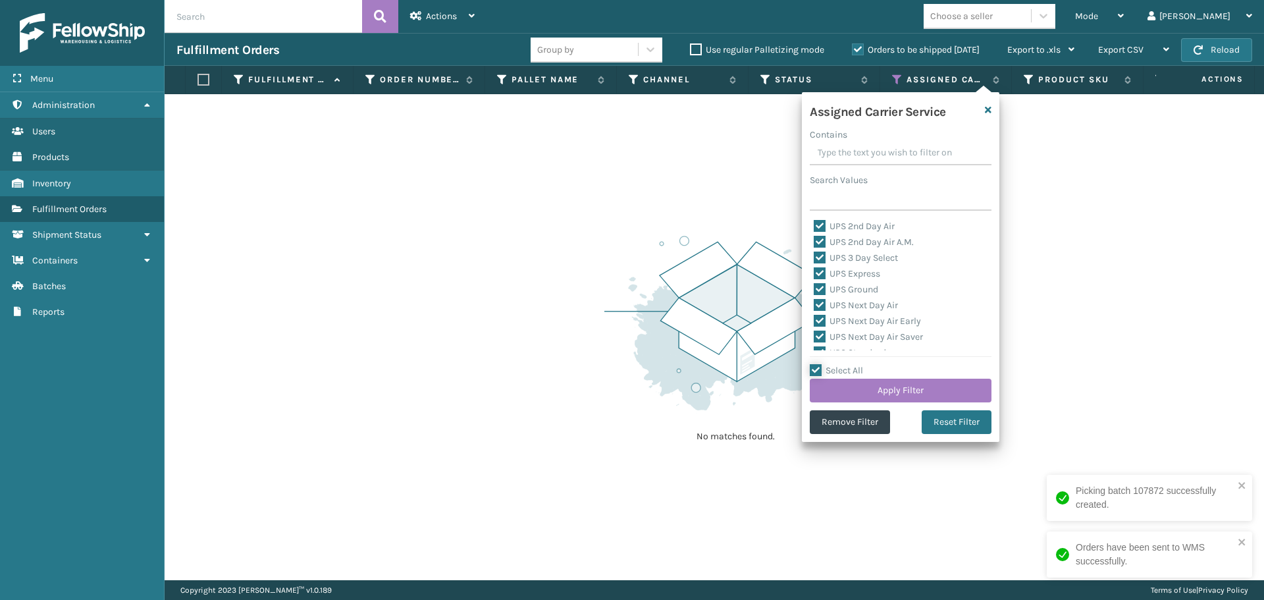
checkbox input "true"
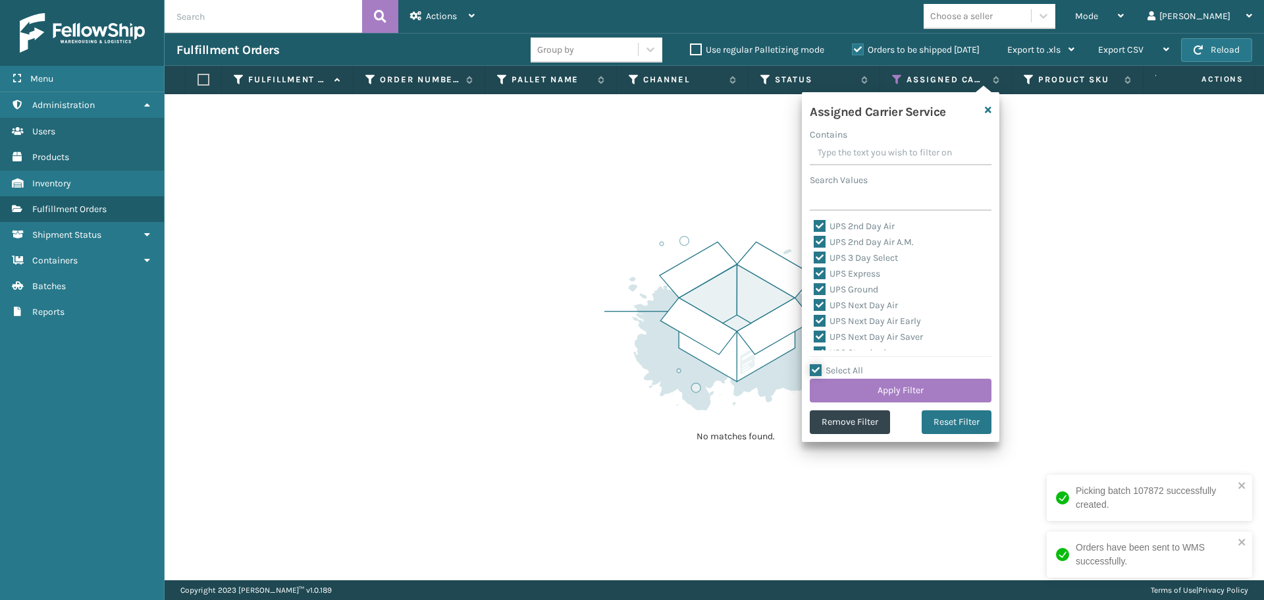
checkbox input "true"
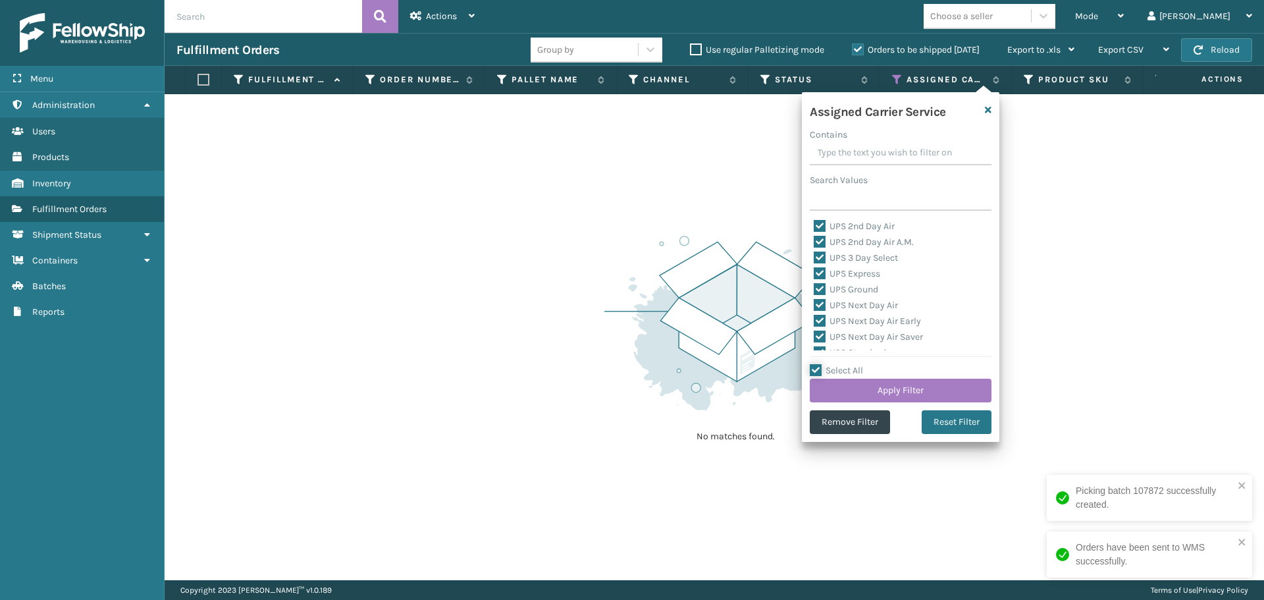
checkbox input "true"
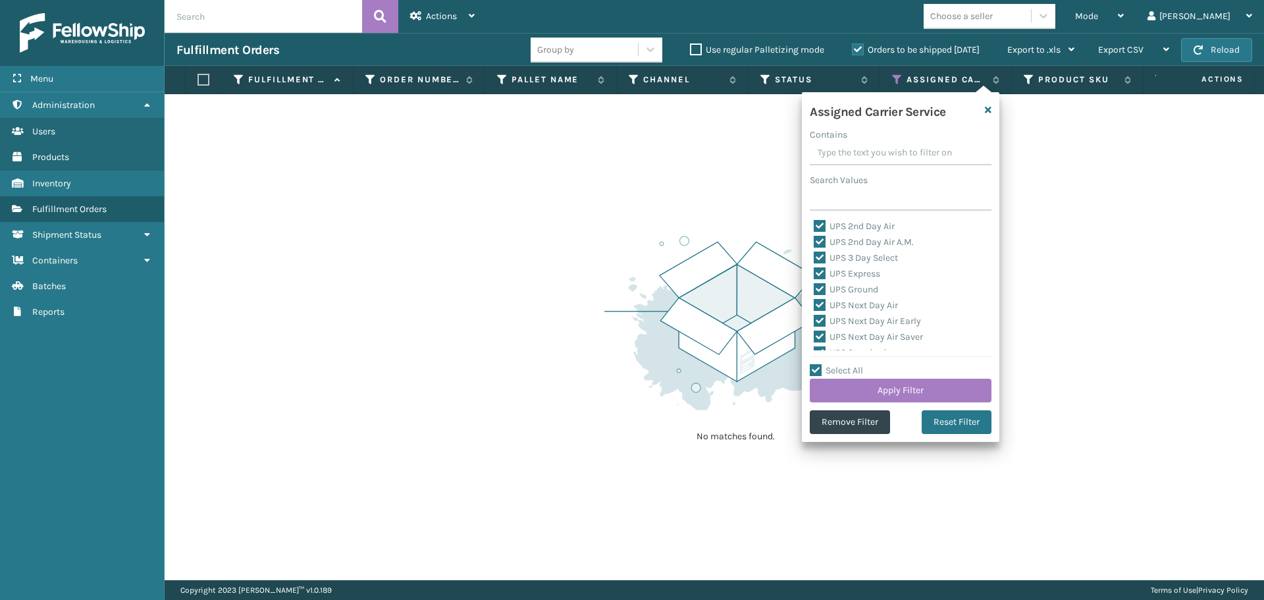
click at [854, 370] on label "Select All" at bounding box center [836, 370] width 53 height 11
click at [854, 364] on input "Select All" at bounding box center [908, 363] width 197 height 1
checkbox input "false"
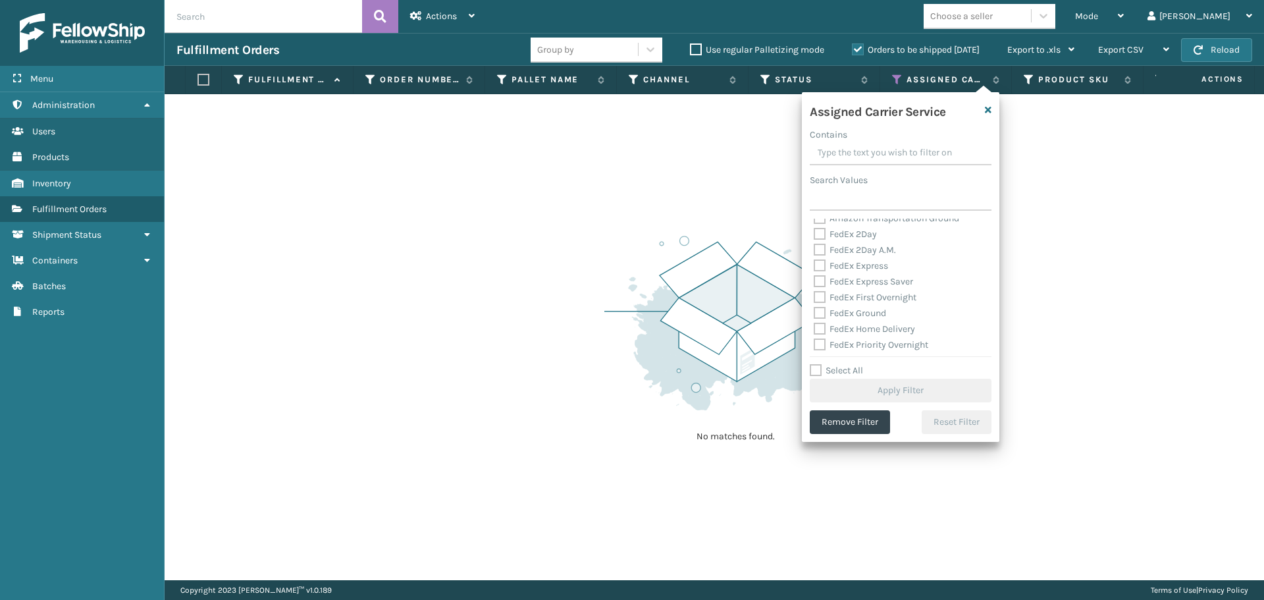
drag, startPoint x: 854, startPoint y: 234, endPoint x: 857, endPoint y: 247, distance: 12.8
click at [854, 235] on label "FedEx 2Day" at bounding box center [844, 233] width 63 height 11
click at [814, 235] on input "FedEx 2Day" at bounding box center [813, 230] width 1 height 9
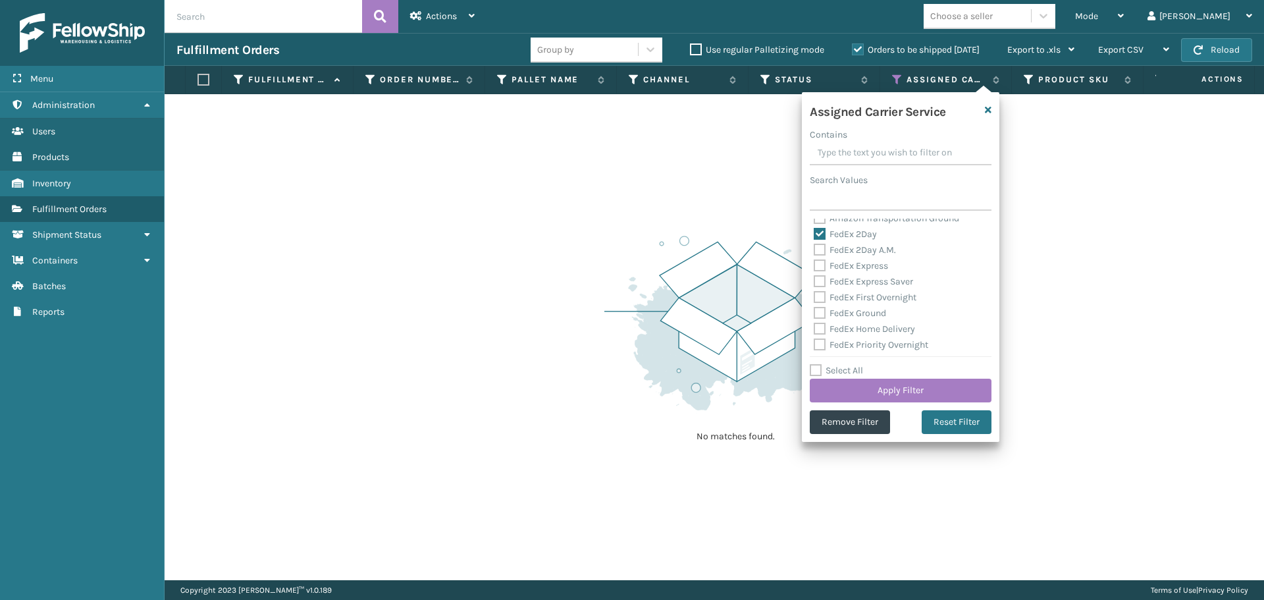
click at [858, 251] on label "FedEx 2Day A.M." at bounding box center [854, 249] width 82 height 11
click at [814, 251] on input "FedEx 2Day A.M." at bounding box center [813, 246] width 1 height 9
click at [847, 269] on label "FedEx Express" at bounding box center [850, 265] width 74 height 11
click at [814, 267] on input "FedEx Express" at bounding box center [813, 262] width 1 height 9
click at [855, 288] on div "FedEx Express Saver" at bounding box center [900, 282] width 174 height 16
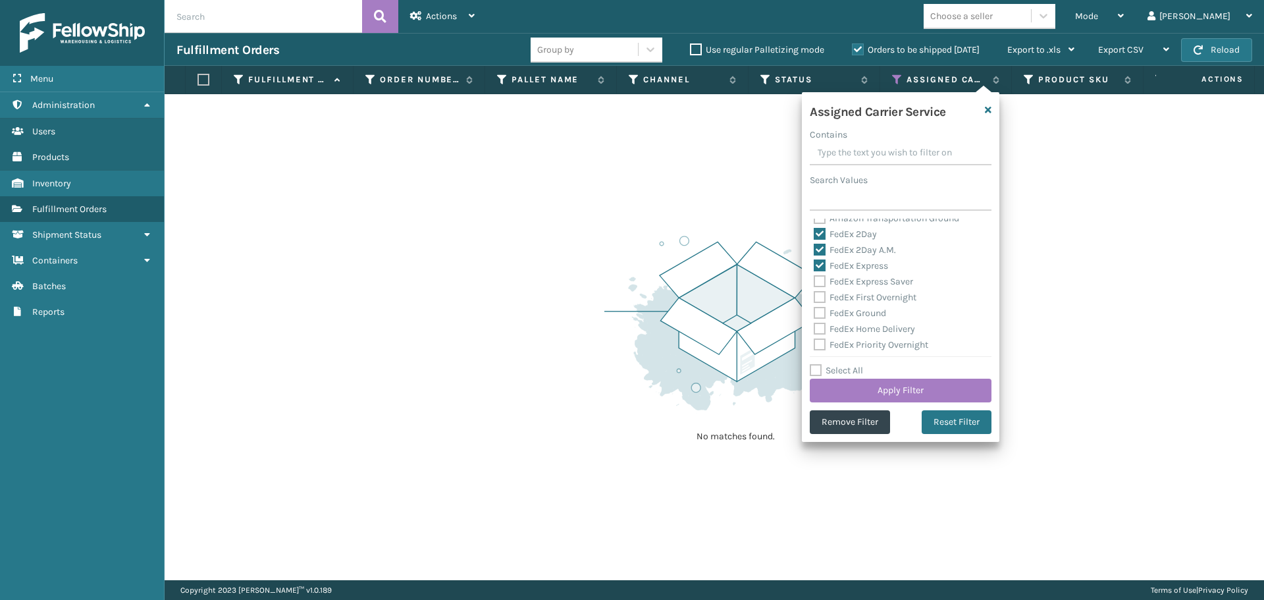
click at [863, 302] on label "FedEx First Overnight" at bounding box center [864, 297] width 103 height 11
click at [814, 298] on input "FedEx First Overnight" at bounding box center [813, 294] width 1 height 9
click at [861, 284] on label "FedEx Express Saver" at bounding box center [862, 281] width 99 height 11
click at [814, 282] on input "FedEx Express Saver" at bounding box center [813, 278] width 1 height 9
click at [865, 316] on label "FedEx Ground" at bounding box center [849, 312] width 72 height 11
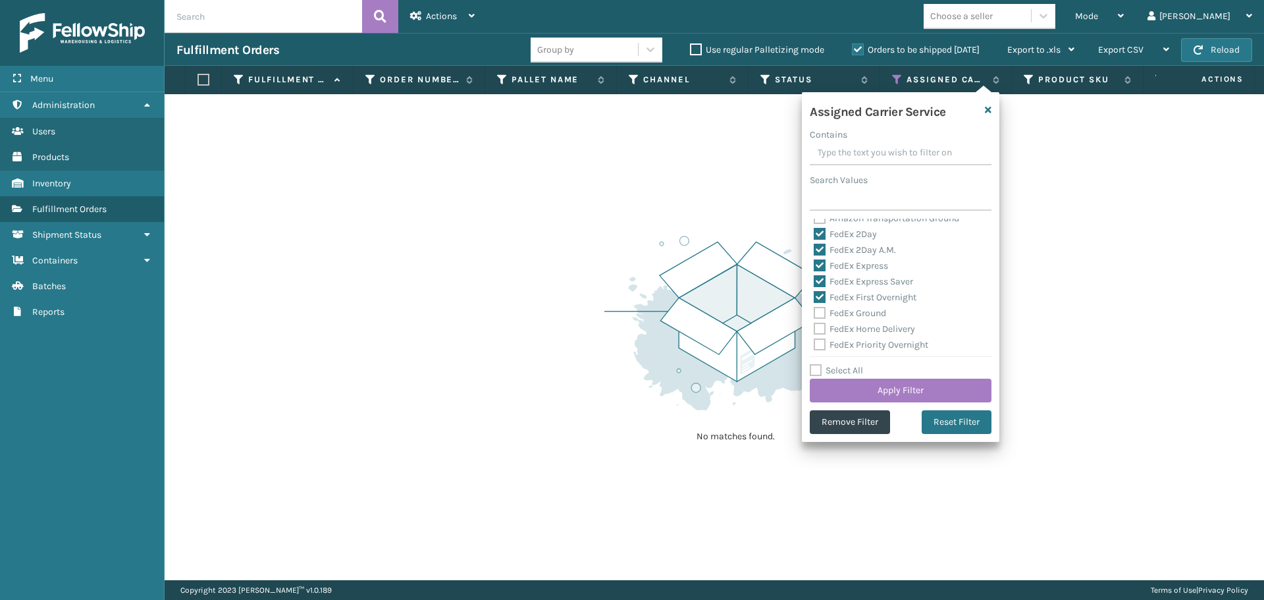
click at [814, 314] on input "FedEx Ground" at bounding box center [813, 309] width 1 height 9
click at [865, 328] on label "FedEx Home Delivery" at bounding box center [863, 328] width 101 height 11
click at [814, 328] on input "FedEx Home Delivery" at bounding box center [813, 325] width 1 height 9
click at [867, 346] on label "FedEx Priority Overnight" at bounding box center [870, 344] width 115 height 11
click at [814, 346] on input "FedEx Priority Overnight" at bounding box center [813, 341] width 1 height 9
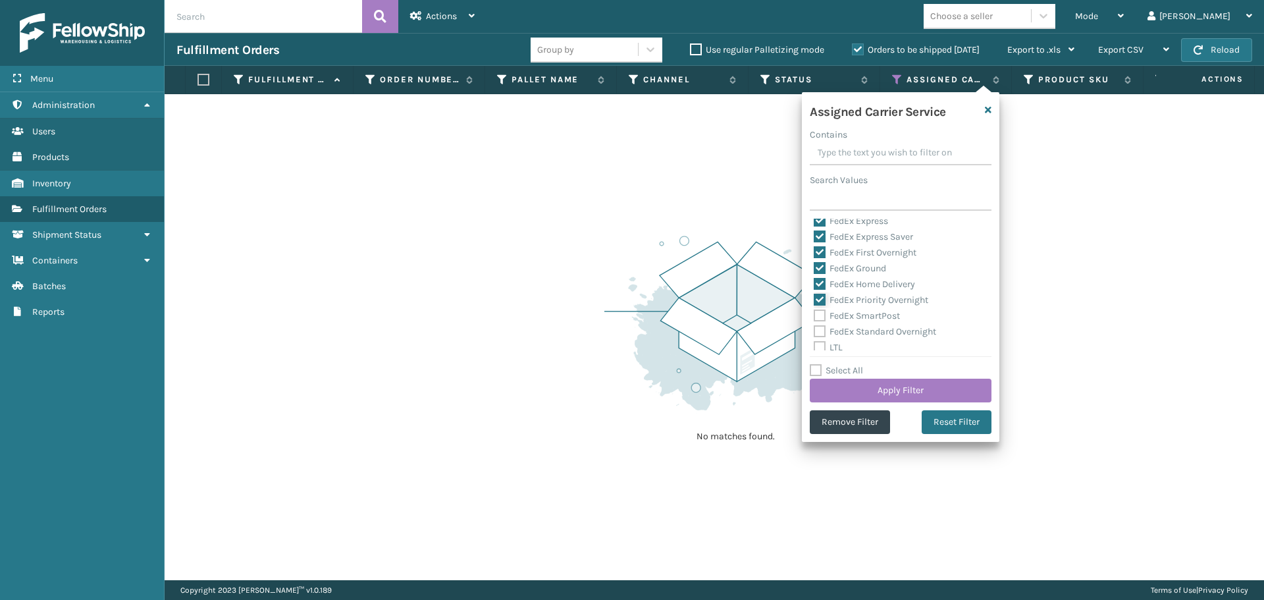
scroll to position [263, 0]
drag, startPoint x: 862, startPoint y: 294, endPoint x: 865, endPoint y: 306, distance: 12.1
click at [862, 296] on label "FedEx SmartPost" at bounding box center [856, 294] width 86 height 11
click at [814, 296] on input "FedEx SmartPost" at bounding box center [813, 291] width 1 height 9
click at [865, 309] on label "FedEx Standard Overnight" at bounding box center [874, 310] width 122 height 11
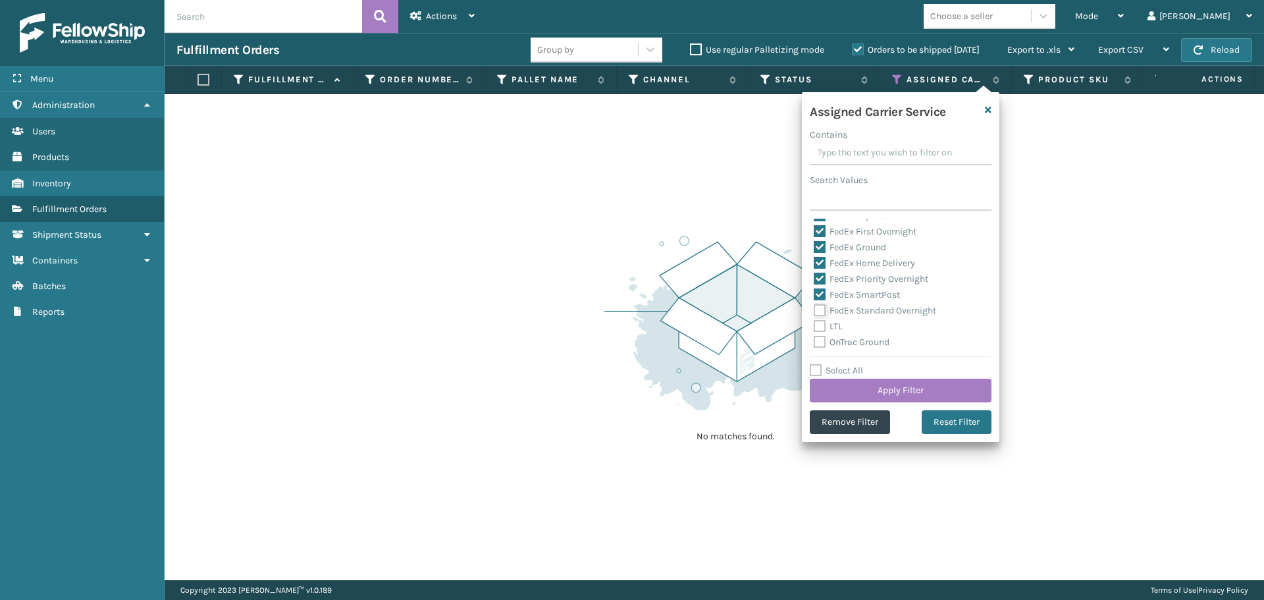
click at [814, 309] on input "FedEx Standard Overnight" at bounding box center [813, 307] width 1 height 9
click at [919, 396] on button "Apply Filter" at bounding box center [901, 390] width 182 height 24
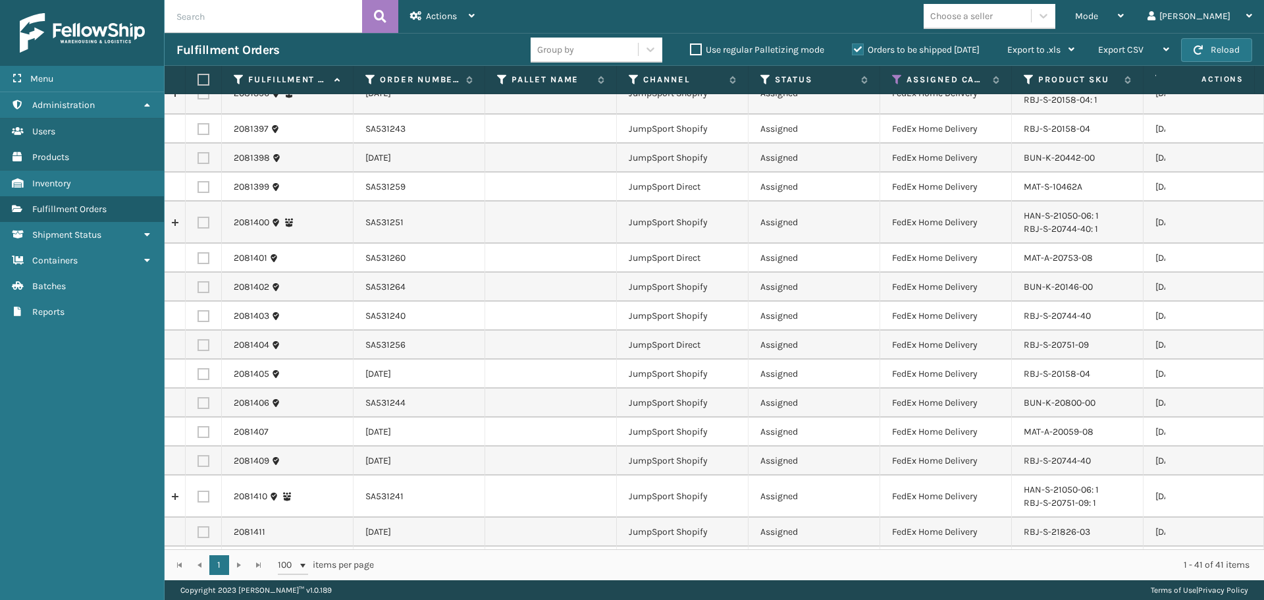
scroll to position [953, 0]
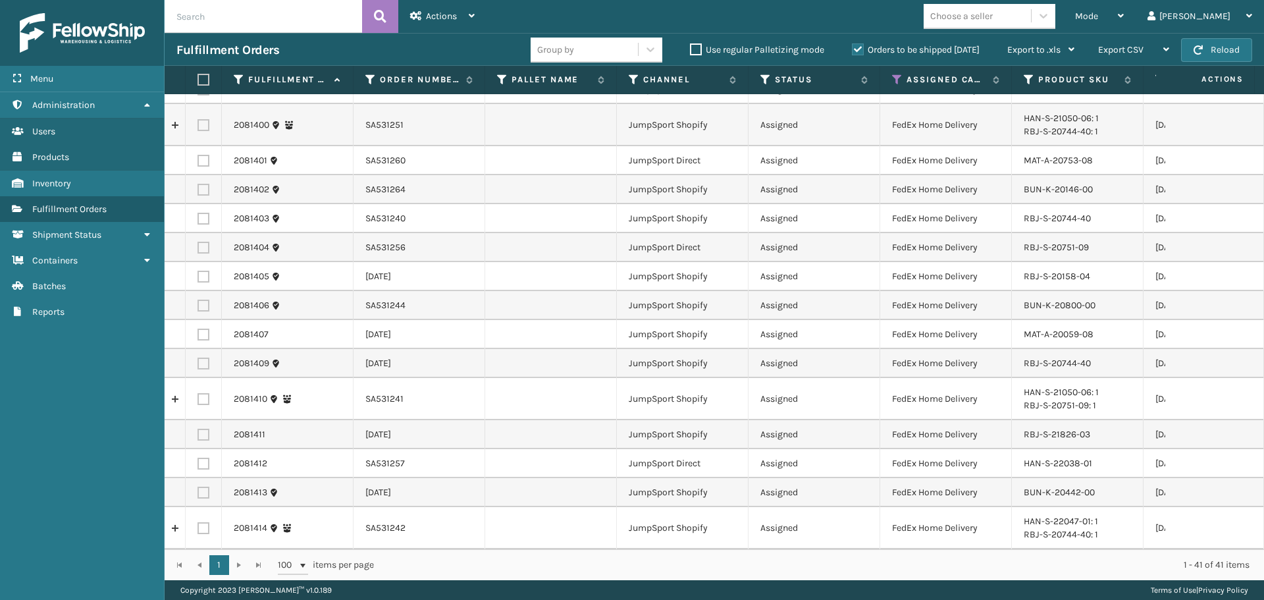
click at [992, 13] on div "Choose a seller" at bounding box center [961, 16] width 63 height 14
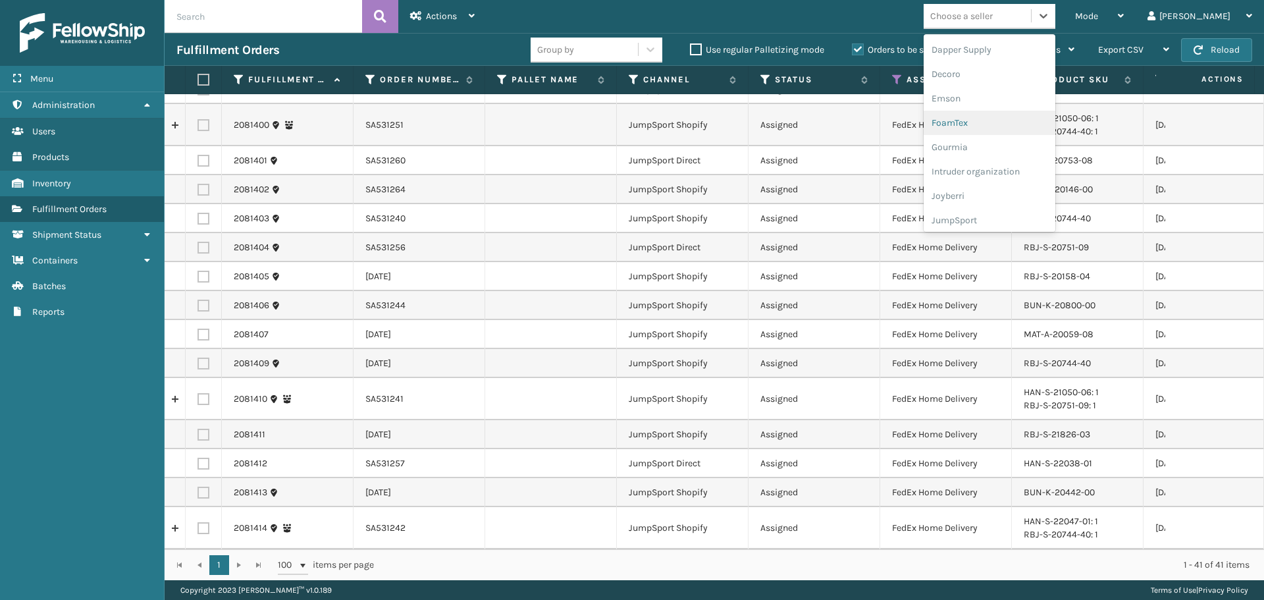
scroll to position [263, 0]
click at [1015, 196] on div "JumpSport" at bounding box center [989, 200] width 132 height 24
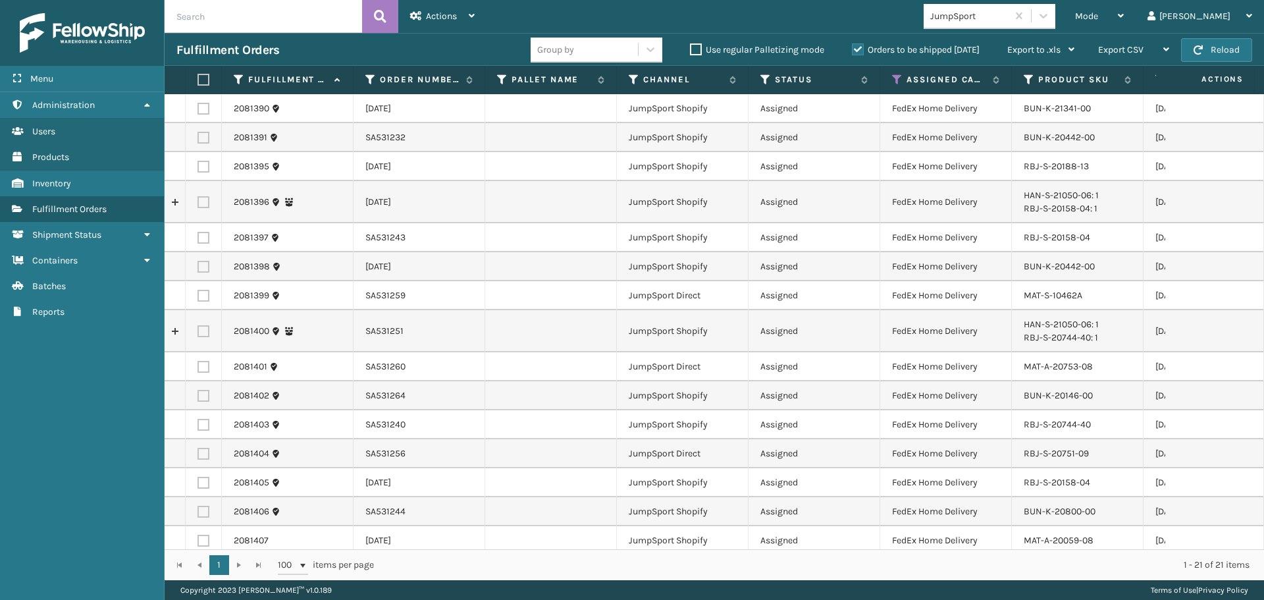
click at [199, 76] on label at bounding box center [201, 80] width 8 height 12
click at [198, 76] on input "checkbox" at bounding box center [197, 80] width 1 height 9
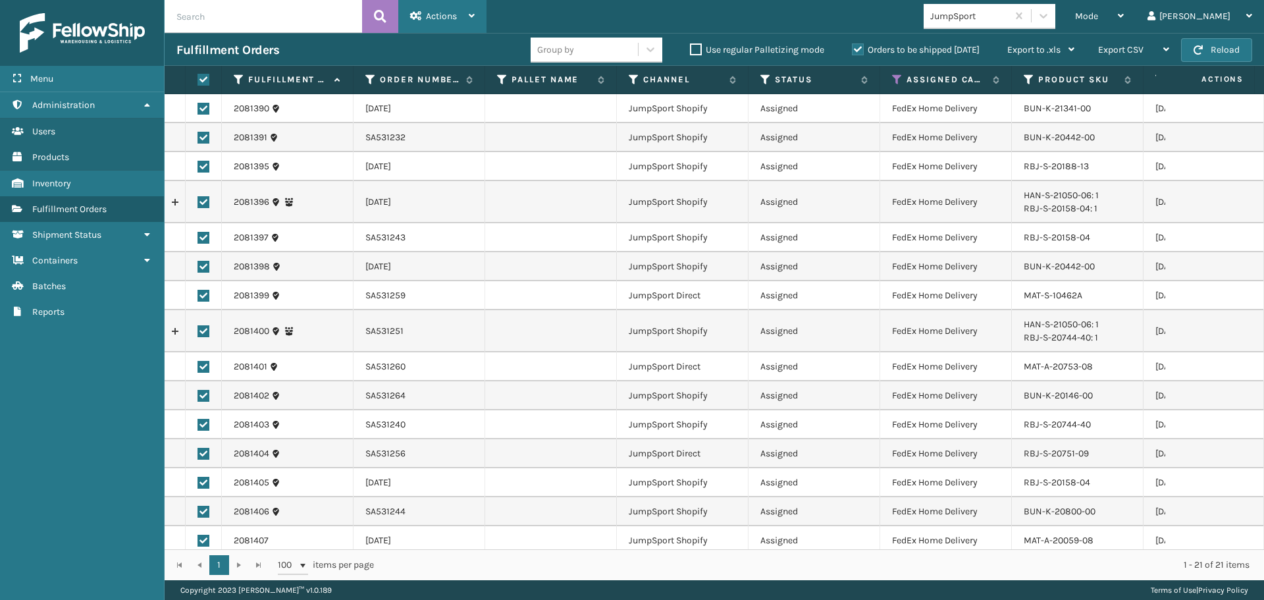
click at [409, 10] on div "Actions Settings Remove All Filters Export Labels Create Picking Batch" at bounding box center [442, 16] width 88 height 33
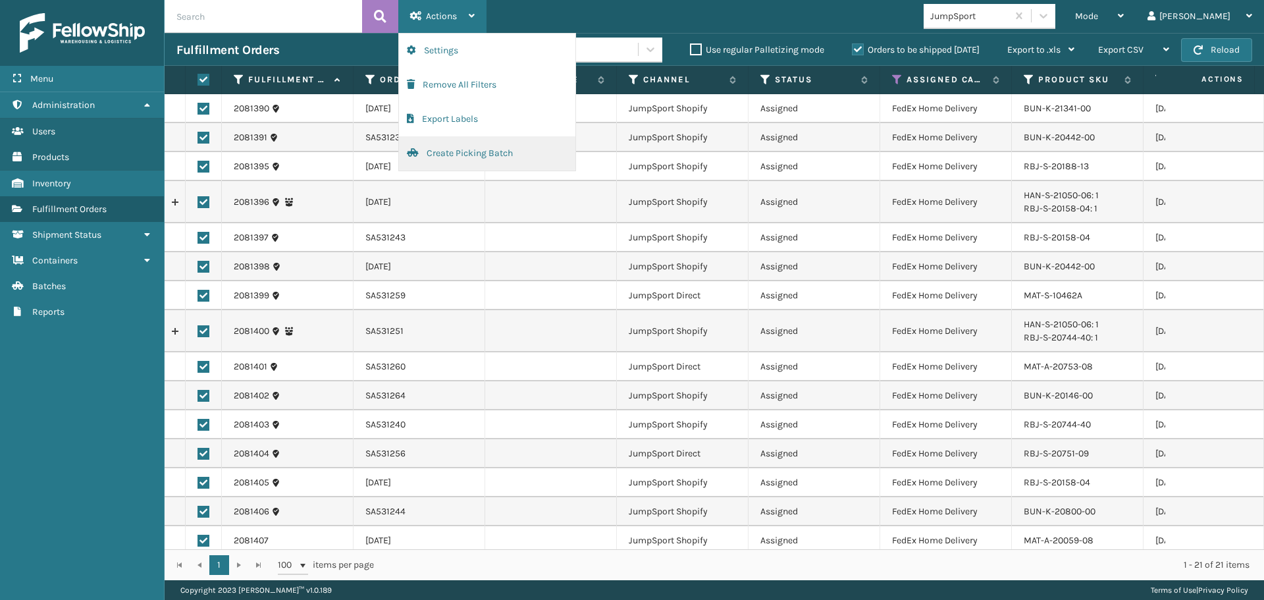
click at [451, 159] on button "Create Picking Batch" at bounding box center [487, 153] width 176 height 34
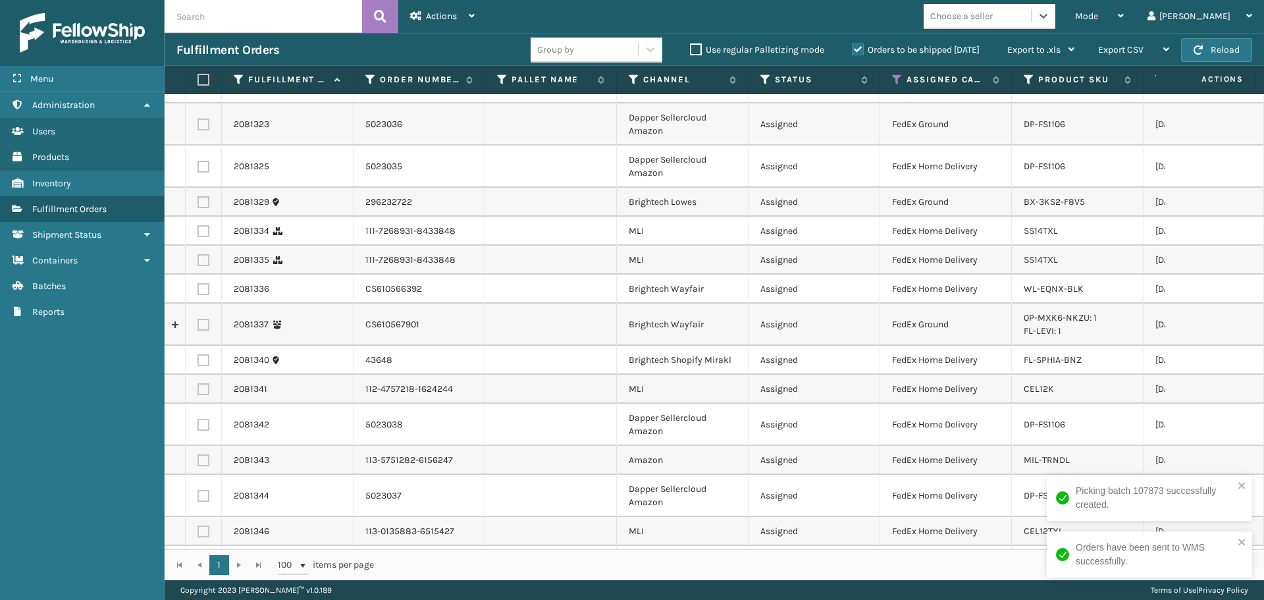
scroll to position [292, 0]
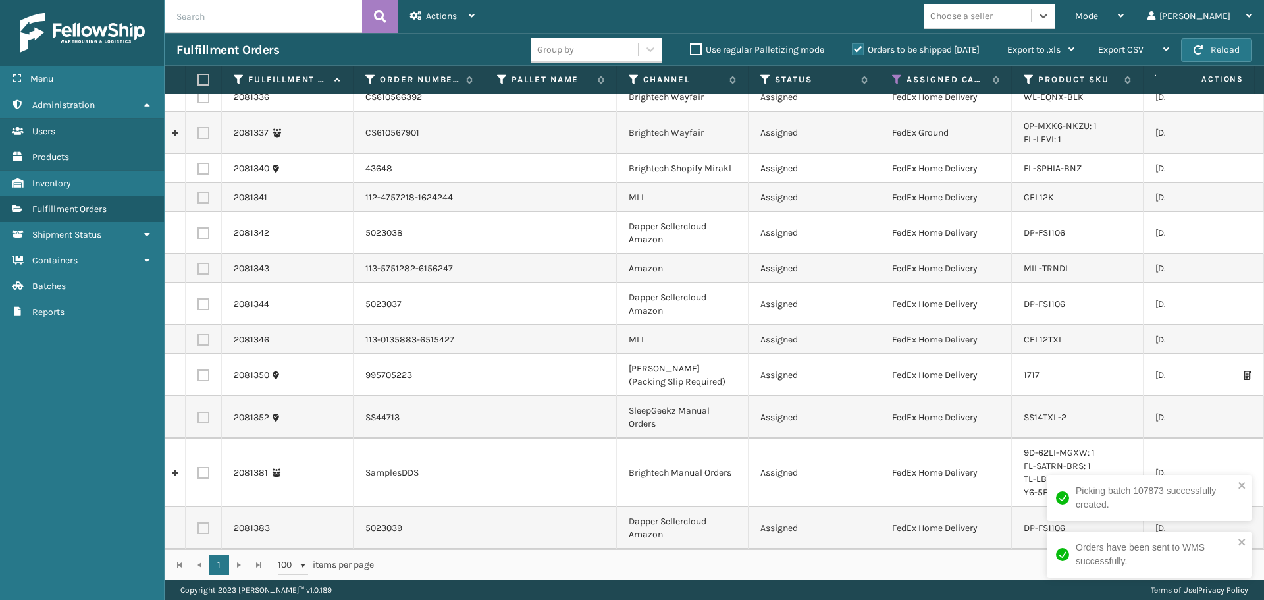
click at [992, 18] on div "Choose a seller" at bounding box center [961, 16] width 63 height 14
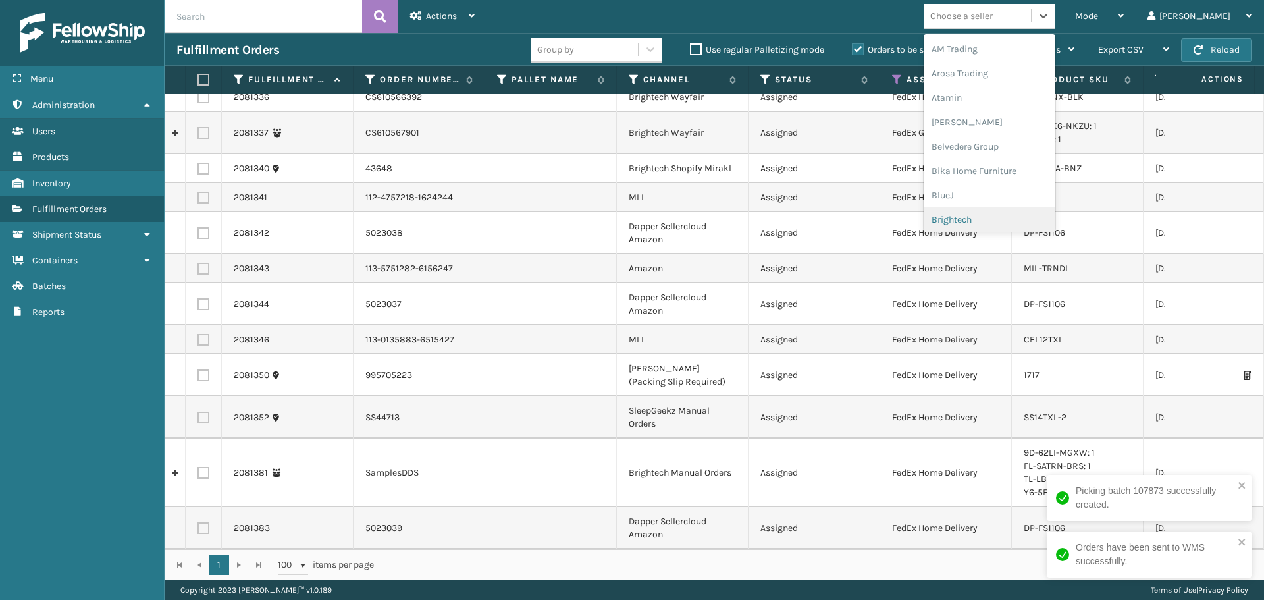
click at [1033, 213] on div "Brightech" at bounding box center [989, 219] width 132 height 24
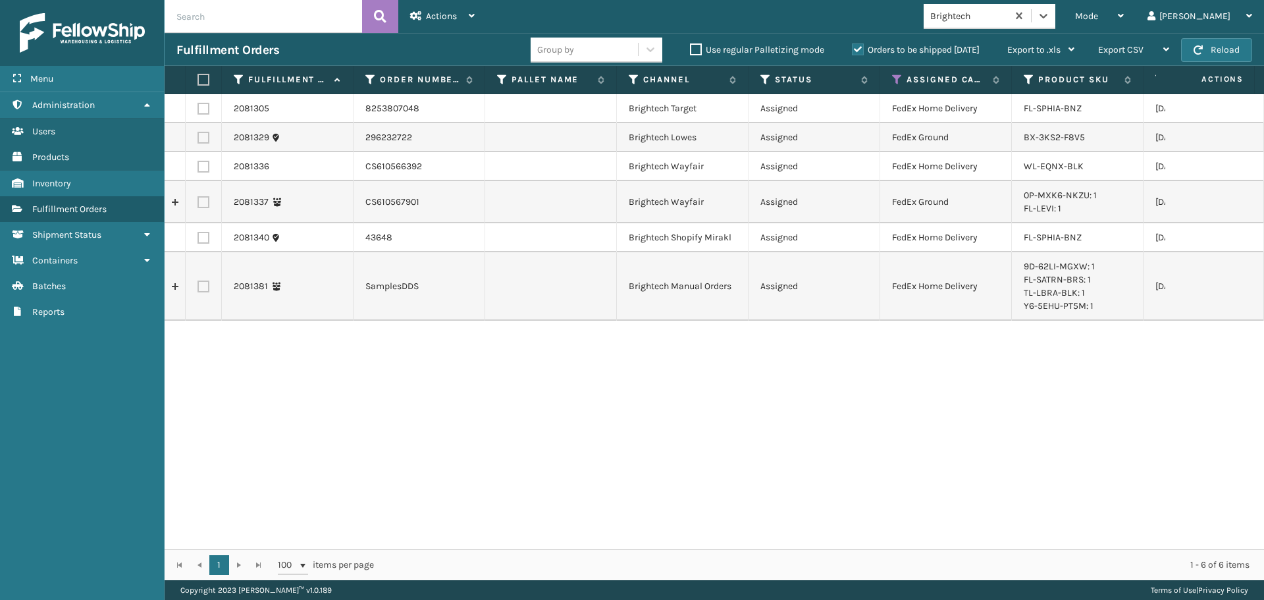
click at [201, 78] on label at bounding box center [201, 80] width 8 height 12
click at [198, 78] on input "checkbox" at bounding box center [197, 80] width 1 height 9
click at [464, 7] on div "Actions" at bounding box center [442, 16] width 64 height 33
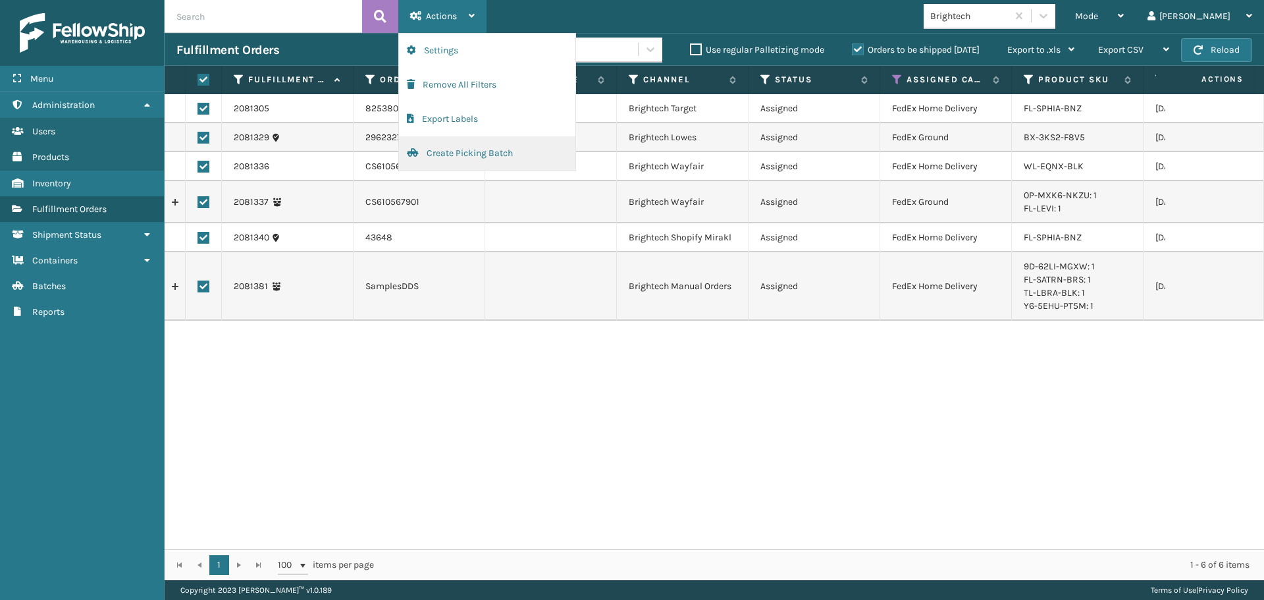
click at [470, 153] on button "Create Picking Batch" at bounding box center [487, 153] width 176 height 34
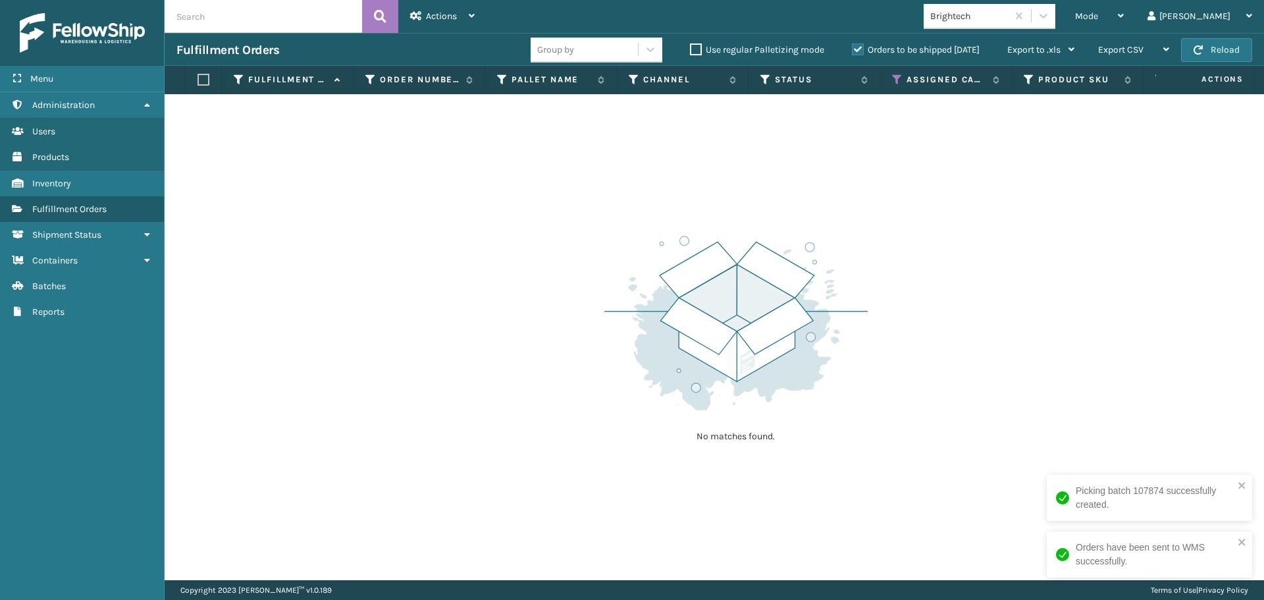
click at [1008, 12] on div "Brightech" at bounding box center [969, 16] width 78 height 14
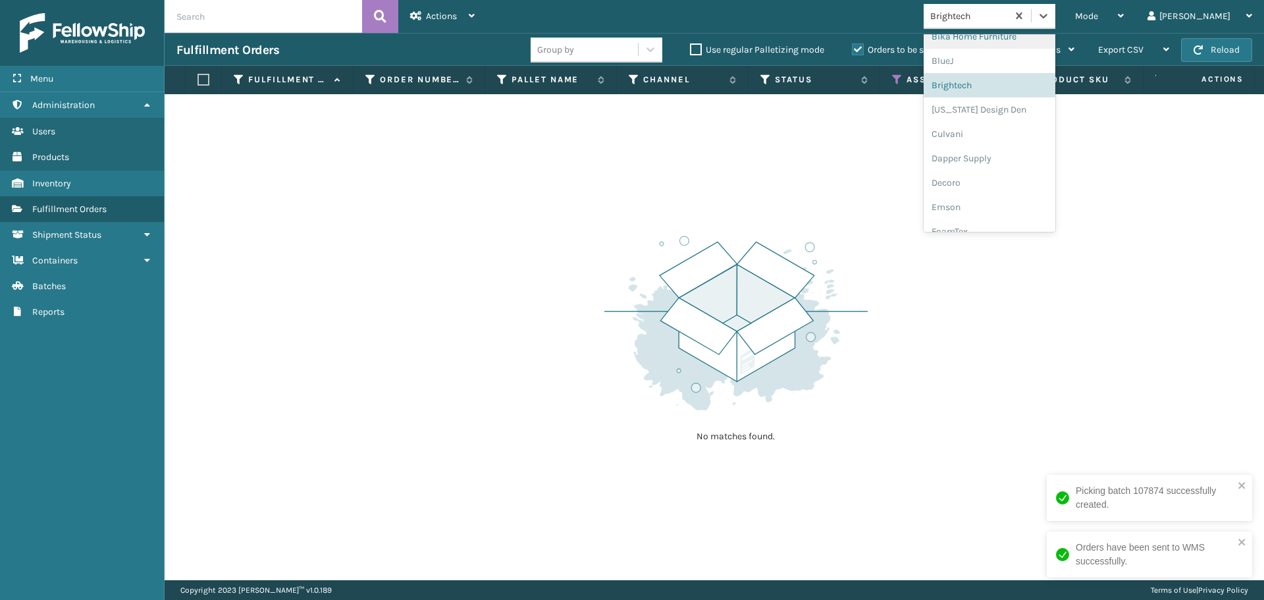
scroll to position [140, 0]
click at [1014, 157] on div "Dapper Supply" at bounding box center [989, 153] width 132 height 24
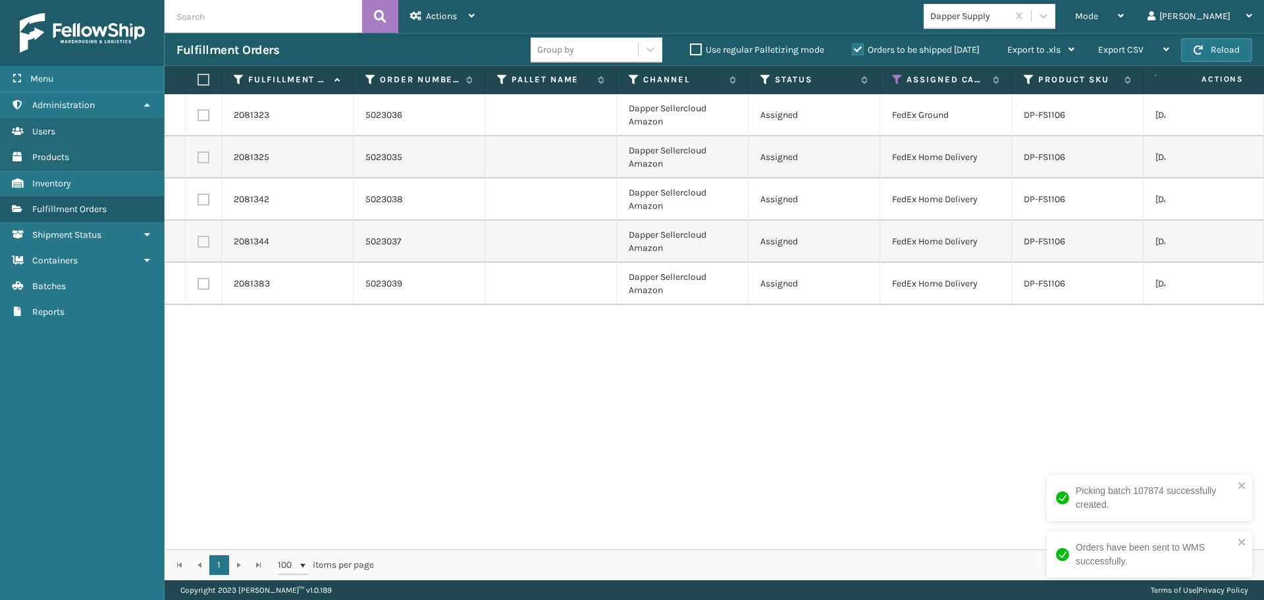
click at [203, 76] on label at bounding box center [201, 80] width 8 height 12
click at [198, 76] on input "checkbox" at bounding box center [197, 80] width 1 height 9
click at [432, 7] on div "Actions" at bounding box center [442, 16] width 64 height 33
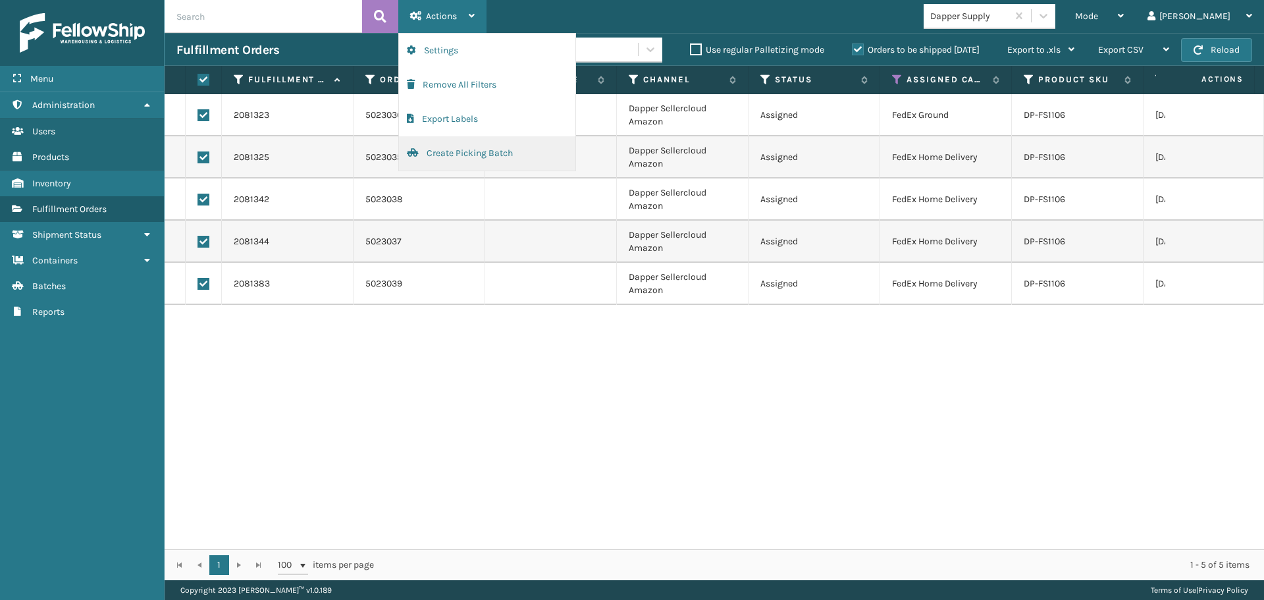
click at [492, 160] on button "Create Picking Batch" at bounding box center [487, 153] width 176 height 34
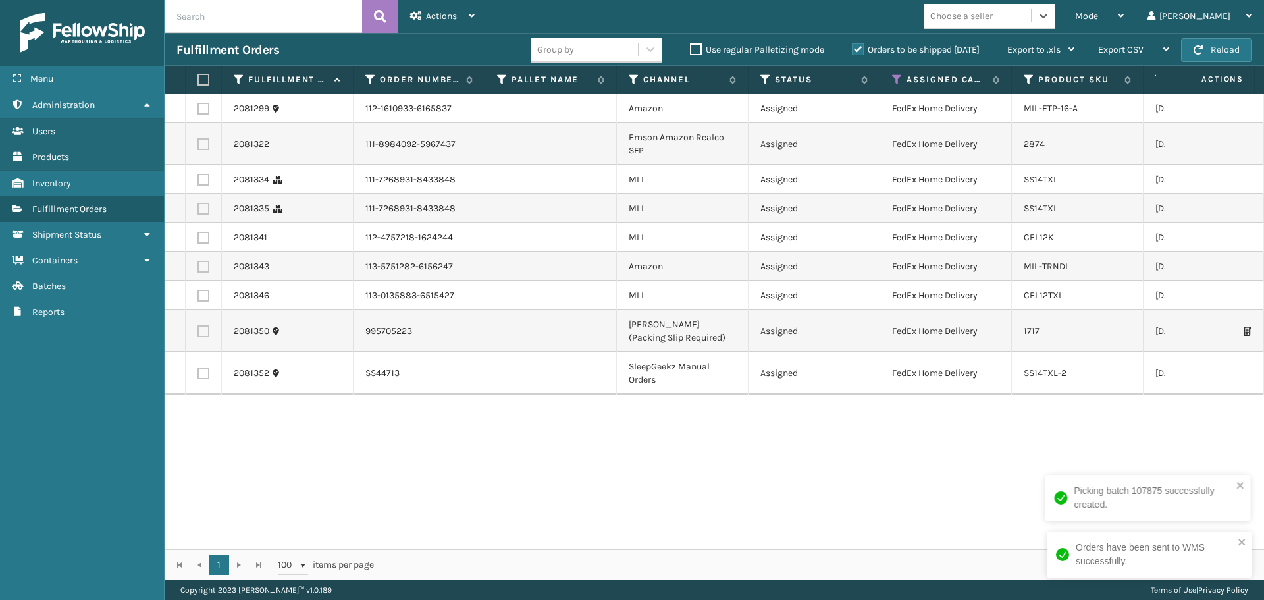
click at [205, 75] on label at bounding box center [201, 80] width 8 height 12
click at [198, 76] on input "checkbox" at bounding box center [197, 80] width 1 height 9
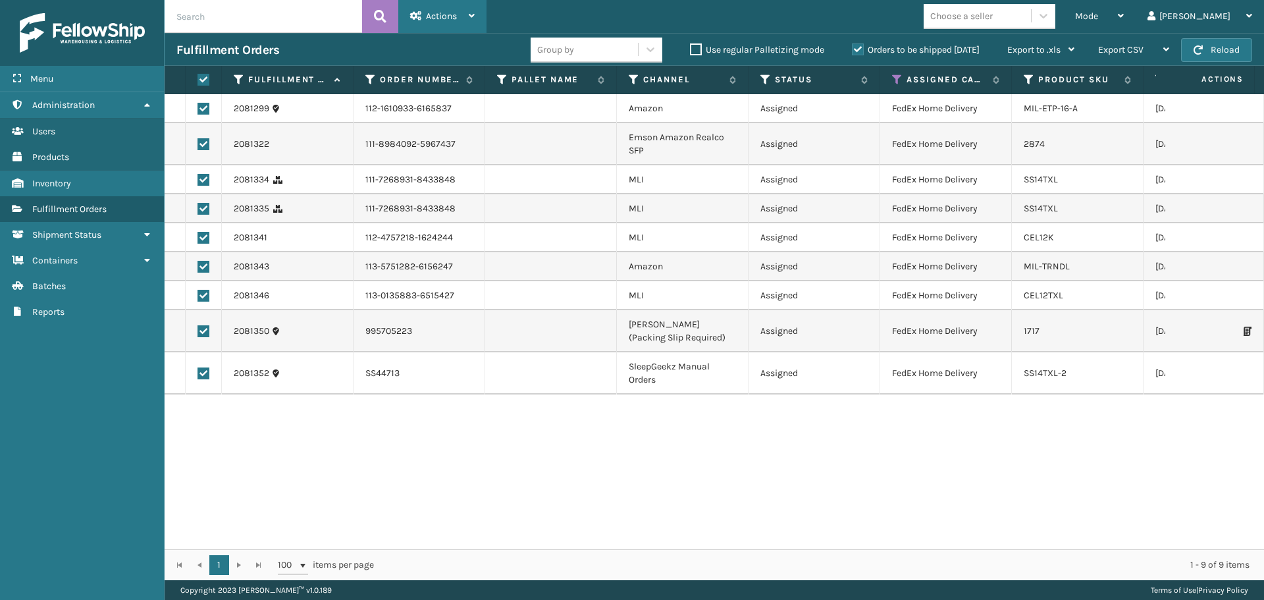
click at [457, 17] on div "Actions" at bounding box center [442, 16] width 64 height 33
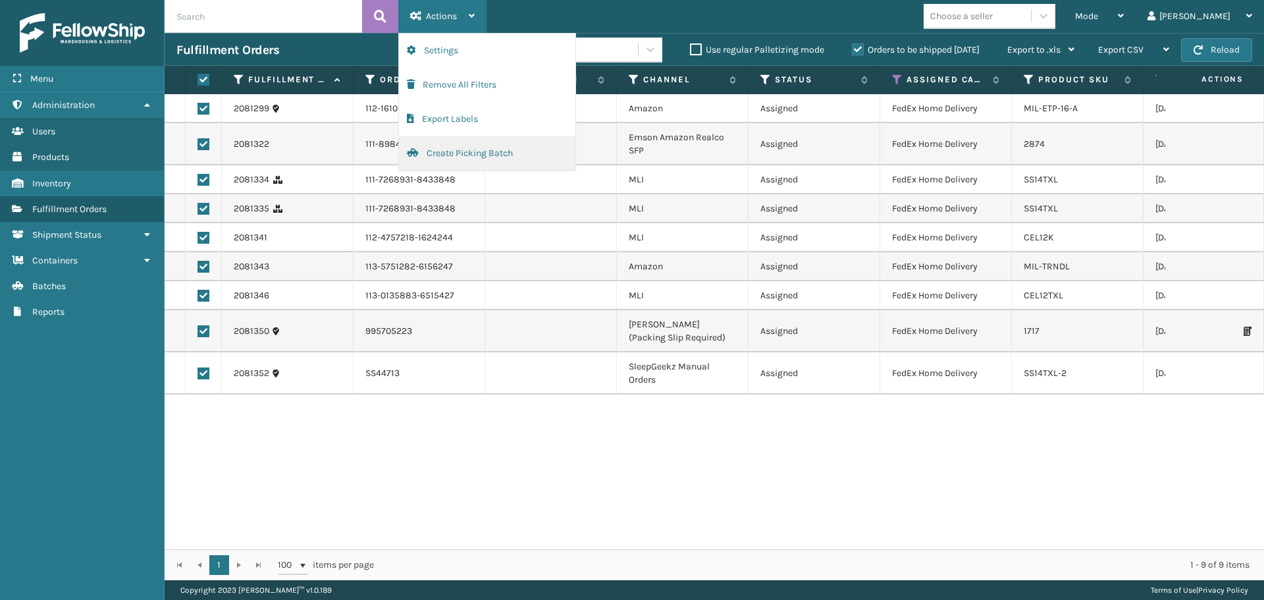
click at [436, 148] on button "Create Picking Batch" at bounding box center [487, 153] width 176 height 34
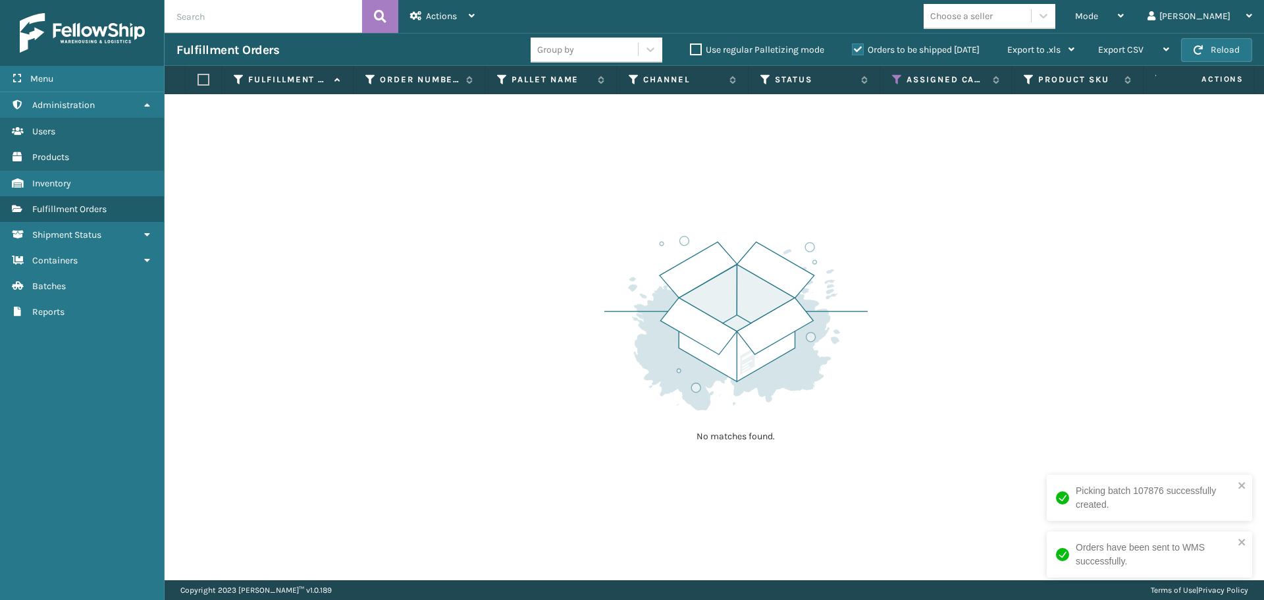
drag, startPoint x: 1100, startPoint y: 167, endPoint x: 1096, endPoint y: 116, distance: 50.8
click at [1100, 167] on div "No matches found." at bounding box center [714, 337] width 1099 height 486
click at [896, 80] on icon at bounding box center [897, 80] width 11 height 12
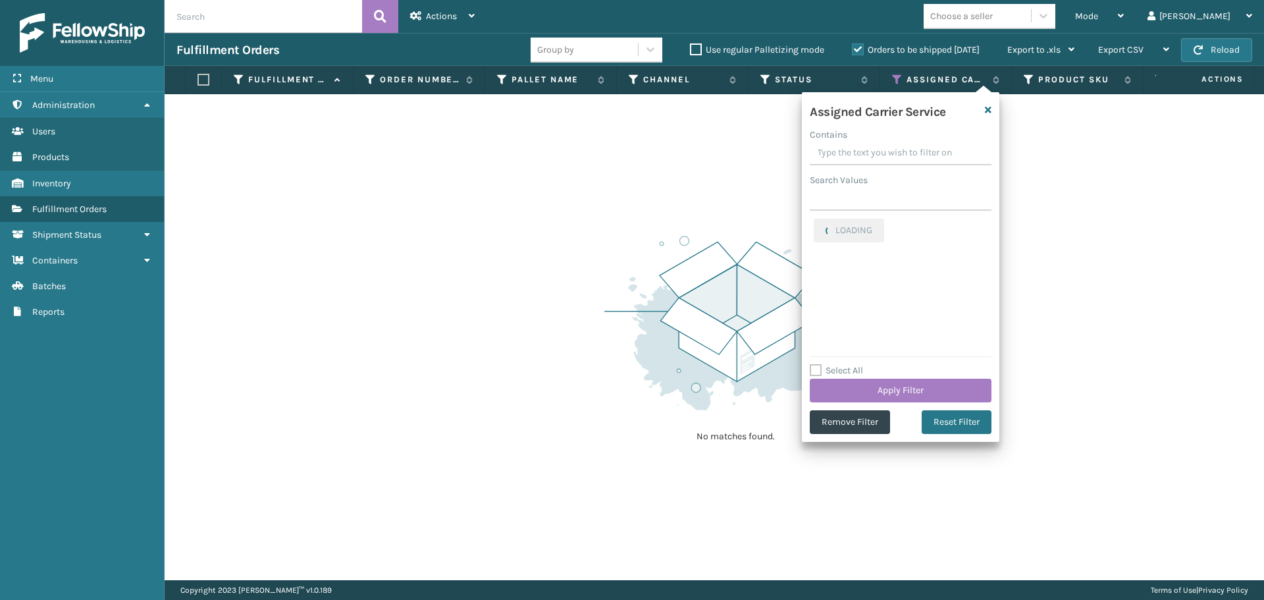
click at [839, 367] on label "Select All" at bounding box center [836, 370] width 53 height 11
click at [839, 364] on input "Select All" at bounding box center [908, 363] width 197 height 1
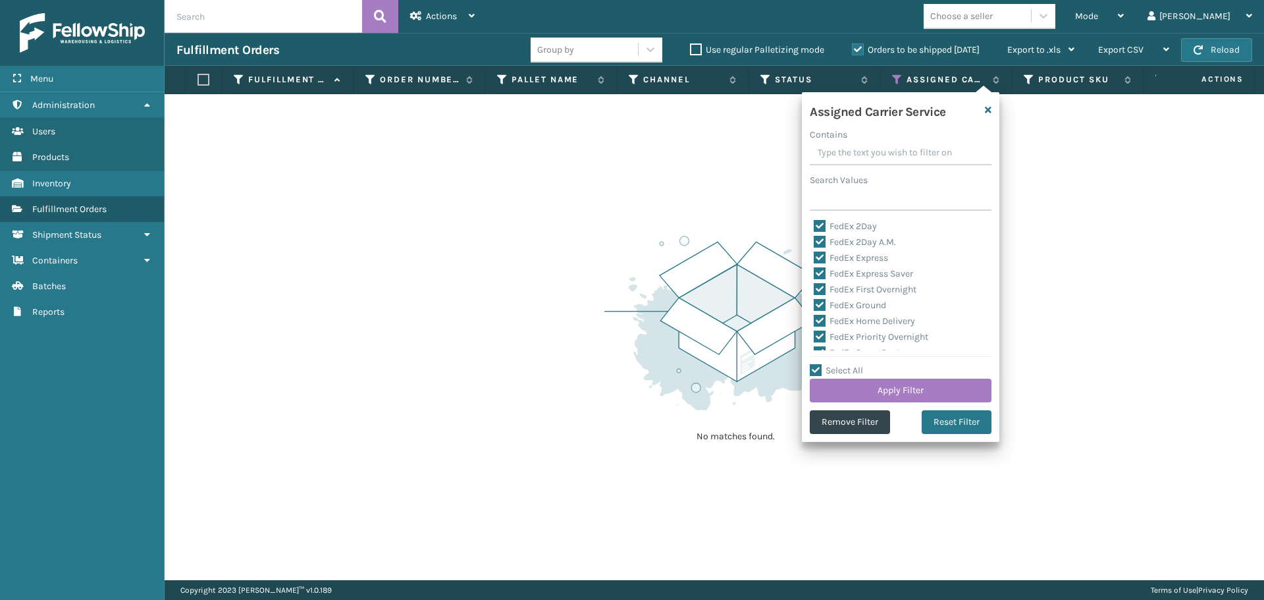
click at [850, 367] on label "Select All" at bounding box center [836, 370] width 53 height 11
click at [850, 364] on input "Select All" at bounding box center [908, 363] width 197 height 1
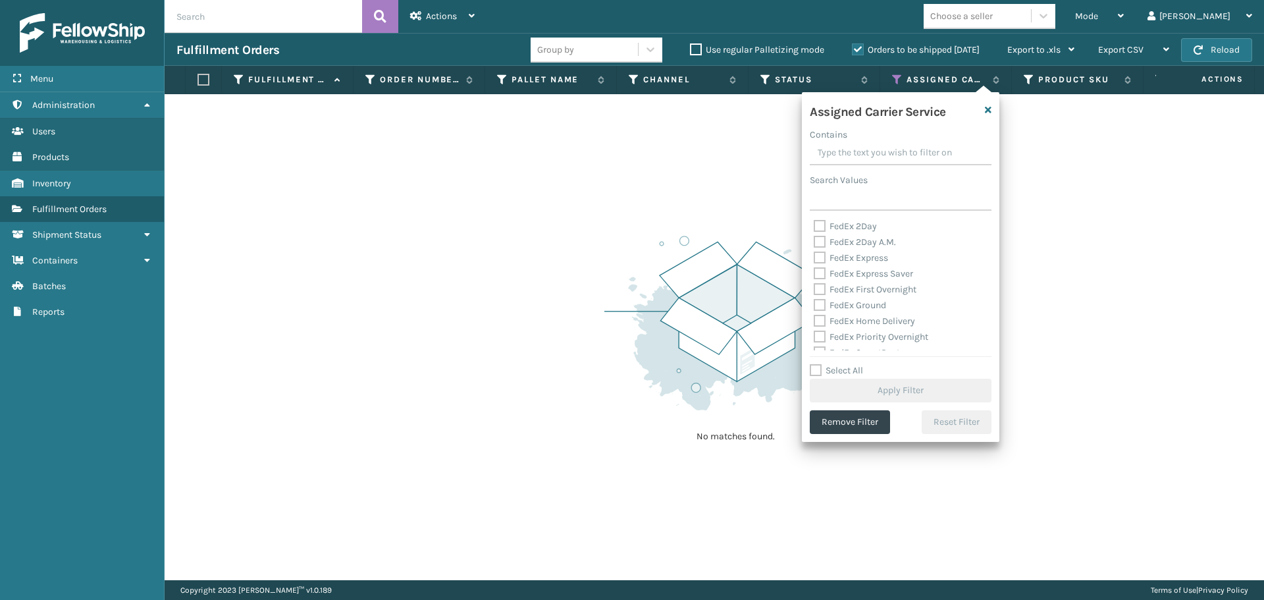
click at [850, 367] on label "Select All" at bounding box center [836, 370] width 53 height 11
click at [850, 364] on input "Select All" at bounding box center [908, 363] width 197 height 1
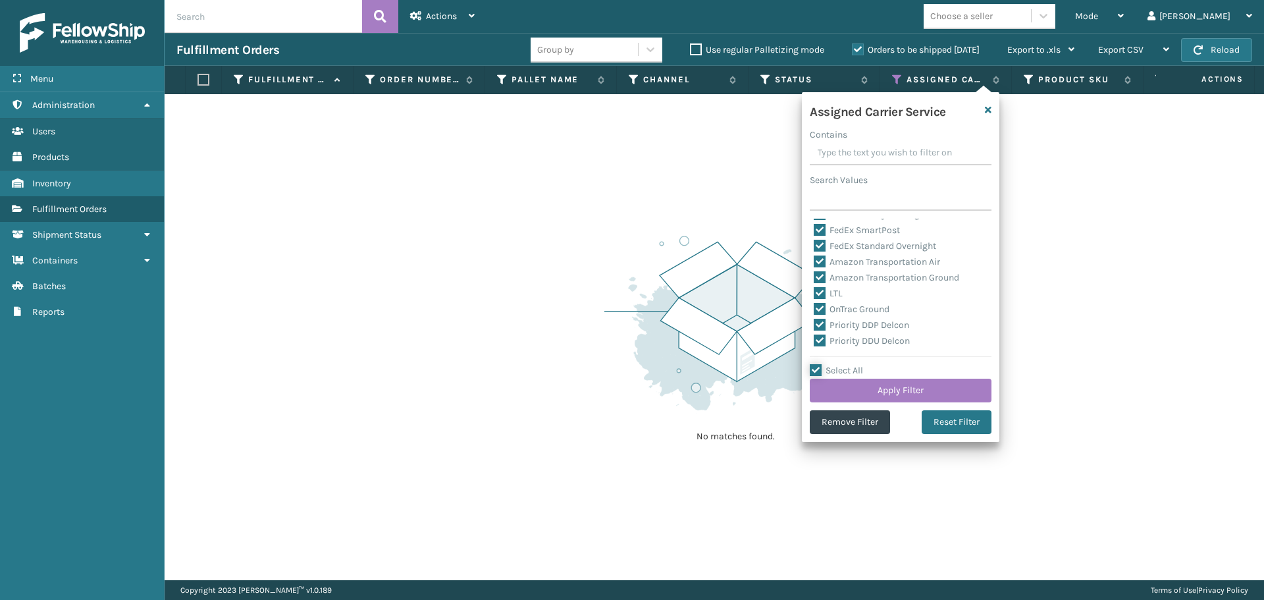
scroll to position [132, 0]
click at [835, 282] on label "LTL" at bounding box center [827, 283] width 29 height 11
click at [814, 282] on input "LTL" at bounding box center [813, 280] width 1 height 9
click at [890, 390] on button "Apply Filter" at bounding box center [901, 390] width 182 height 24
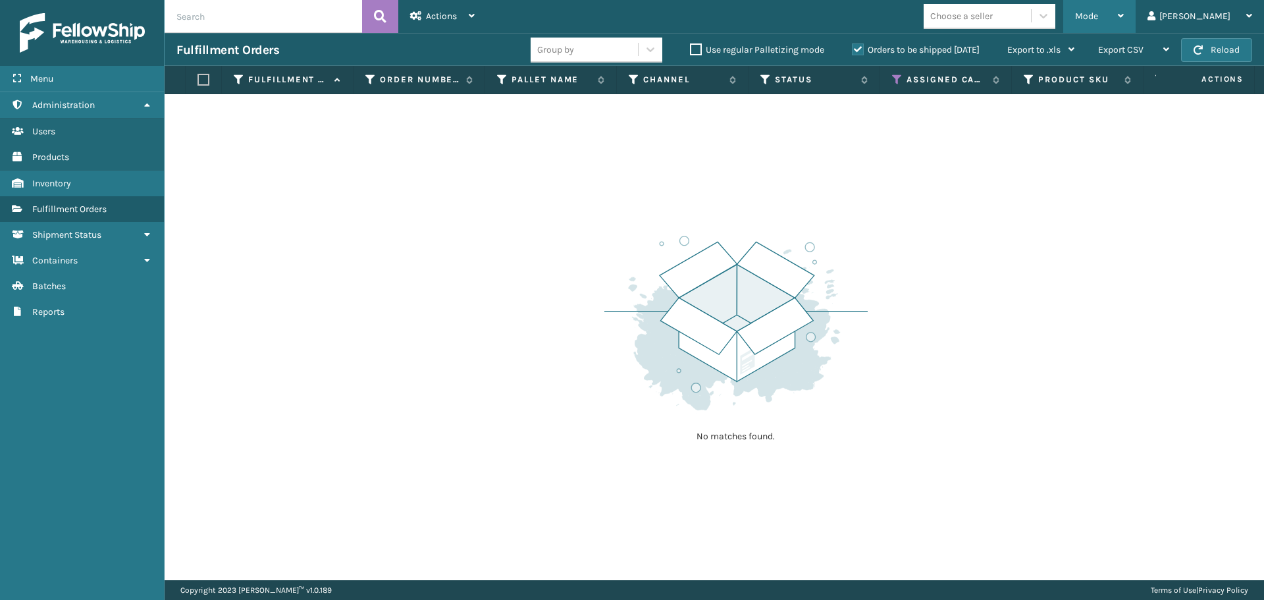
click at [1123, 1] on div "Mode" at bounding box center [1099, 16] width 49 height 33
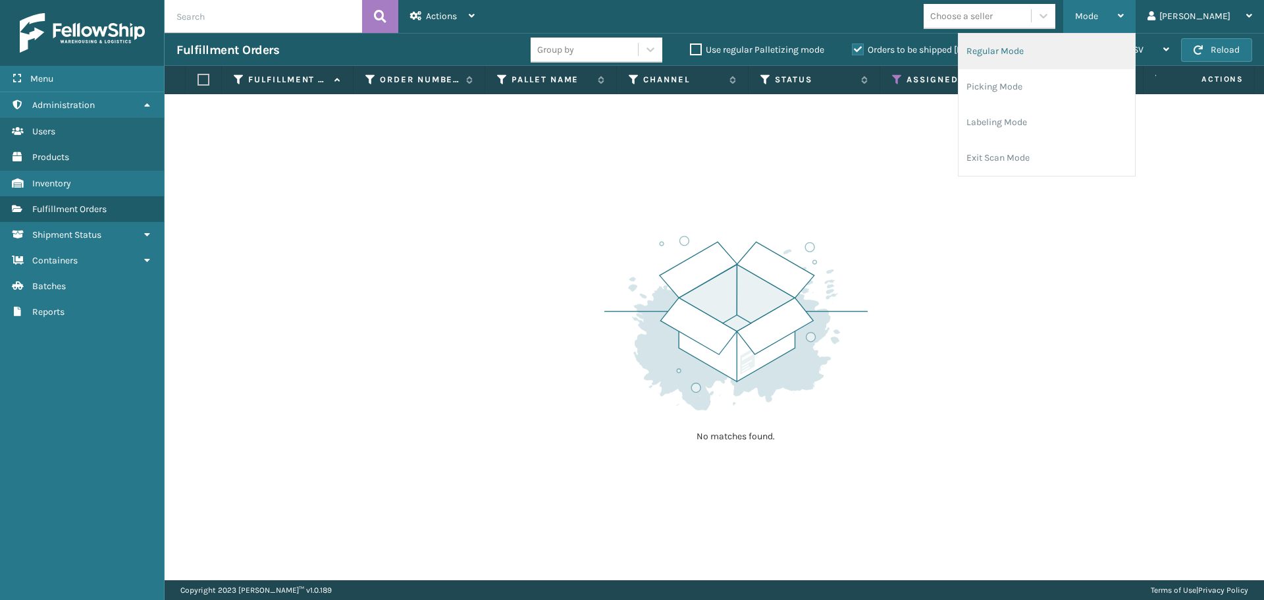
click at [1057, 50] on li "Regular Mode" at bounding box center [1046, 52] width 176 height 36
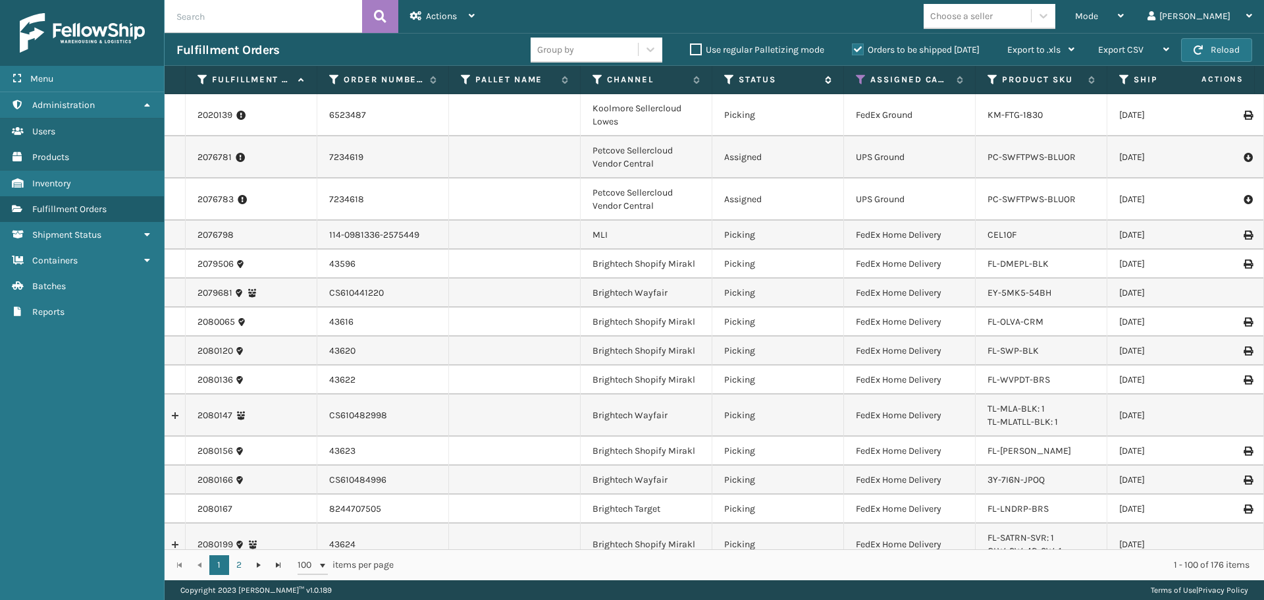
click at [730, 79] on icon at bounding box center [729, 80] width 11 height 12
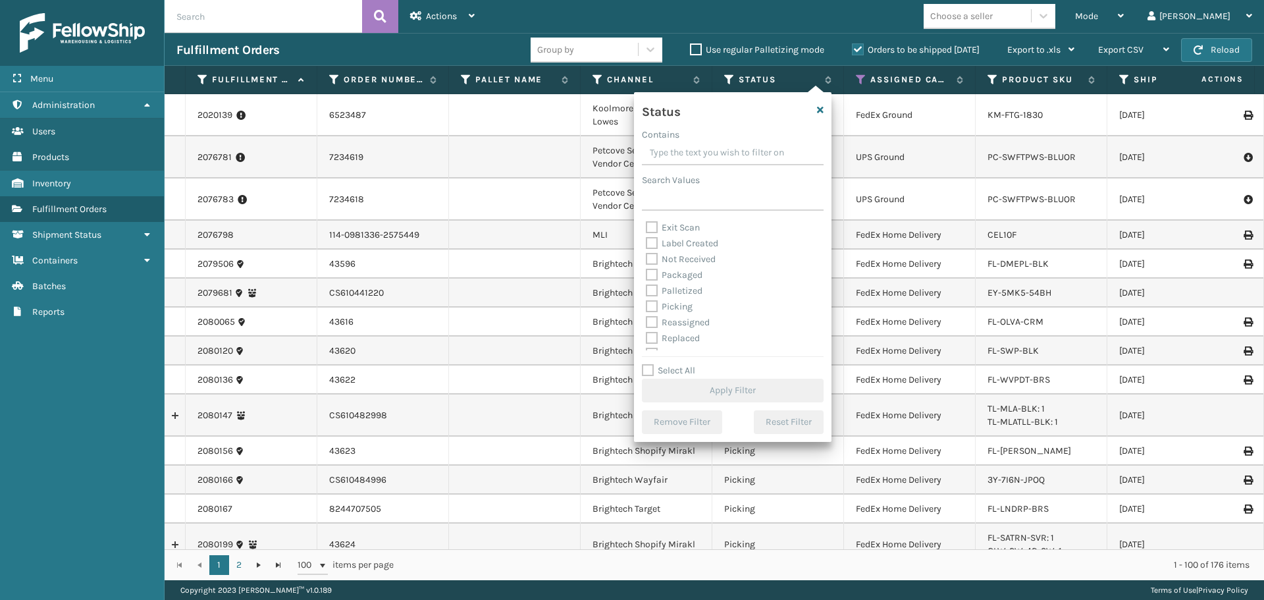
scroll to position [66, 0]
click at [677, 288] on label "Picking" at bounding box center [669, 286] width 47 height 11
click at [646, 288] on input "Picking" at bounding box center [646, 283] width 1 height 9
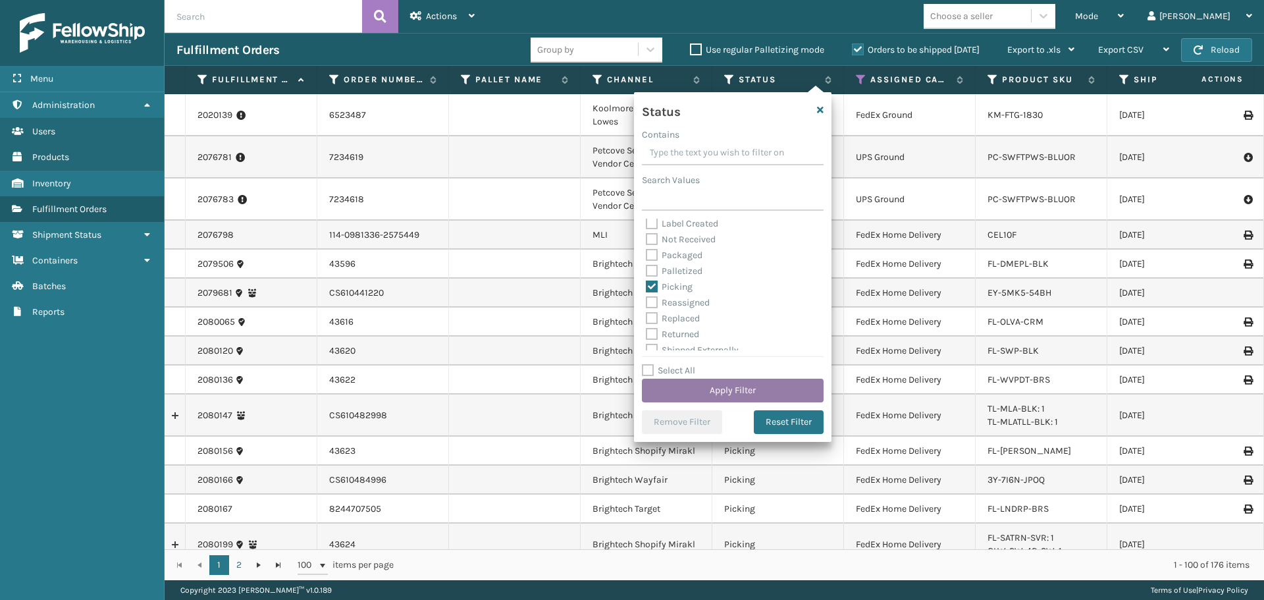
click at [743, 389] on button "Apply Filter" at bounding box center [733, 390] width 182 height 24
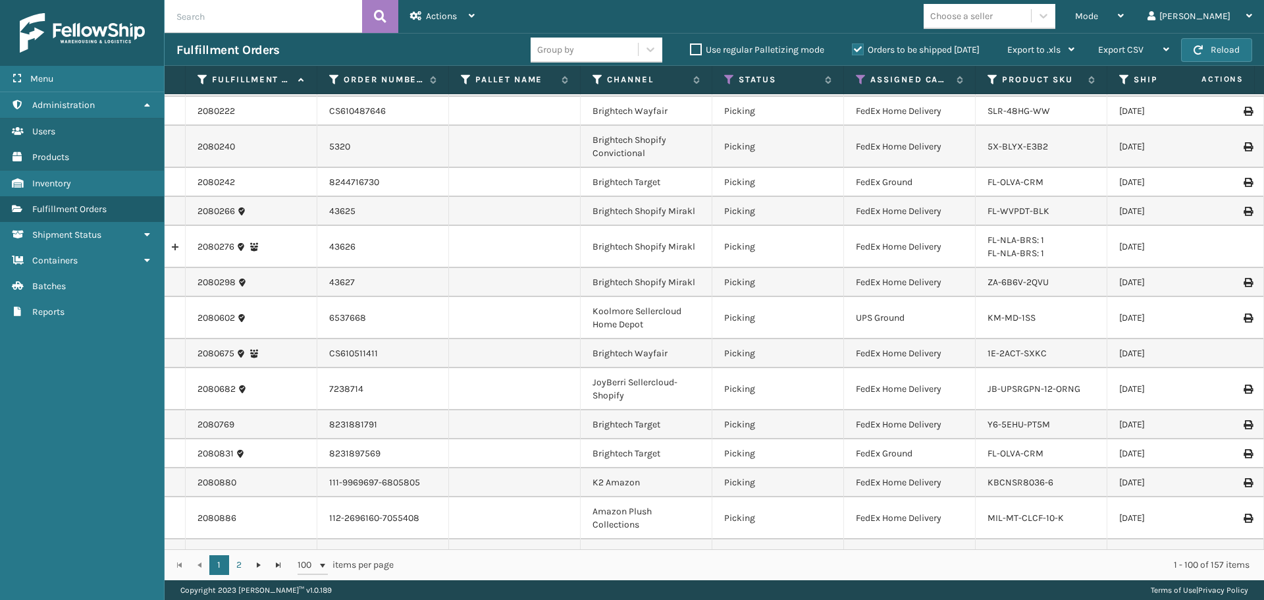
scroll to position [0, 0]
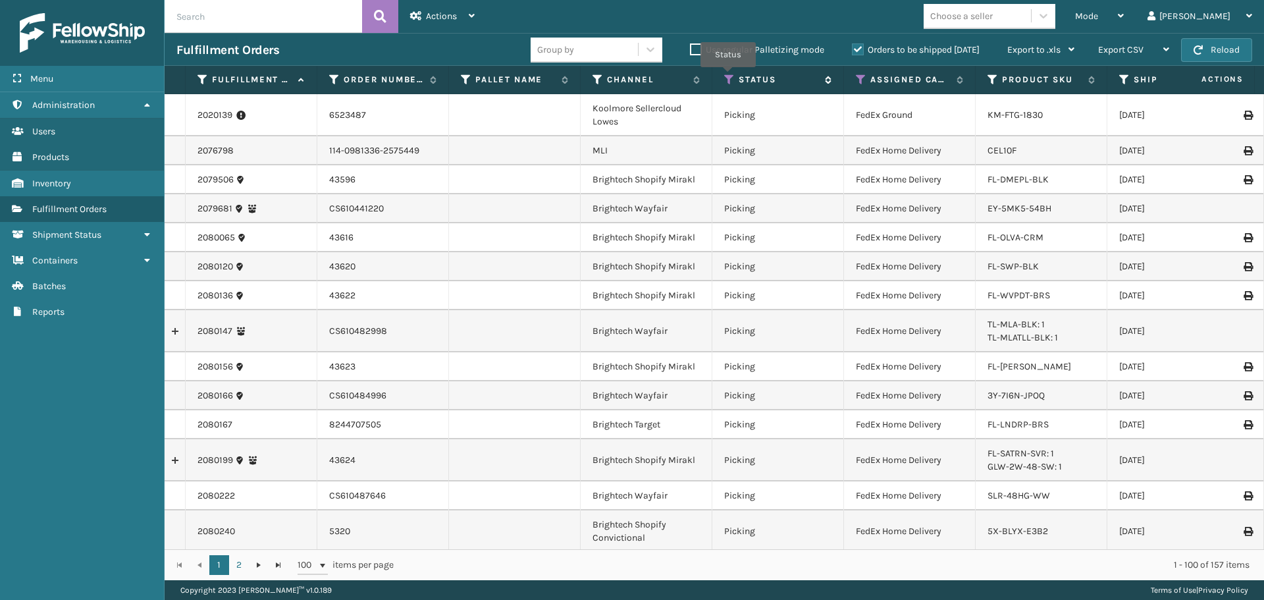
click at [728, 76] on icon at bounding box center [729, 80] width 11 height 12
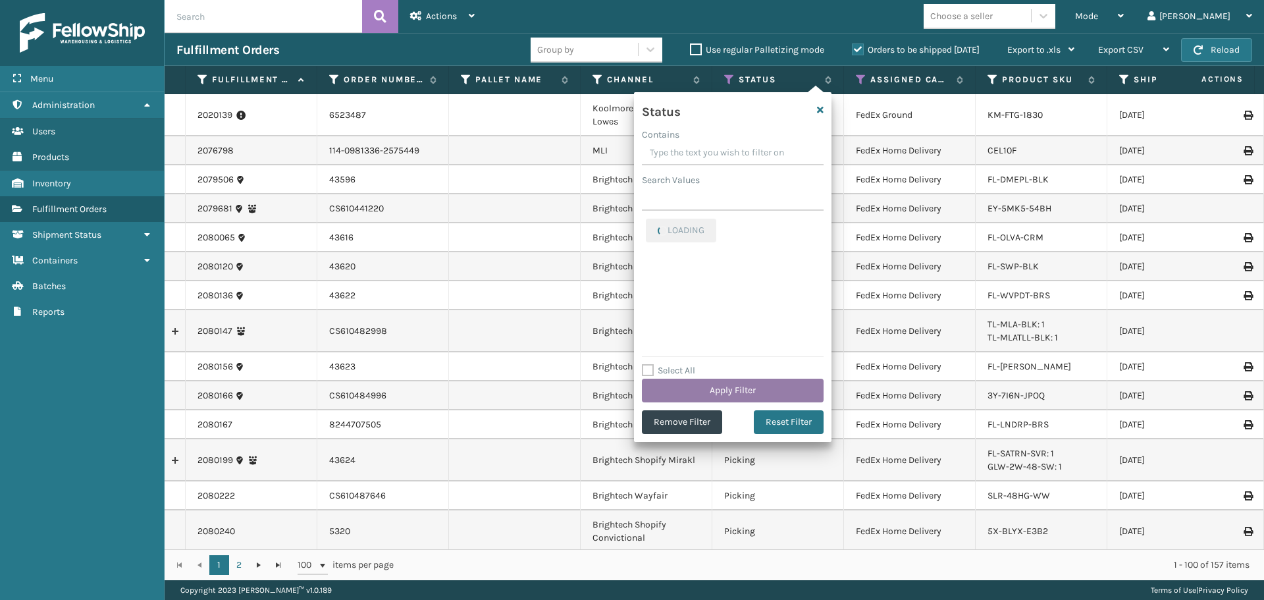
click at [760, 388] on button "Apply Filter" at bounding box center [733, 390] width 182 height 24
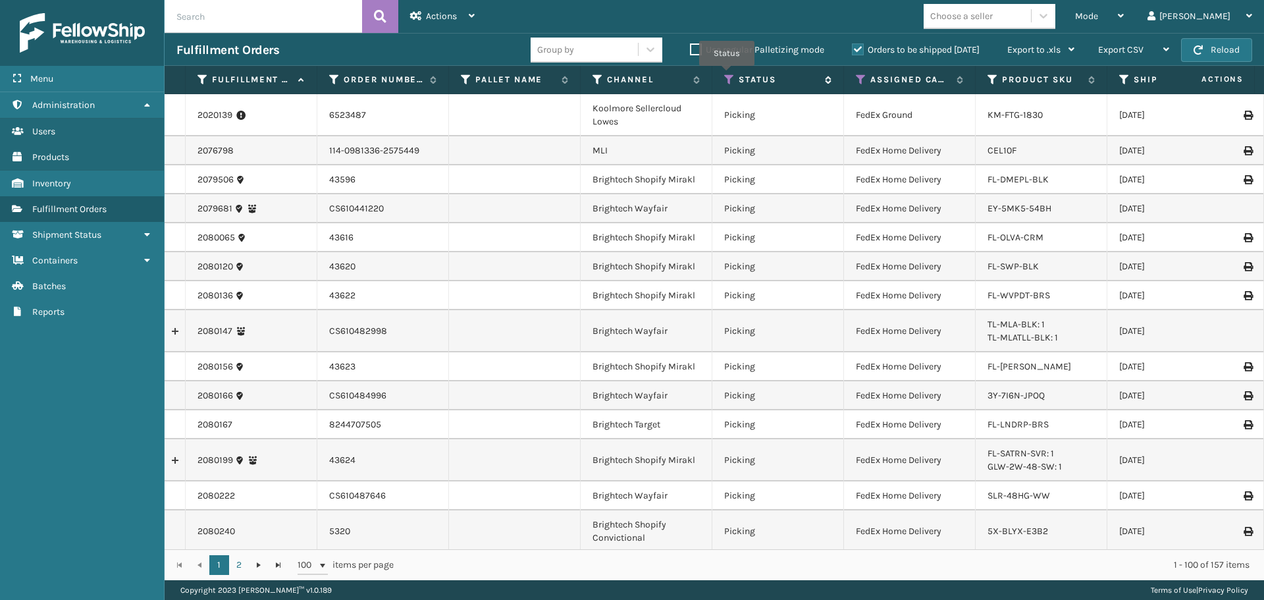
click at [727, 75] on icon at bounding box center [729, 80] width 11 height 12
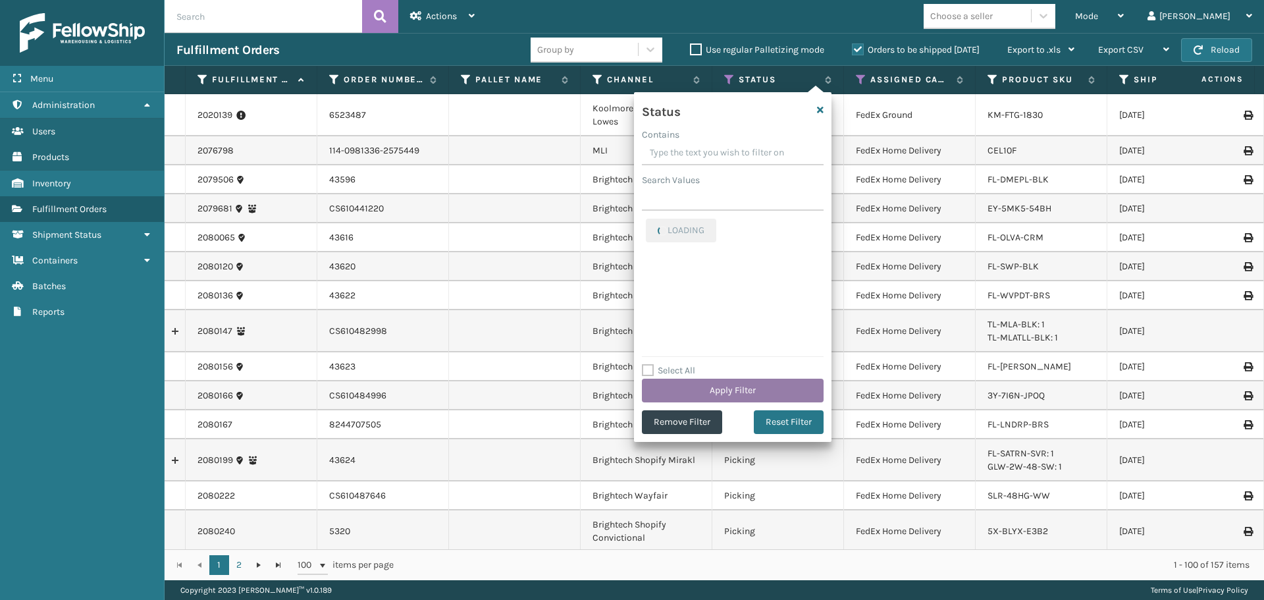
click at [738, 388] on button "Apply Filter" at bounding box center [733, 390] width 182 height 24
